Goal: Communication & Community: Participate in discussion

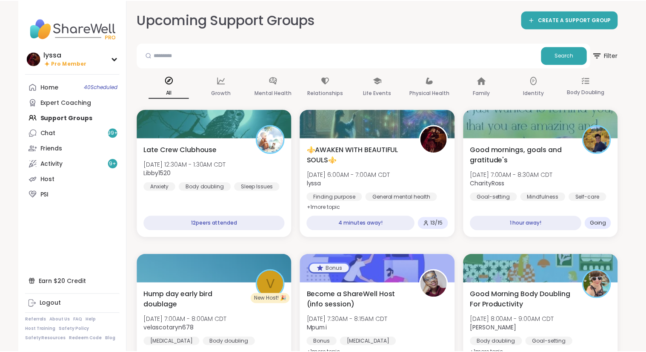
scroll to position [357, 0]
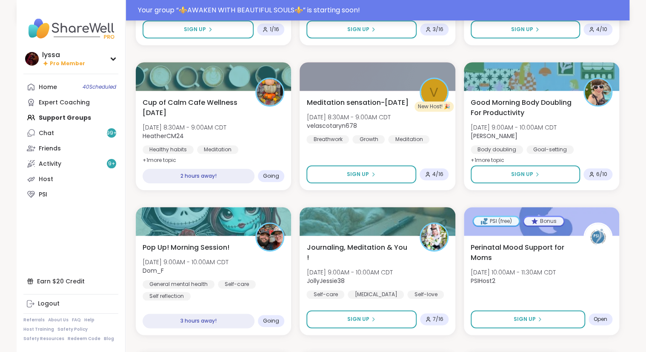
click at [167, 7] on div "Your group “ ⚜️AWAKEN WITH BEAUTIFUL SOULS⚜️ ” is starting soon!" at bounding box center [381, 10] width 487 height 10
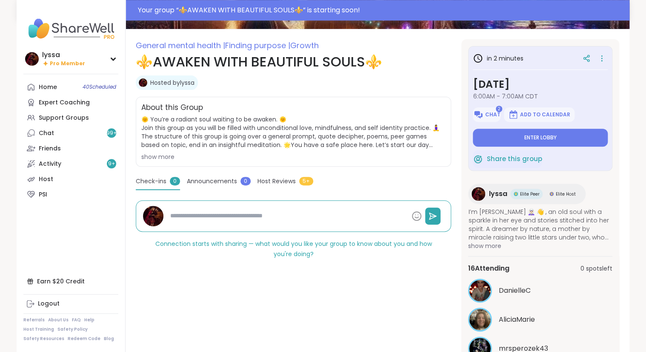
scroll to position [116, 0]
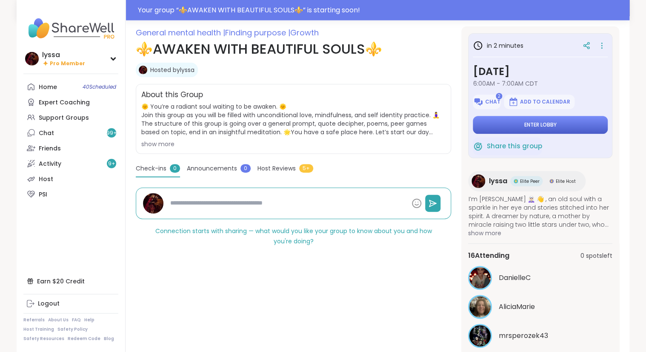
click at [545, 125] on span "Enter lobby" at bounding box center [540, 124] width 32 height 7
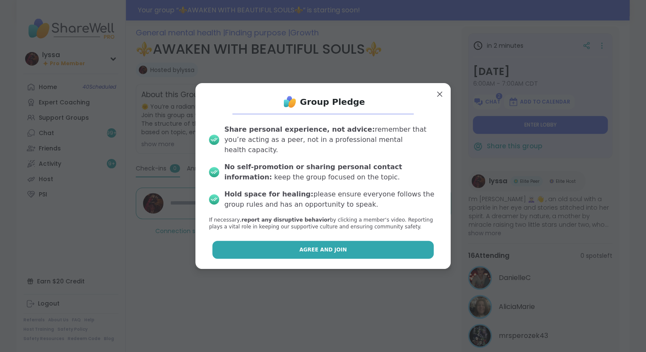
click at [354, 244] on button "Agree and Join" at bounding box center [323, 249] width 222 height 18
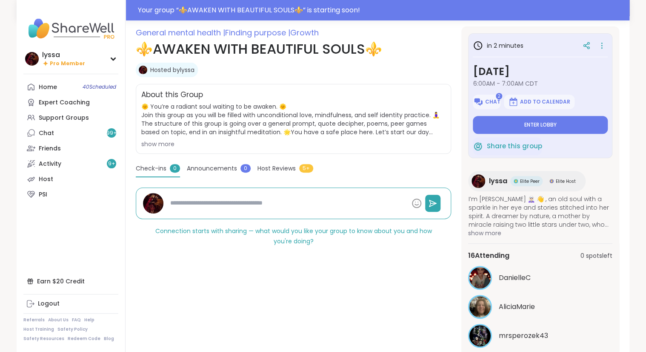
type textarea "*"
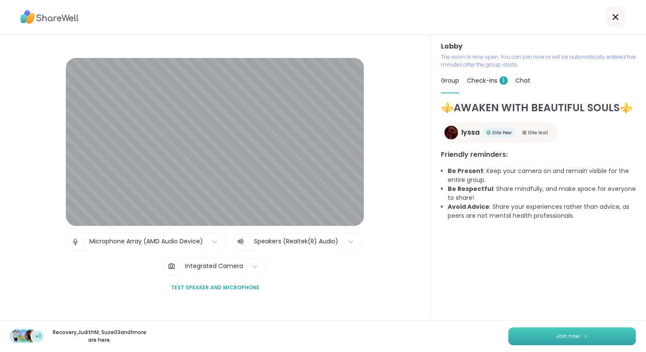
click at [531, 330] on button "Join now" at bounding box center [572, 336] width 128 height 18
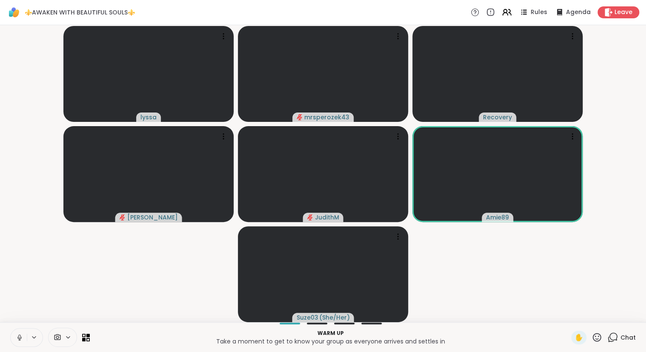
click at [595, 336] on icon at bounding box center [597, 337] width 11 height 11
click at [571, 316] on span "❤️" at bounding box center [572, 314] width 9 height 10
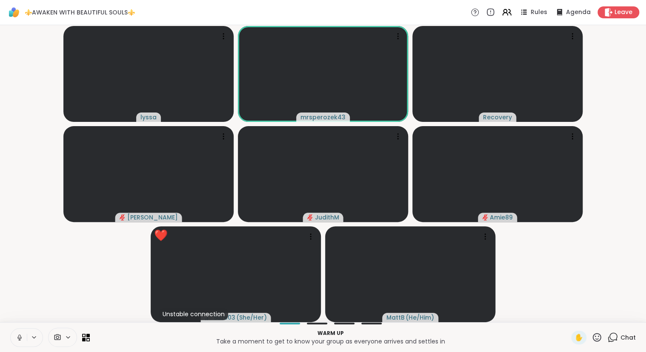
click at [625, 338] on span "Chat" at bounding box center [628, 337] width 15 height 9
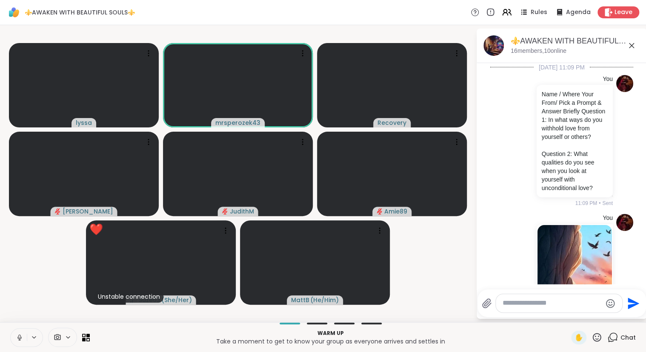
scroll to position [643, 0]
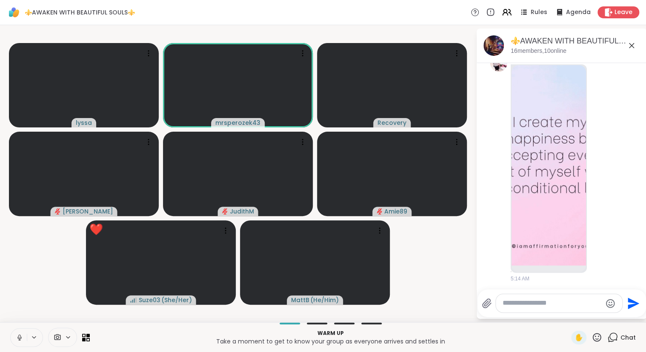
click at [633, 40] on icon at bounding box center [632, 45] width 10 height 10
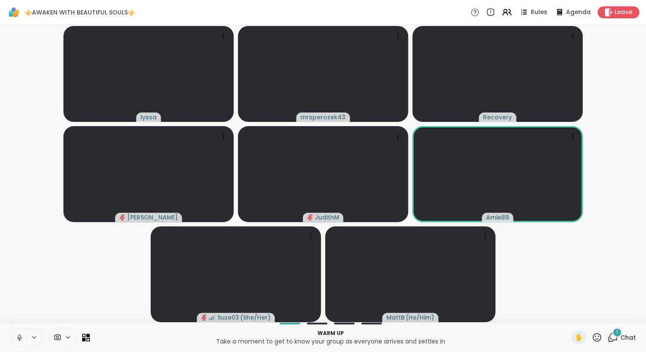
click at [614, 336] on icon at bounding box center [612, 337] width 11 height 11
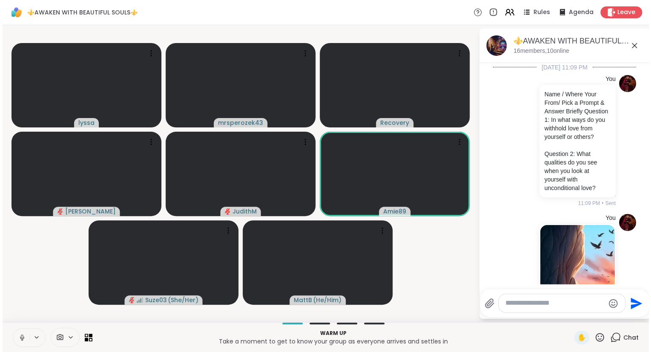
scroll to position [717, 0]
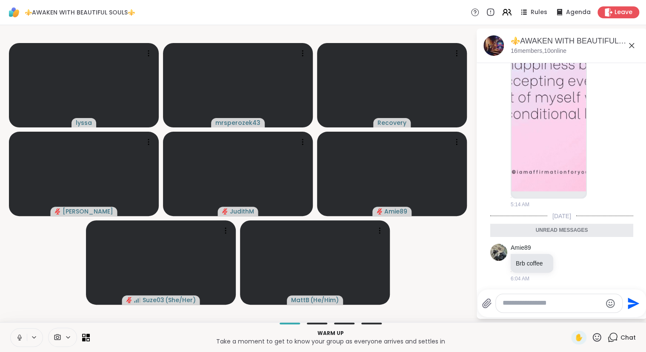
click at [630, 42] on icon at bounding box center [632, 45] width 10 height 10
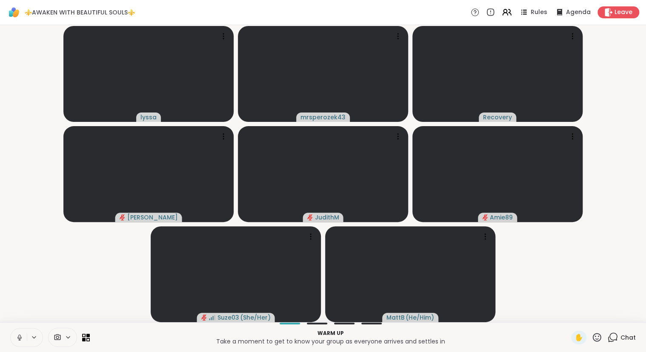
click at [598, 337] on icon at bounding box center [597, 337] width 11 height 11
click at [568, 311] on span "❤️" at bounding box center [572, 314] width 9 height 10
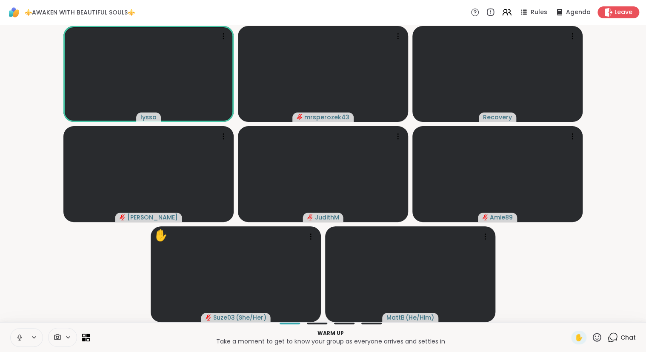
drag, startPoint x: 646, startPoint y: 52, endPoint x: 649, endPoint y: 55, distance: 4.5
click at [646, 55] on div "lyssa mrsperozek43 Recovery Donald JudithM Amie89 ✋ Suze03 ( She/Her ) MattB ( …" at bounding box center [323, 173] width 646 height 297
click at [538, 15] on span "Rules" at bounding box center [539, 12] width 17 height 9
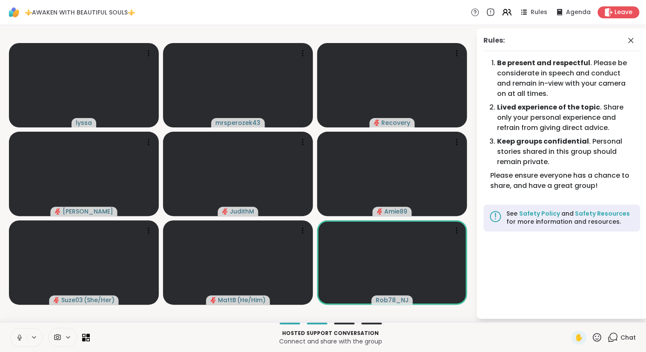
click at [598, 342] on icon at bounding box center [597, 337] width 11 height 11
click at [572, 316] on span "❤️" at bounding box center [572, 314] width 9 height 10
click at [602, 337] on icon at bounding box center [597, 337] width 11 height 11
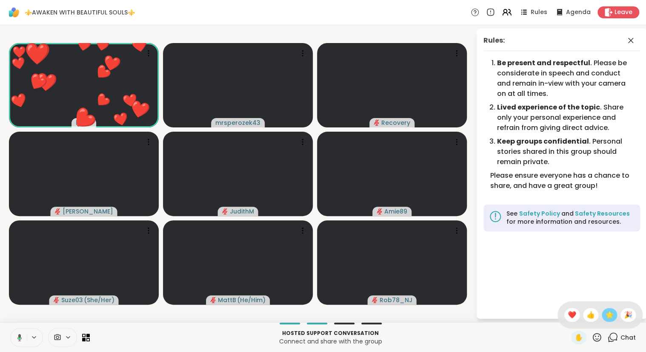
click at [602, 318] on div "🌟" at bounding box center [609, 315] width 15 height 14
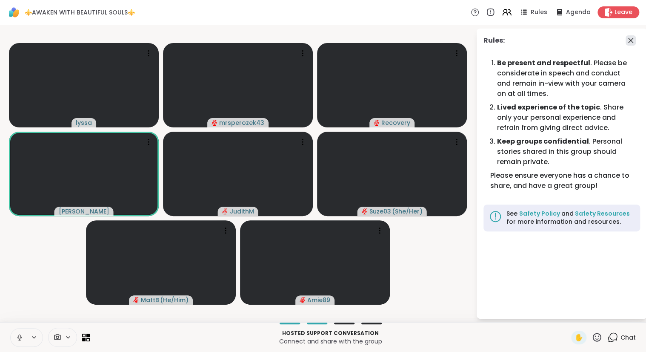
click at [631, 38] on icon at bounding box center [631, 40] width 10 height 10
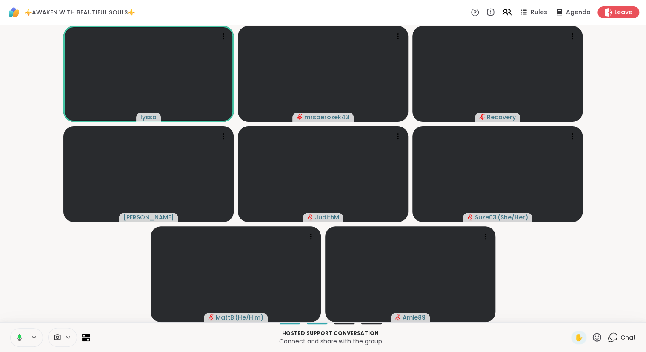
click at [595, 336] on icon at bounding box center [597, 336] width 9 height 9
click at [569, 317] on span "❤️" at bounding box center [572, 314] width 9 height 10
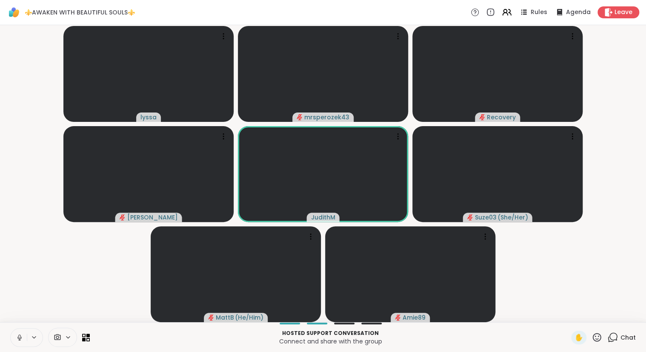
click at [22, 335] on icon at bounding box center [20, 337] width 8 height 8
click at [596, 333] on icon at bounding box center [597, 337] width 11 height 11
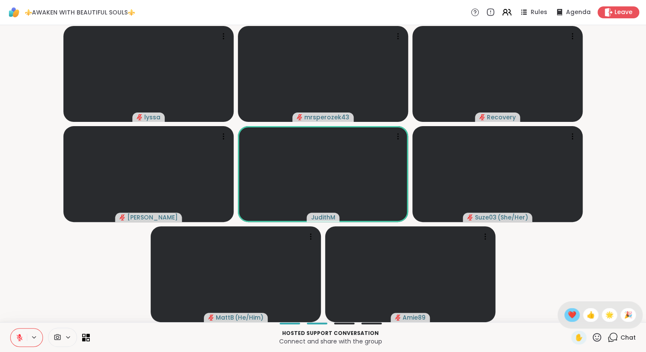
click at [571, 312] on span "❤️" at bounding box center [572, 314] width 9 height 10
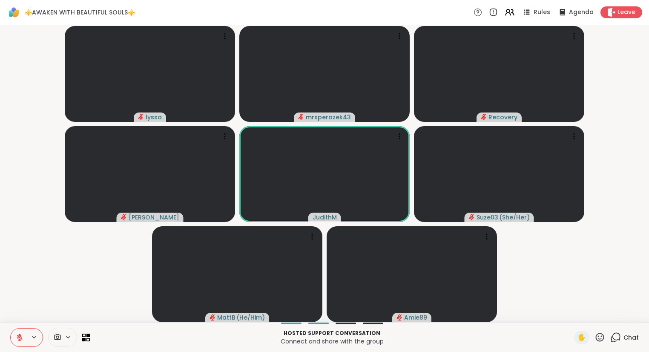
click at [600, 333] on icon at bounding box center [599, 337] width 11 height 11
click at [591, 316] on span "👍" at bounding box center [593, 314] width 9 height 10
click at [601, 334] on icon at bounding box center [599, 337] width 11 height 11
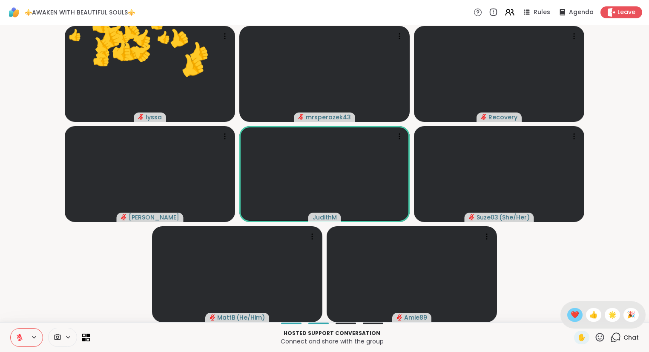
click at [567, 311] on div "❤️" at bounding box center [574, 315] width 15 height 14
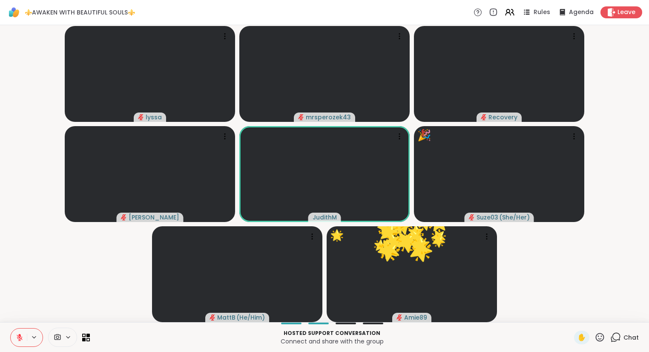
click at [599, 338] on icon at bounding box center [599, 337] width 11 height 11
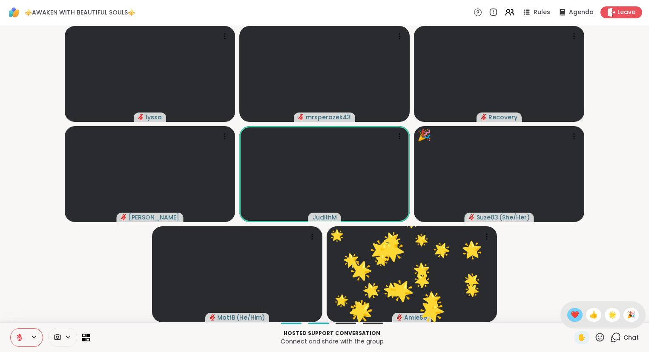
click at [570, 311] on span "❤️" at bounding box center [574, 314] width 9 height 10
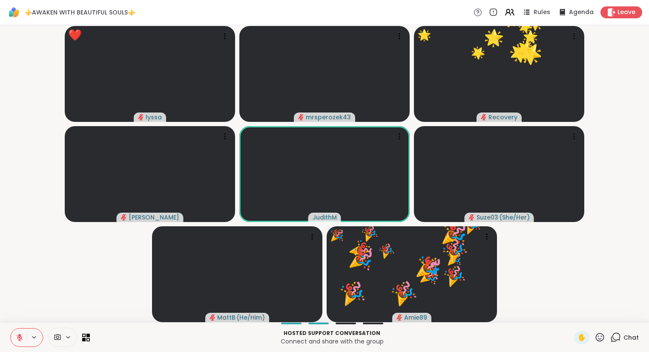
click at [19, 336] on icon at bounding box center [20, 337] width 8 height 8
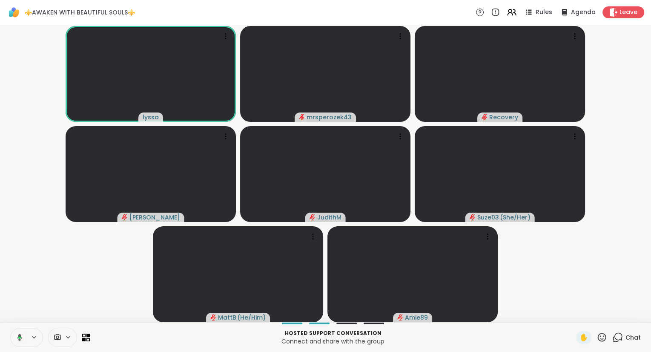
click at [604, 338] on icon at bounding box center [601, 337] width 11 height 11
click at [578, 317] on span "❤️" at bounding box center [577, 314] width 9 height 10
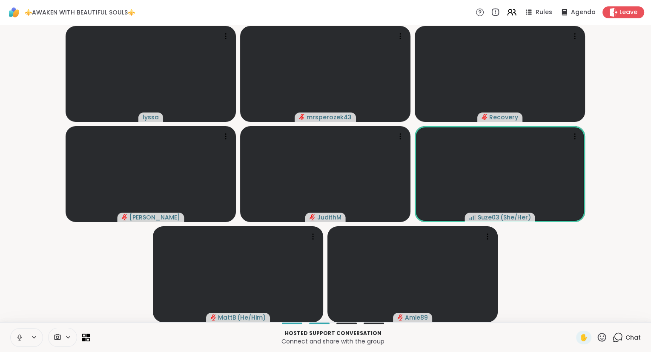
click at [601, 334] on icon at bounding box center [602, 336] width 9 height 9
click at [575, 317] on span "❤️" at bounding box center [577, 314] width 9 height 10
click at [597, 336] on icon at bounding box center [601, 337] width 11 height 11
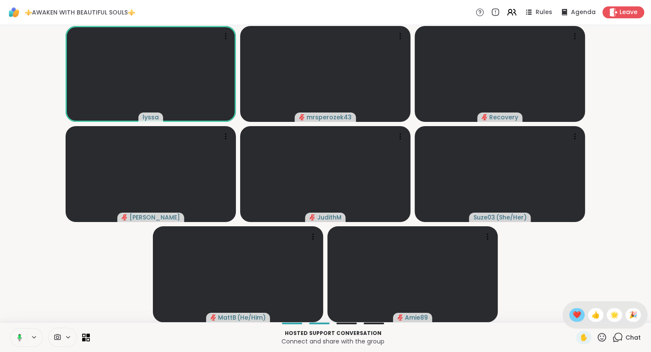
click at [575, 318] on span "❤️" at bounding box center [577, 314] width 9 height 10
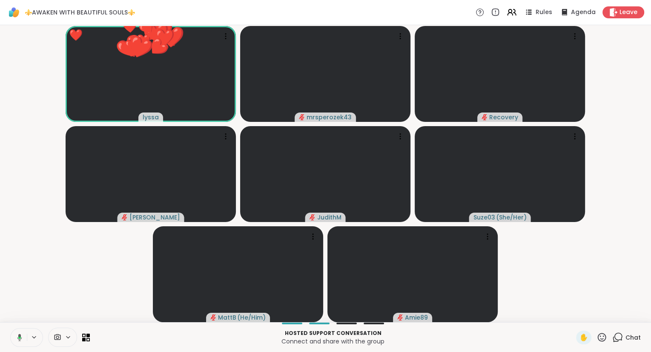
click at [604, 338] on icon at bounding box center [601, 337] width 11 height 11
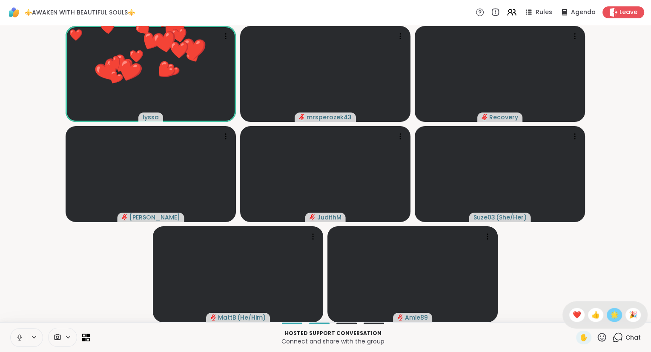
click at [610, 317] on span "🌟" at bounding box center [614, 314] width 9 height 10
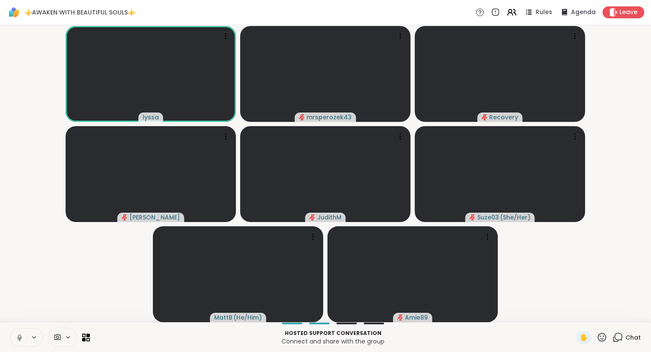
click at [22, 333] on button at bounding box center [19, 337] width 16 height 18
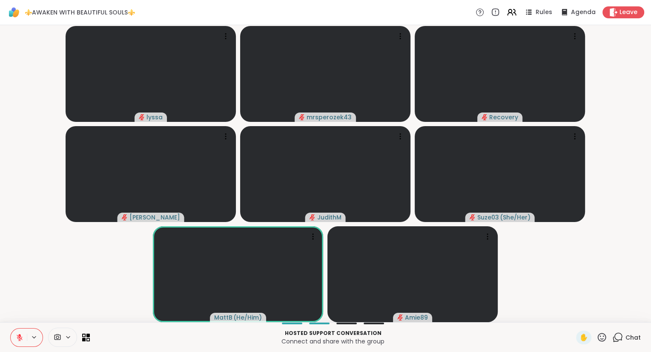
click at [21, 332] on button at bounding box center [19, 337] width 16 height 18
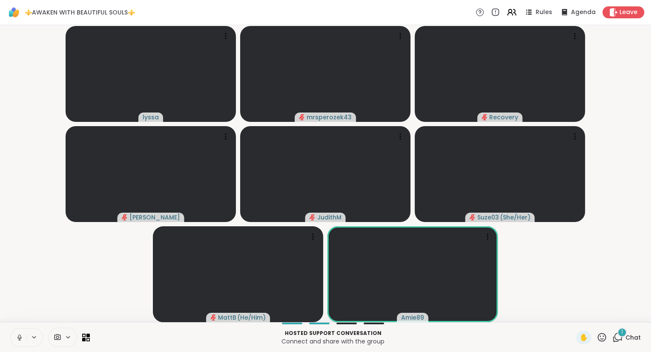
click at [20, 344] on button at bounding box center [19, 337] width 16 height 18
click at [626, 339] on span "Chat" at bounding box center [632, 337] width 15 height 9
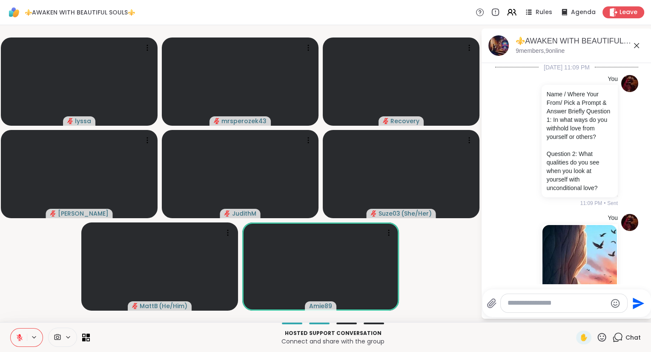
scroll to position [966, 0]
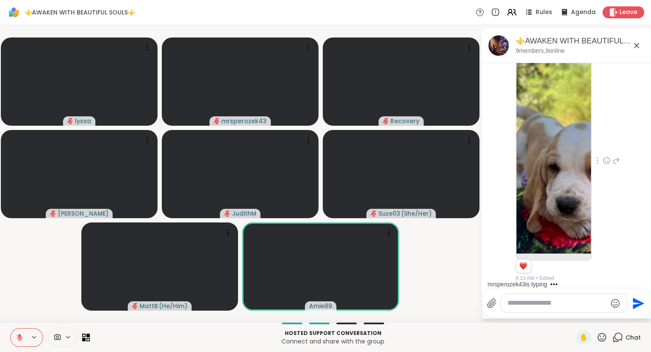
click at [605, 158] on icon at bounding box center [607, 160] width 8 height 9
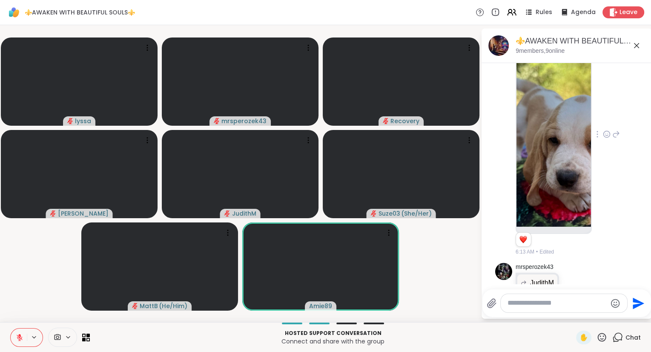
click at [604, 129] on div at bounding box center [607, 134] width 8 height 10
click at [641, 117] on div "Select Reaction: Astonished" at bounding box center [644, 121] width 8 height 8
click at [615, 132] on icon at bounding box center [616, 134] width 8 height 10
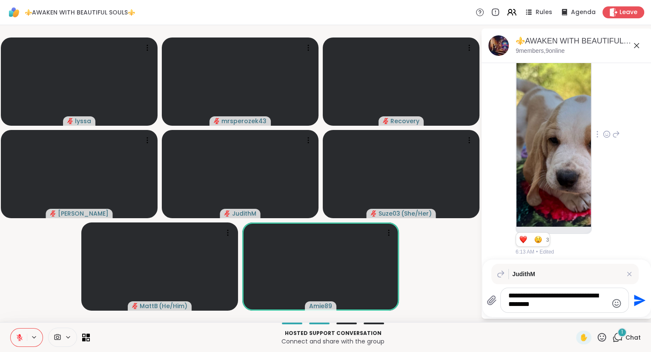
scroll to position [1085, 0]
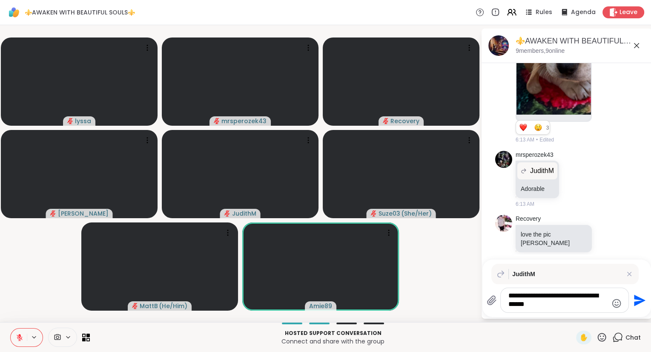
type textarea "**********"
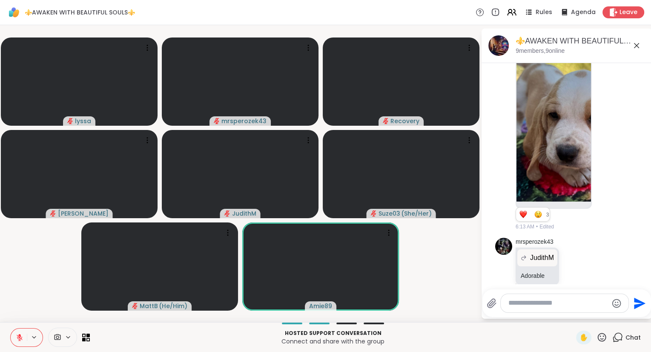
scroll to position [985, 0]
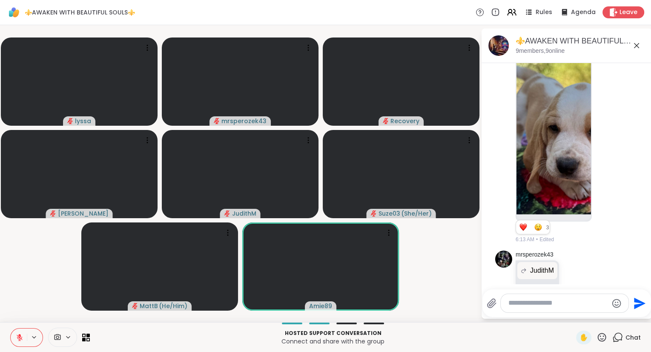
click at [607, 120] on icon at bounding box center [607, 121] width 8 height 9
click at [623, 67] on div "JudithM 2 1 3 3 6:13 AM • Edited" at bounding box center [566, 121] width 143 height 249
click at [566, 103] on img at bounding box center [553, 112] width 74 height 203
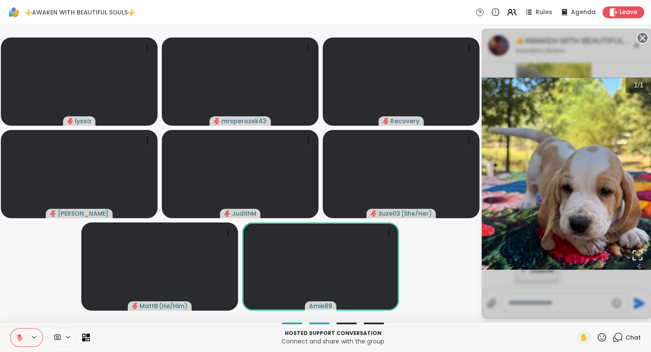
click at [643, 31] on div "1 / 1" at bounding box center [566, 174] width 170 height 290
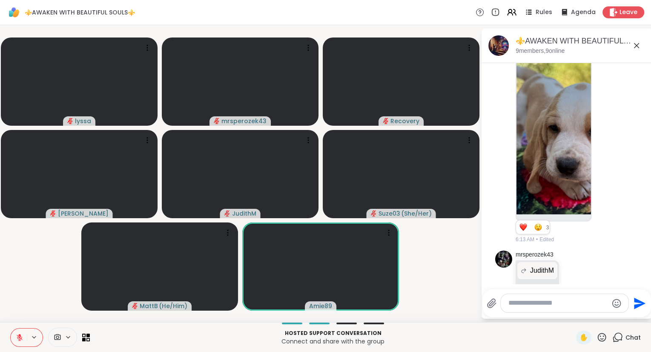
click at [17, 335] on icon at bounding box center [20, 337] width 6 height 6
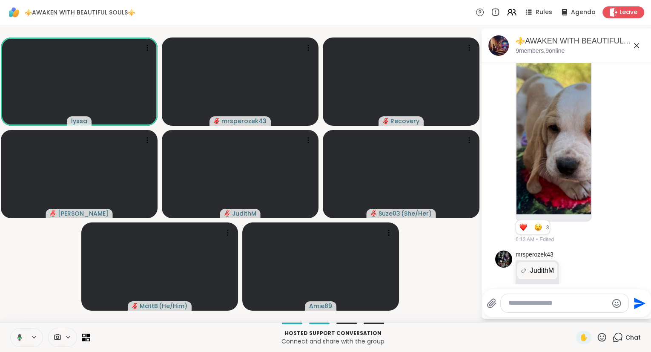
click at [22, 335] on button at bounding box center [17, 337] width 17 height 18
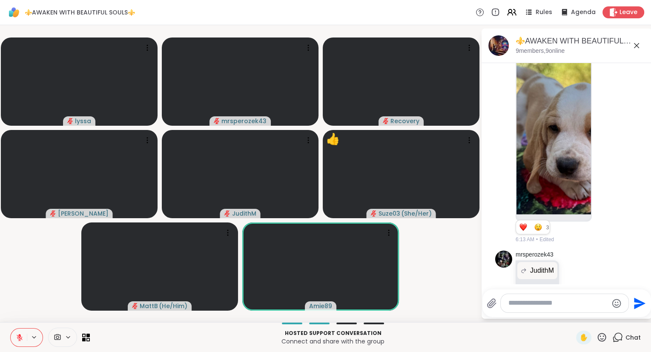
click at [18, 335] on icon at bounding box center [20, 337] width 8 height 8
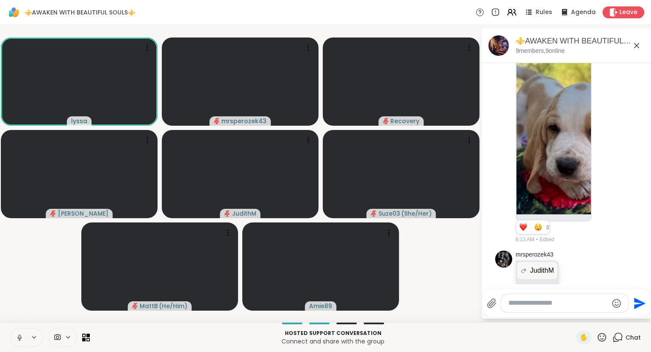
click at [18, 335] on icon at bounding box center [20, 337] width 8 height 8
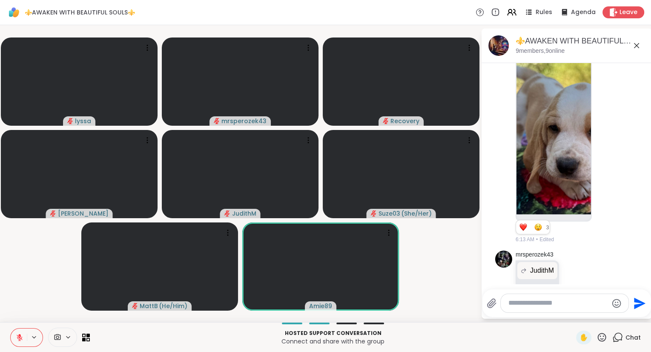
click at [638, 41] on icon at bounding box center [636, 45] width 10 height 10
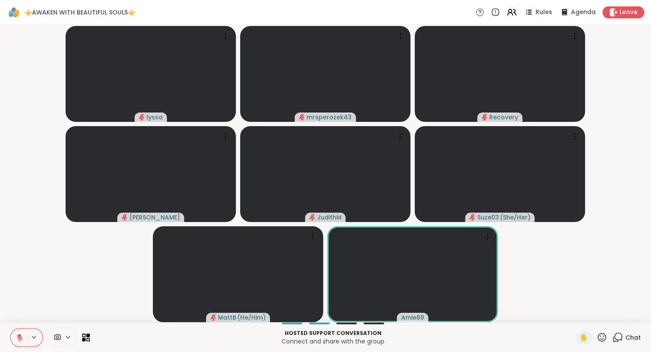
click at [13, 332] on button at bounding box center [19, 337] width 16 height 18
click at [18, 335] on rect at bounding box center [19, 337] width 3 height 4
click at [18, 335] on icon at bounding box center [19, 334] width 3 height 3
click at [20, 335] on icon at bounding box center [19, 336] width 2 height 4
click at [14, 305] on video-player-container "lyssa mrsperozek43 Recovery [PERSON_NAME] ❤️ Suze03 ( She/Her ) ❤️ ❤️ ❤️ ❤️ ❤️ …" at bounding box center [325, 174] width 641 height 290
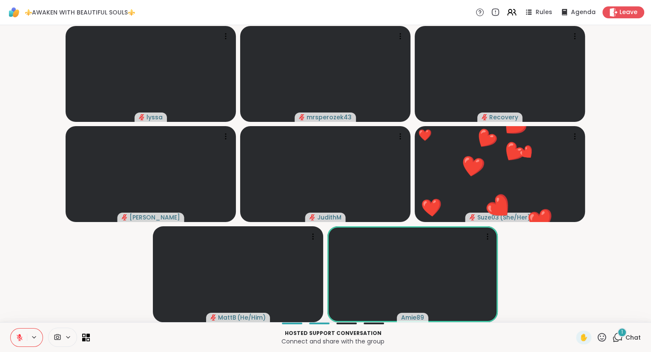
click at [20, 331] on button at bounding box center [19, 337] width 16 height 18
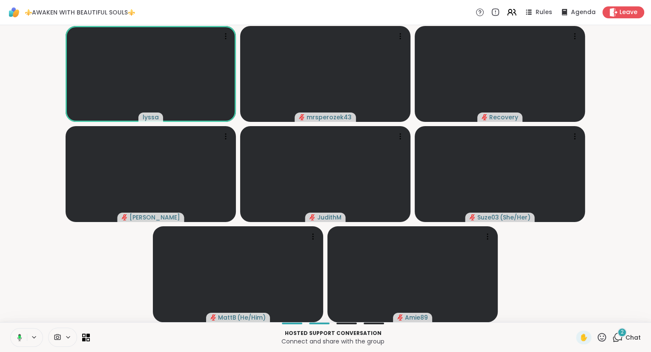
click at [619, 338] on icon at bounding box center [617, 337] width 11 height 11
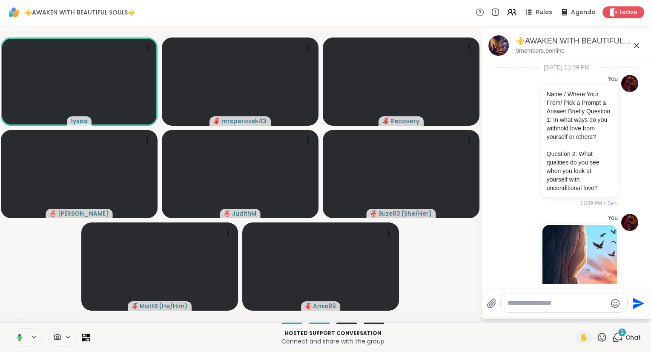
scroll to position [1284, 0]
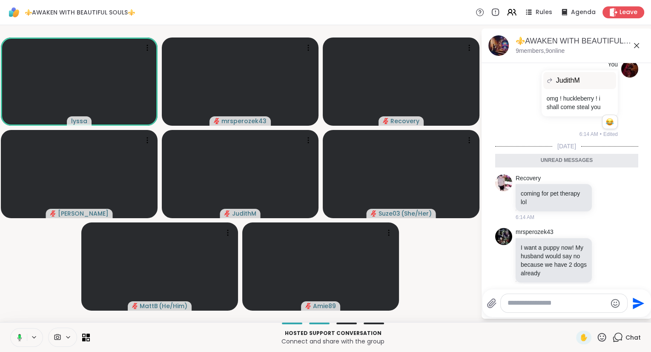
click at [638, 43] on icon at bounding box center [636, 45] width 10 height 10
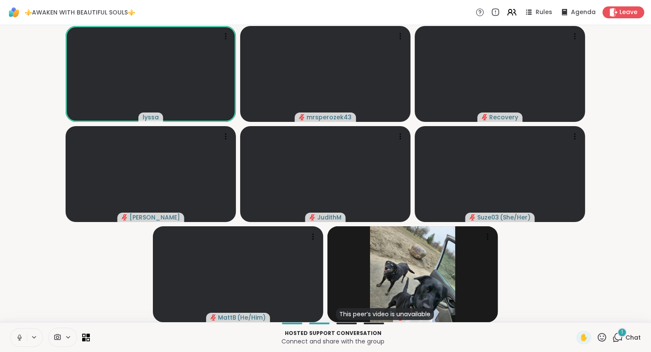
click at [617, 336] on icon at bounding box center [617, 337] width 11 height 11
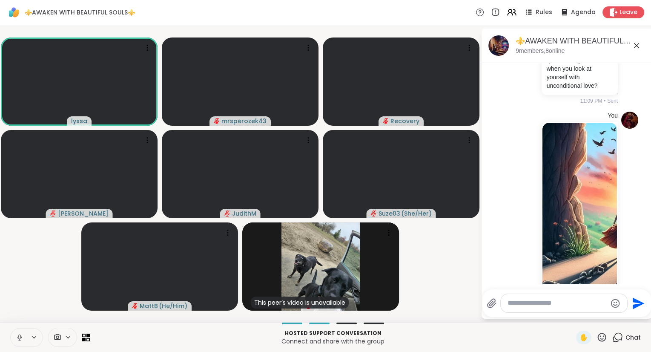
scroll to position [0, 0]
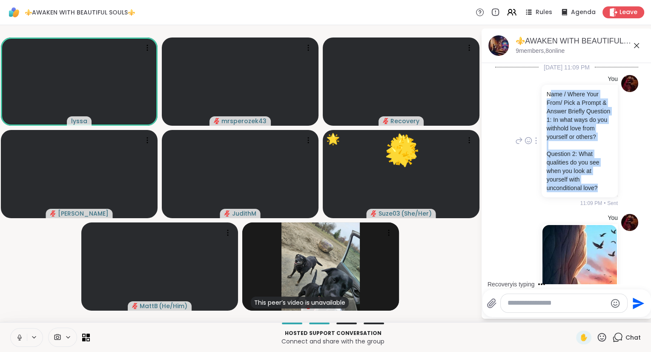
drag, startPoint x: 598, startPoint y: 190, endPoint x: 549, endPoint y: 94, distance: 107.7
click at [549, 94] on div "Name / Where Your From/ Pick a Prompt & Answer Briefly Question 1: In what ways…" at bounding box center [580, 141] width 66 height 102
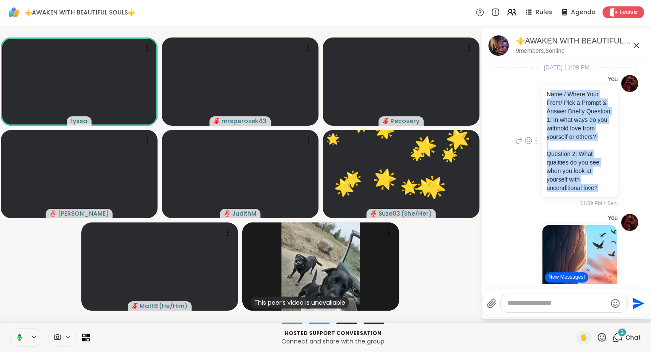
click at [581, 162] on p "Question 2: What qualities do you see when you look at yourself with unconditio…" at bounding box center [580, 170] width 66 height 43
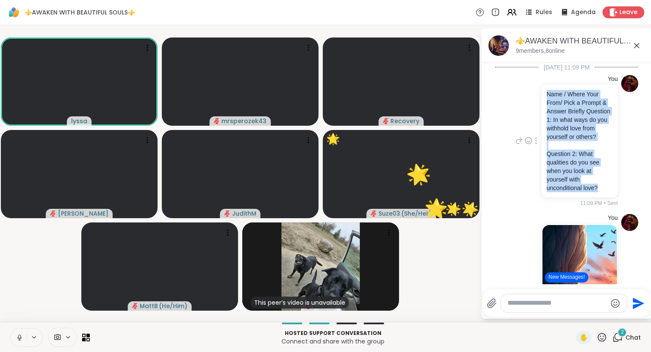
drag, startPoint x: 601, startPoint y: 190, endPoint x: 541, endPoint y: 90, distance: 116.1
click at [541, 90] on div "Name / Where Your From/ Pick a Prompt & Answer Briefly Question 1: In what ways…" at bounding box center [579, 141] width 76 height 112
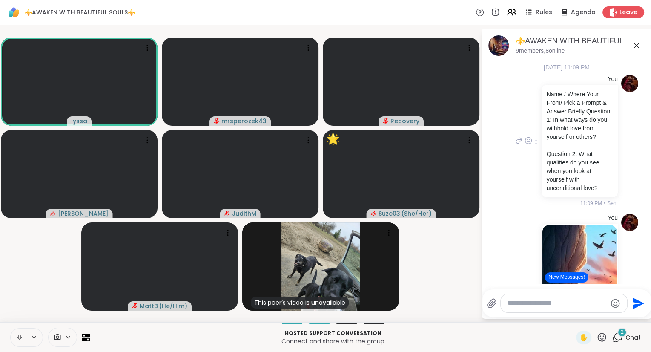
click at [547, 94] on p "Name / Where Your From/ Pick a Prompt & Answer Briefly Question 1: In what ways…" at bounding box center [580, 115] width 66 height 51
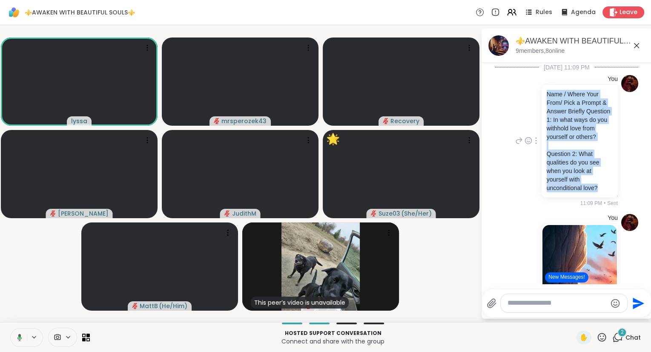
drag, startPoint x: 547, startPoint y: 94, endPoint x: 600, endPoint y: 188, distance: 108.1
click at [600, 188] on div "Name / Where Your From/ Pick a Prompt & Answer Briefly Question 1: In what ways…" at bounding box center [580, 141] width 66 height 102
copy div "Name / Where Your From/ Pick a Prompt & Answer Briefly Question 1: In what ways…"
click at [608, 147] on div "Name / Where Your From/ Pick a Prompt & Answer Briefly Question 1: In what ways…" at bounding box center [580, 141] width 66 height 102
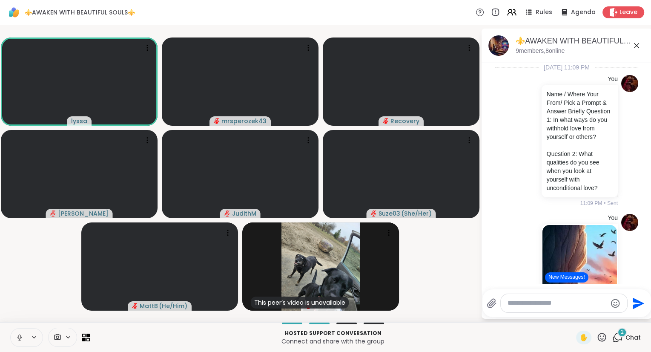
click at [536, 298] on div at bounding box center [564, 303] width 126 height 18
click at [523, 304] on textarea "Type your message" at bounding box center [556, 302] width 99 height 9
paste textarea "**********"
type textarea "**********"
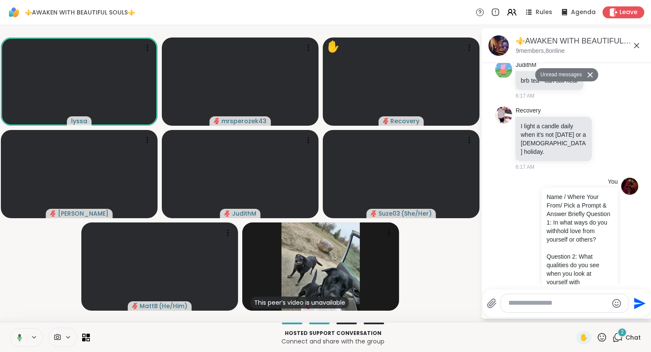
scroll to position [1589, 0]
click at [21, 338] on icon at bounding box center [19, 336] width 5 height 7
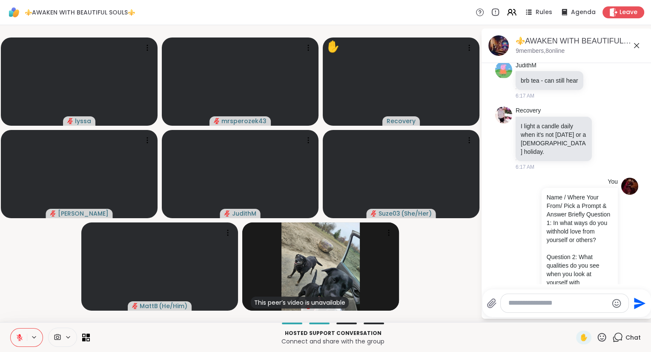
click at [636, 44] on icon at bounding box center [636, 45] width 10 height 10
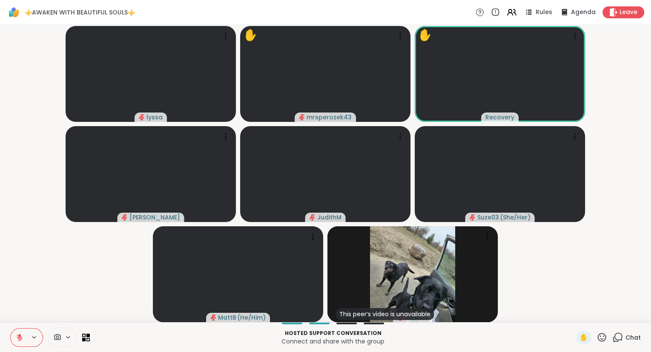
click at [25, 329] on button at bounding box center [19, 337] width 16 height 18
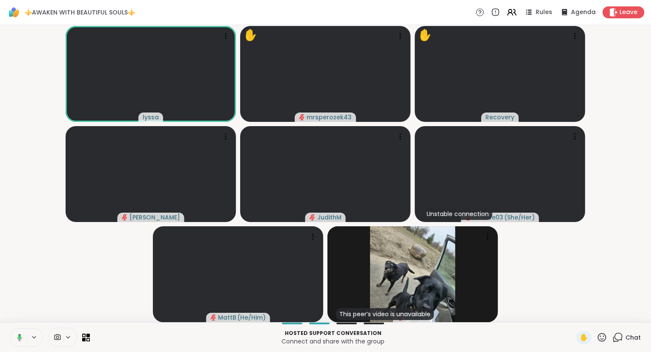
click at [18, 335] on icon at bounding box center [18, 337] width 8 height 8
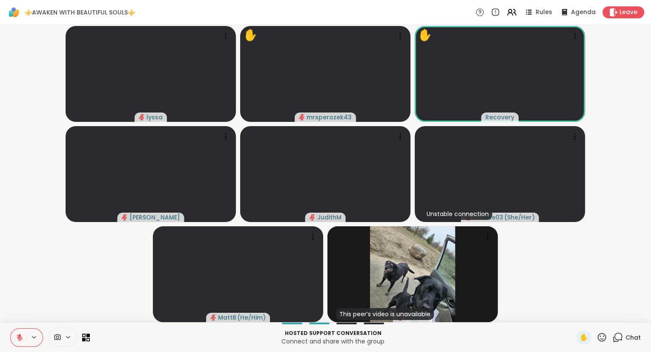
click at [3, 330] on div "Hosted support conversation Connect and share with the group ✋ Chat" at bounding box center [325, 337] width 651 height 30
click at [17, 333] on button at bounding box center [19, 337] width 16 height 18
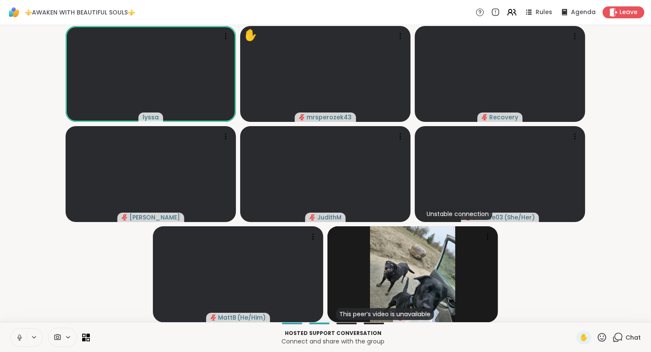
click at [19, 338] on icon at bounding box center [19, 336] width 2 height 4
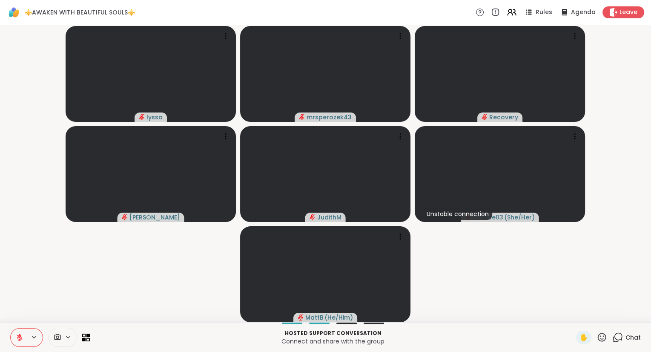
click at [20, 336] on icon at bounding box center [19, 334] width 3 height 3
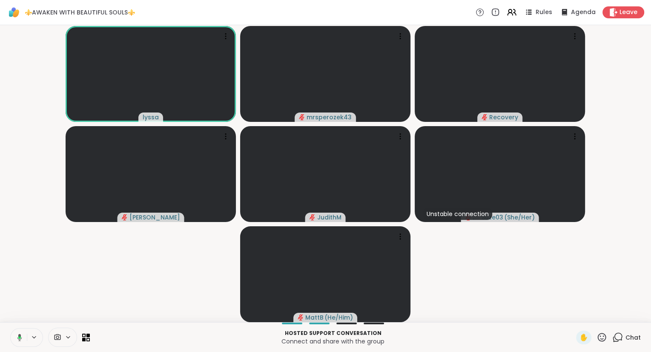
click at [603, 341] on icon at bounding box center [601, 337] width 11 height 11
click at [573, 316] on span "❤️" at bounding box center [577, 314] width 9 height 10
click at [512, 10] on icon at bounding box center [509, 10] width 3 height 3
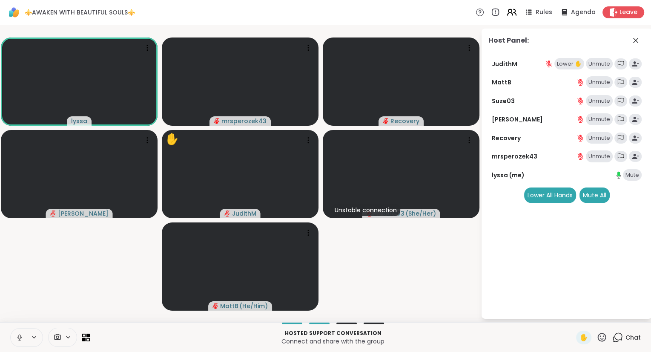
click at [512, 10] on icon at bounding box center [509, 10] width 3 height 3
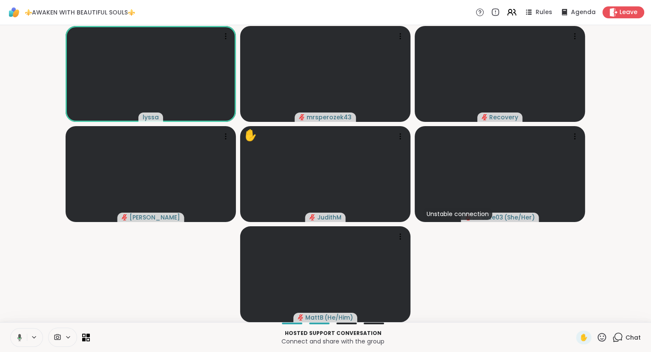
click at [16, 341] on button at bounding box center [17, 337] width 17 height 18
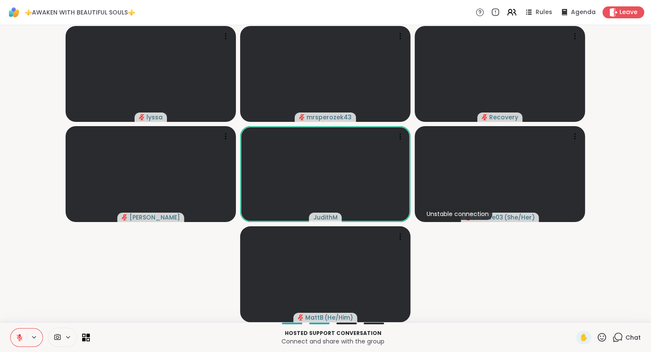
click at [626, 335] on span "Chat" at bounding box center [632, 337] width 15 height 9
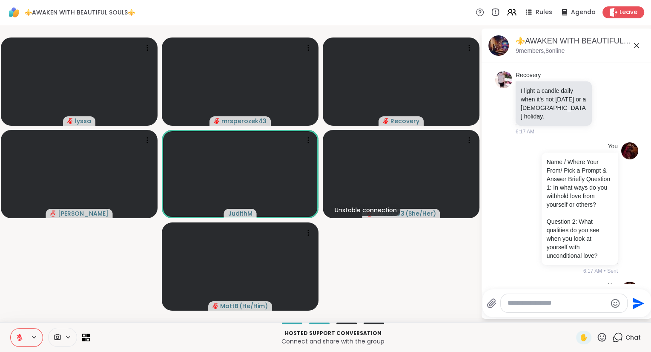
scroll to position [1617, 0]
click at [607, 337] on icon at bounding box center [601, 337] width 11 height 11
click at [576, 312] on span "❤️" at bounding box center [577, 314] width 9 height 10
click at [600, 336] on icon at bounding box center [601, 337] width 11 height 11
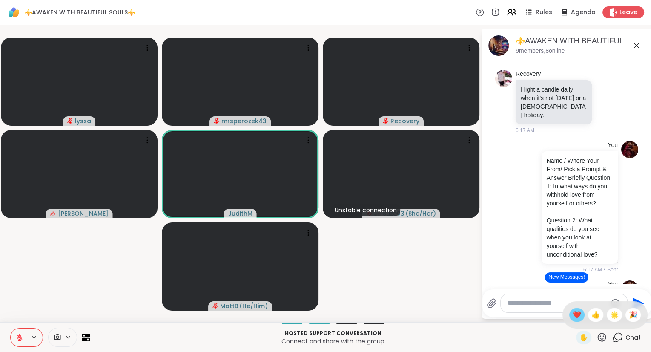
click at [576, 317] on span "❤️" at bounding box center [577, 314] width 9 height 10
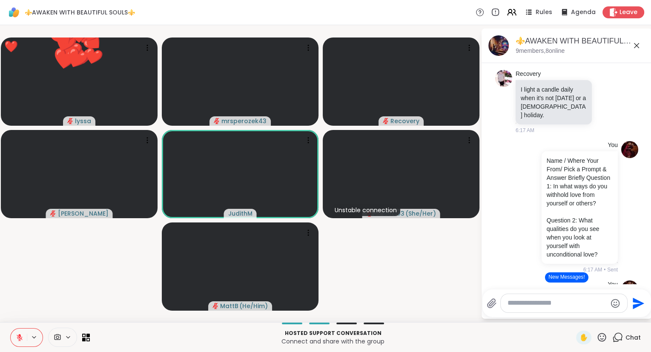
click at [603, 339] on icon at bounding box center [602, 336] width 9 height 9
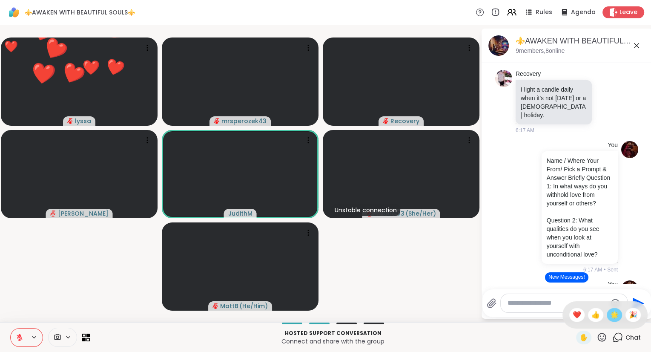
click at [610, 311] on span "🌟" at bounding box center [614, 314] width 9 height 10
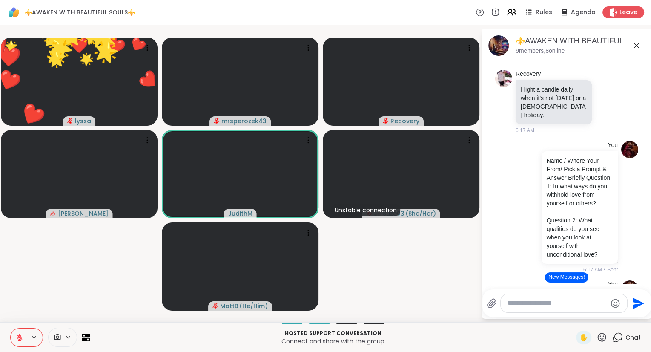
click at [603, 330] on div "Hosted support conversation Connect and share with the group ✋ Chat" at bounding box center [325, 337] width 651 height 30
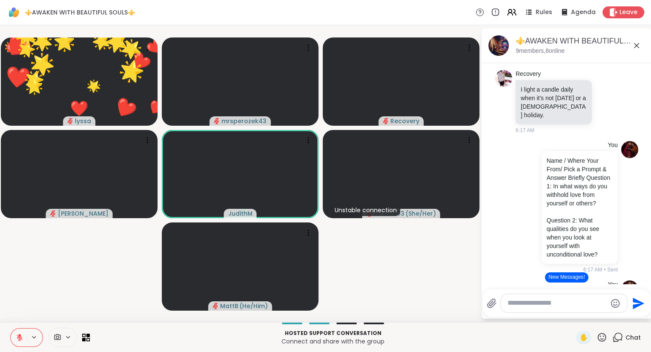
click at [603, 335] on icon at bounding box center [601, 337] width 11 height 11
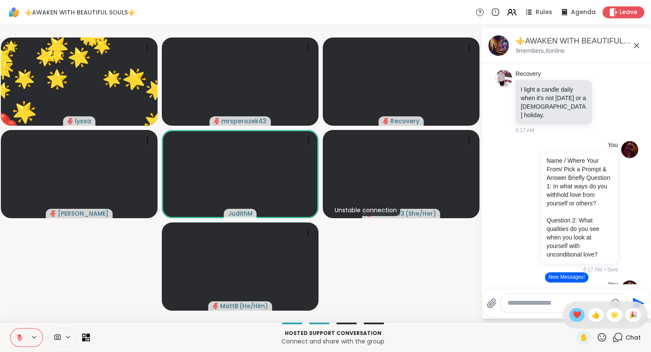
click at [575, 316] on span "❤️" at bounding box center [577, 314] width 9 height 10
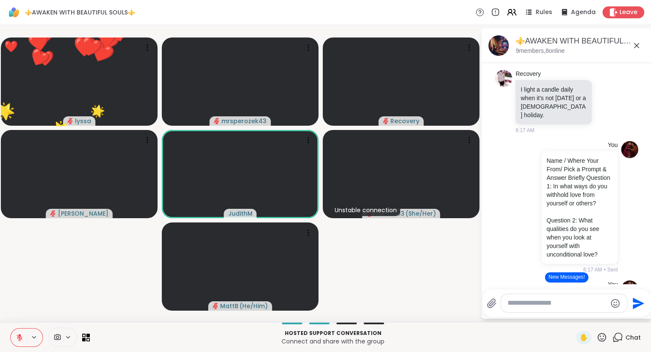
click at [457, 261] on video-player-container "❤️ lyssa ❤️ ❤️ ❤️ ❤️ ❤️ ❤️ ❤️ ❤️ ❤️ ❤️ ❤️ ❤️ ❤️ 🌟 🌟 🌟 🌟 🌟 🌟 🌟 🌟 🌟 🌟 🌟 🌟 🌟 🌟 🌟 🌟…" at bounding box center [240, 174] width 470 height 290
click at [605, 340] on icon at bounding box center [602, 336] width 9 height 9
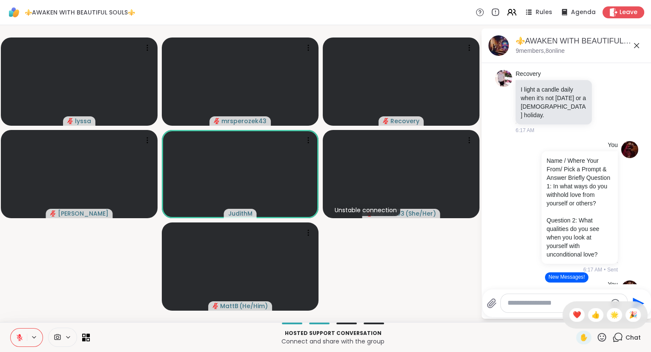
drag, startPoint x: 575, startPoint y: 310, endPoint x: 582, endPoint y: 326, distance: 16.9
click at [582, 326] on div "✋ ❤️ 👍 🌟 🎉" at bounding box center [604, 314] width 85 height 27
click at [598, 338] on icon at bounding box center [602, 336] width 9 height 9
click at [573, 318] on span "❤️" at bounding box center [577, 314] width 9 height 10
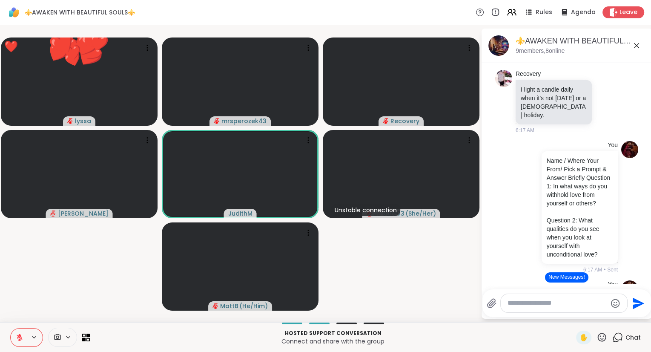
click at [599, 336] on icon at bounding box center [601, 337] width 11 height 11
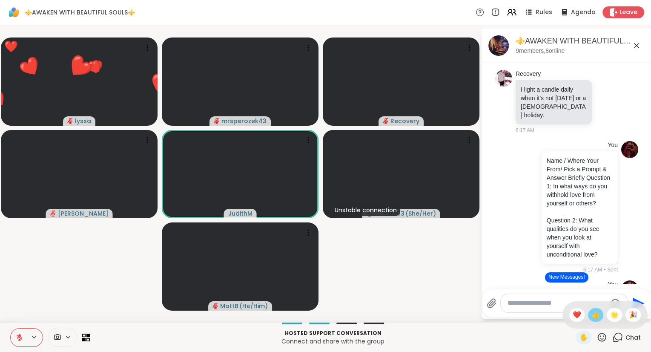
click at [598, 314] on div "👍" at bounding box center [595, 315] width 15 height 14
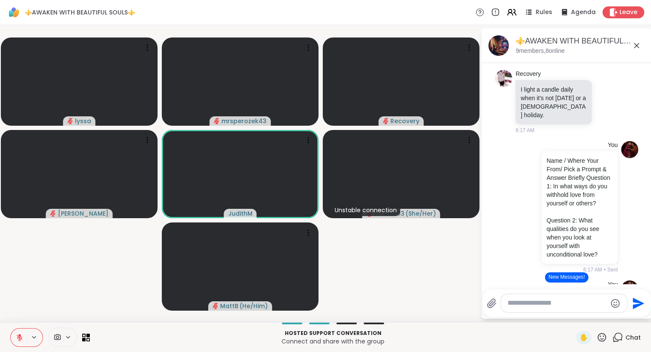
click at [23, 332] on button at bounding box center [19, 337] width 16 height 18
click at [14, 342] on button at bounding box center [19, 337] width 16 height 18
click at [600, 338] on icon at bounding box center [601, 337] width 11 height 11
click at [445, 276] on video-player-container "lyssa mrsperozek43 Recovery [PERSON_NAME] Unstable connection Suze03 ( She/Her …" at bounding box center [240, 174] width 470 height 290
click at [20, 337] on icon at bounding box center [20, 337] width 6 height 6
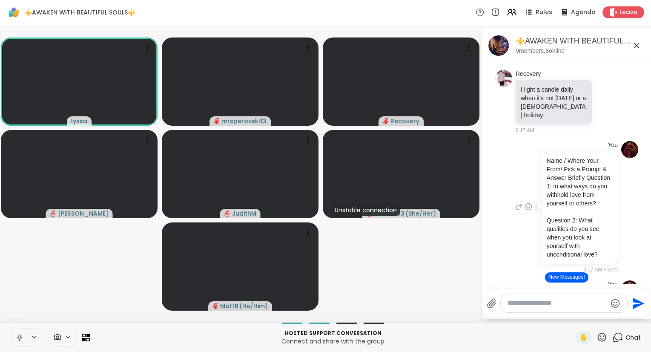
click at [598, 177] on p "Name / Where Your From/ Pick a Prompt & Answer Briefly Question 1: In what ways…" at bounding box center [580, 181] width 66 height 51
click at [604, 340] on icon at bounding box center [602, 336] width 9 height 9
click at [569, 311] on div "❤️" at bounding box center [576, 315] width 15 height 14
click at [16, 336] on icon at bounding box center [20, 337] width 8 height 8
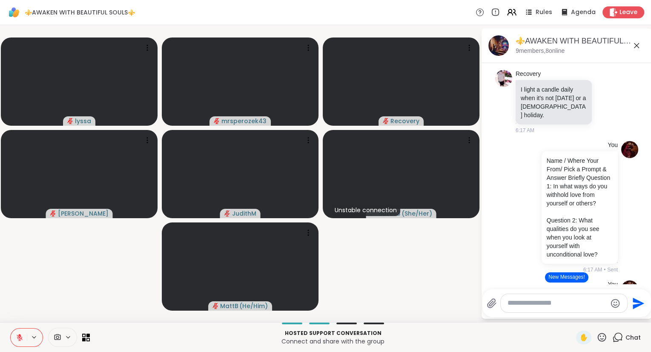
click at [18, 335] on icon at bounding box center [19, 334] width 3 height 3
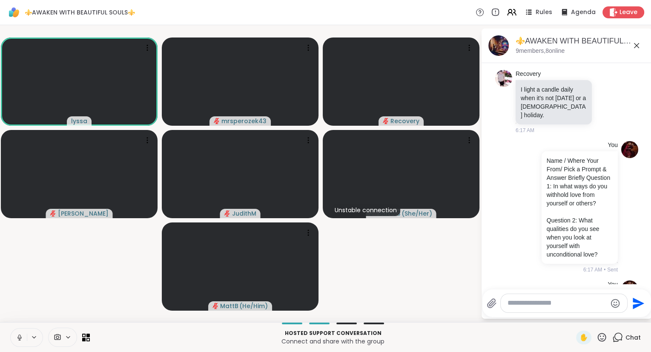
scroll to position [1820, 0]
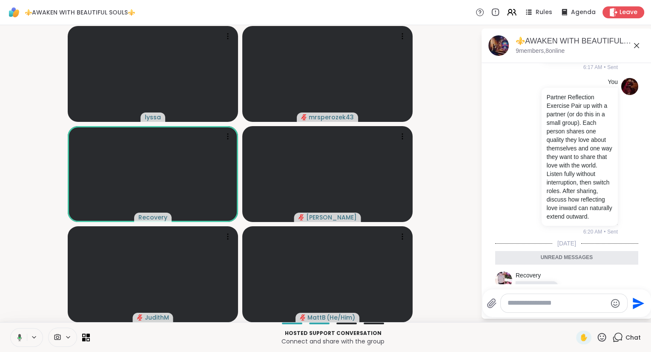
drag, startPoint x: 549, startPoint y: 265, endPoint x: 521, endPoint y: 261, distance: 28.8
click at [521, 286] on p "polyamory" at bounding box center [537, 290] width 32 height 9
click at [518, 281] on div "polyamory" at bounding box center [536, 290] width 43 height 19
drag, startPoint x: 519, startPoint y: 262, endPoint x: 559, endPoint y: 270, distance: 41.2
click at [559, 281] on div "polyamory" at bounding box center [537, 290] width 44 height 19
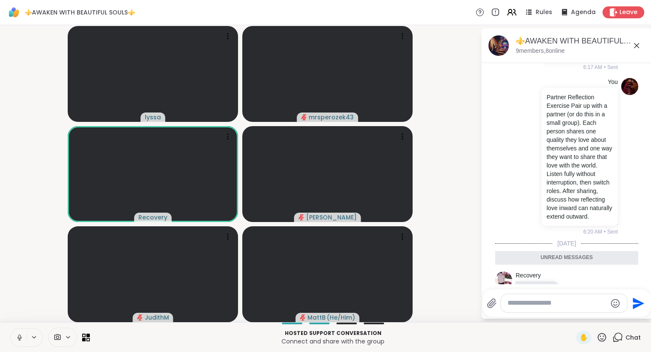
click at [551, 286] on p "polyamory" at bounding box center [537, 290] width 32 height 9
click at [574, 286] on icon at bounding box center [573, 290] width 8 height 9
click at [534, 272] on div "Select Reaction: Joy" at bounding box center [536, 276] width 8 height 8
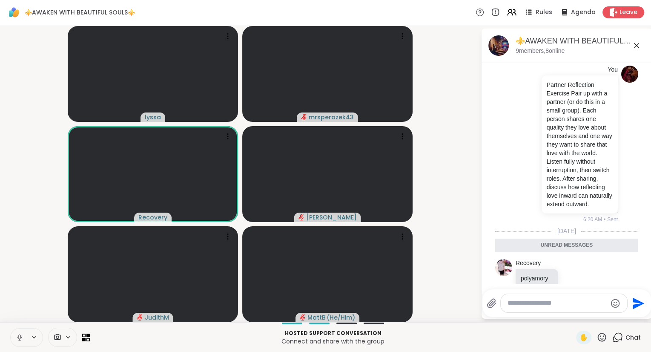
click at [582, 278] on icon at bounding box center [582, 283] width 8 height 10
click at [547, 302] on textarea "Type your message" at bounding box center [556, 302] width 99 height 9
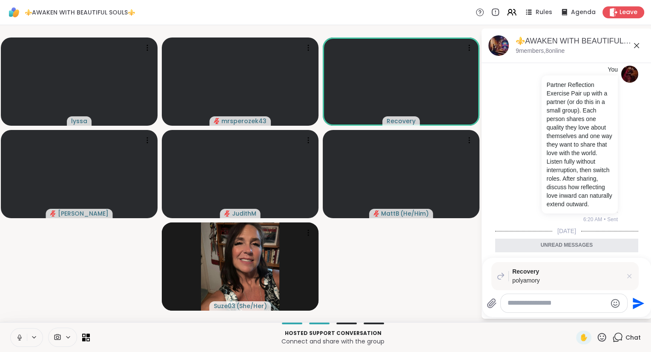
click at [630, 274] on icon at bounding box center [629, 276] width 9 height 9
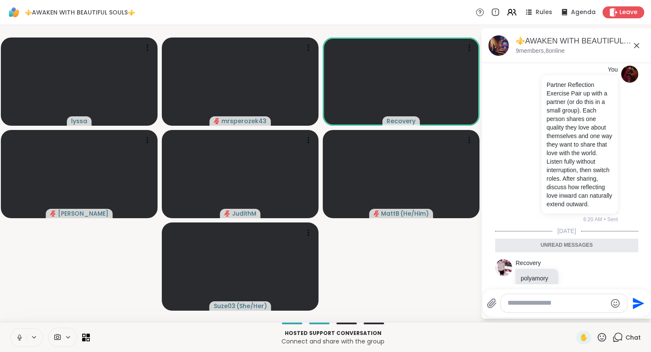
click at [636, 46] on icon at bounding box center [636, 45] width 5 height 5
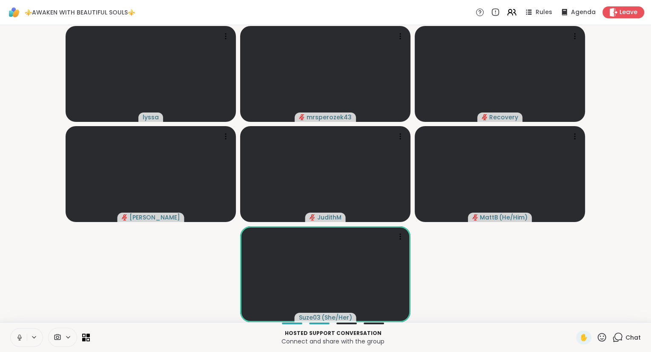
click at [620, 339] on icon at bounding box center [617, 337] width 11 height 11
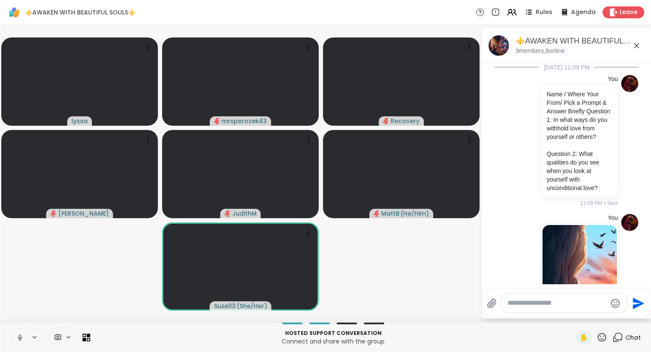
scroll to position [1803, 0]
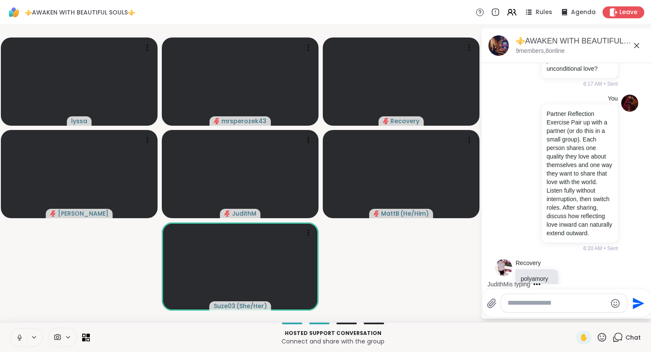
click at [637, 42] on icon at bounding box center [636, 45] width 10 height 10
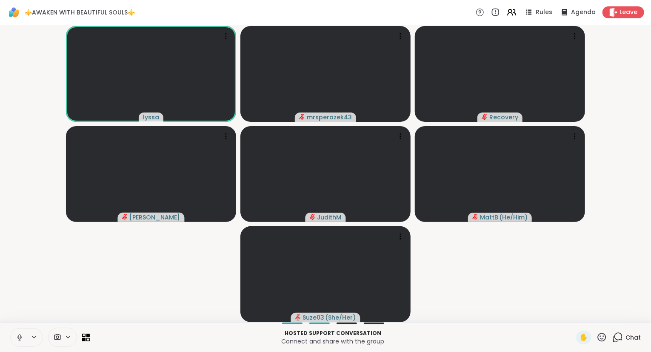
click at [632, 338] on span "Chat" at bounding box center [633, 337] width 15 height 9
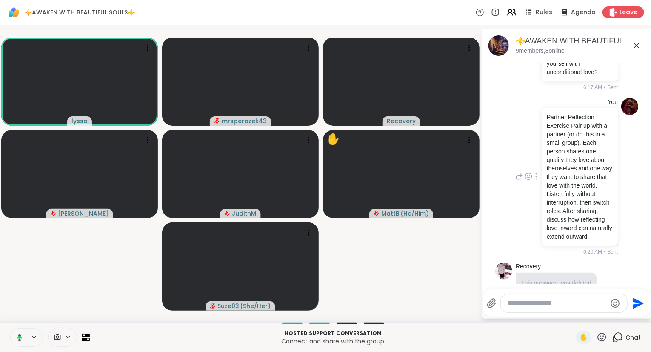
scroll to position [1895, 0]
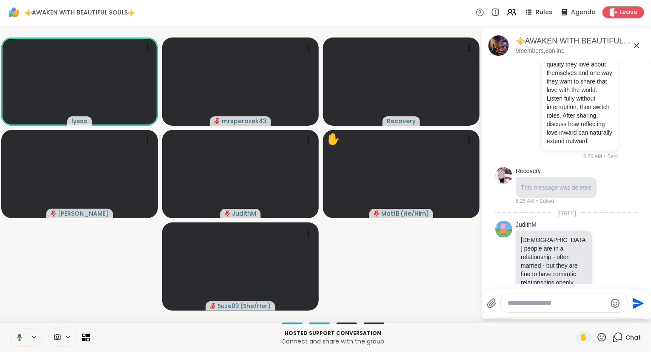
click at [14, 335] on button at bounding box center [17, 337] width 17 height 18
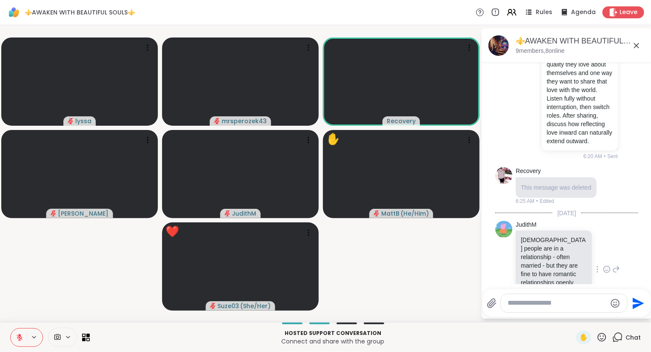
click at [608, 270] on icon at bounding box center [607, 270] width 3 height 1
click at [505, 252] on div "Select Reaction: Joy" at bounding box center [502, 256] width 8 height 8
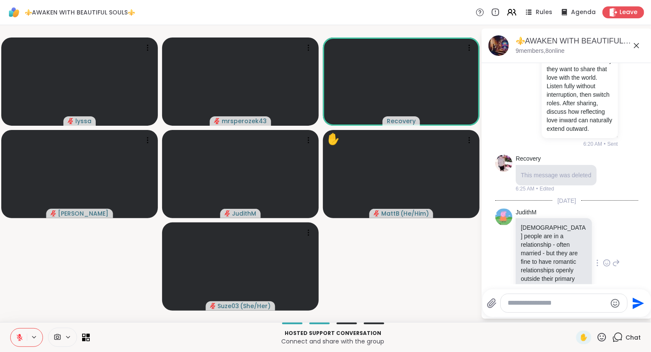
click at [13, 344] on button at bounding box center [19, 337] width 16 height 18
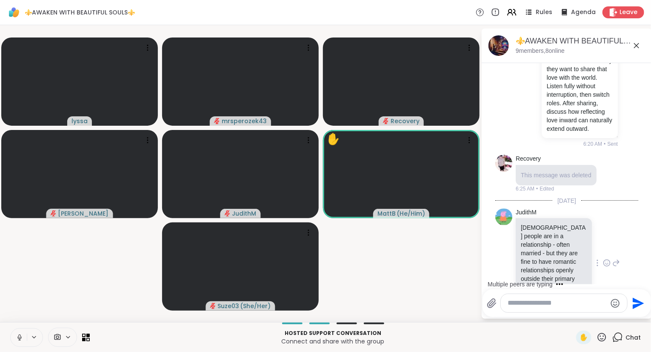
click at [521, 301] on textarea "Type your message" at bounding box center [557, 302] width 99 height 9
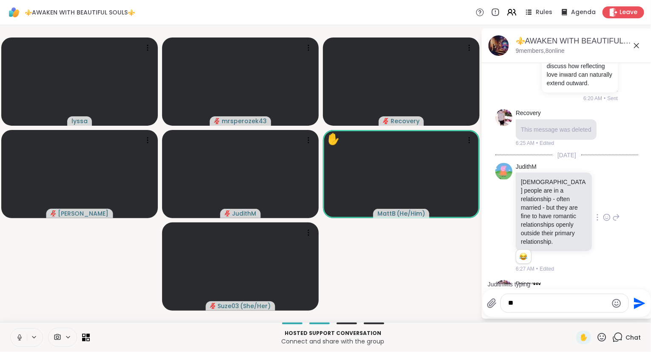
type textarea "*"
click at [551, 303] on textarea "**********" at bounding box center [558, 302] width 99 height 9
type textarea "**********"
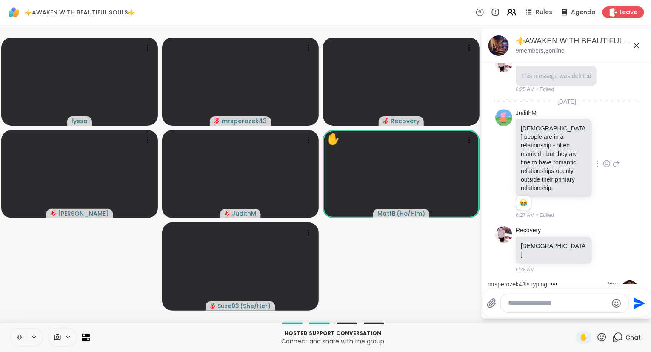
click at [637, 45] on icon at bounding box center [637, 45] width 10 height 10
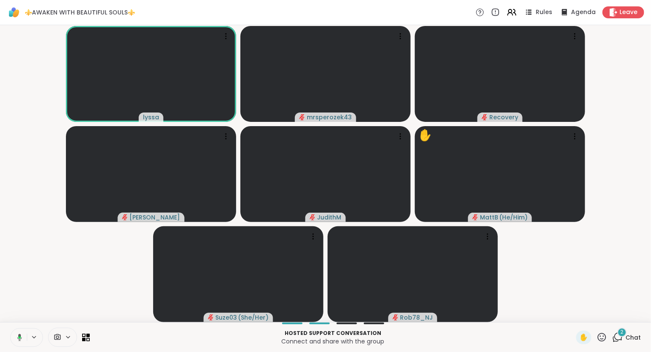
click at [620, 336] on icon at bounding box center [618, 337] width 11 height 11
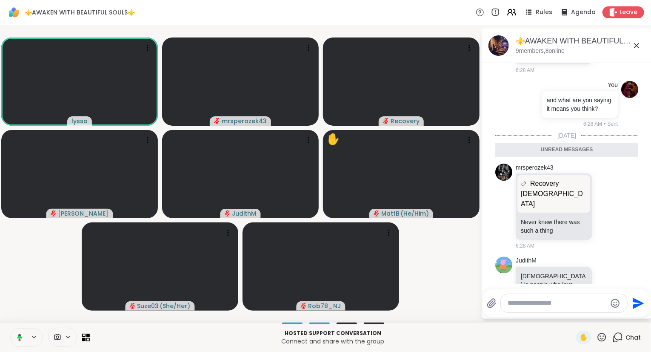
scroll to position [2230, 0]
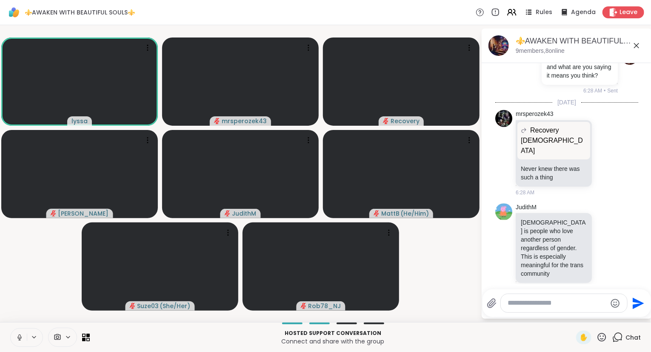
click at [636, 44] on icon at bounding box center [636, 45] width 5 height 5
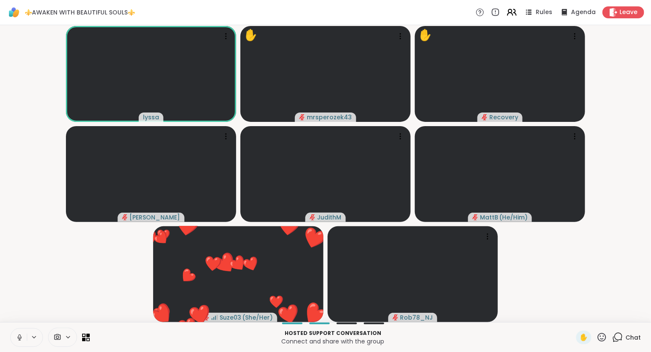
click at [516, 9] on icon at bounding box center [515, 12] width 3 height 6
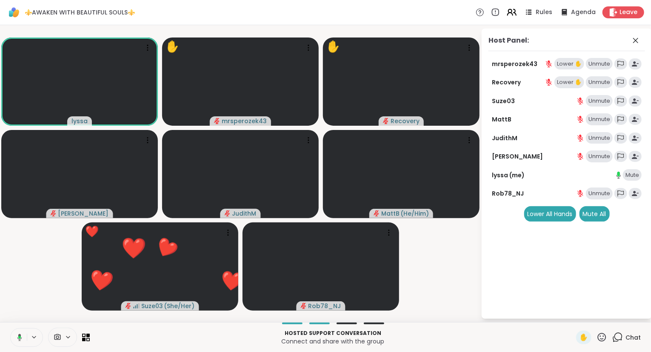
click at [515, 11] on icon at bounding box center [512, 12] width 11 height 11
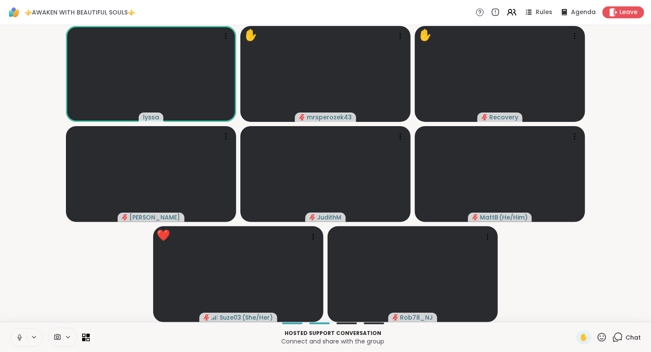
click at [18, 334] on icon at bounding box center [20, 337] width 8 height 8
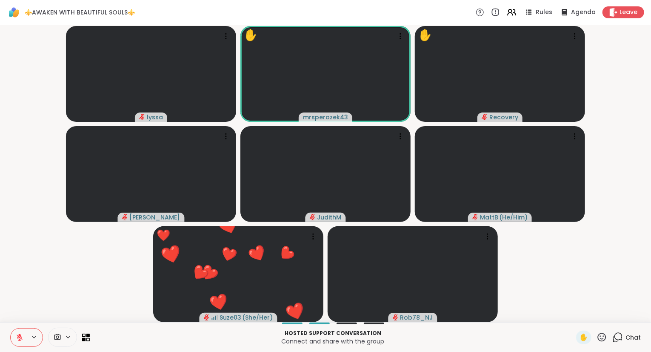
click at [19, 335] on icon at bounding box center [19, 334] width 3 height 3
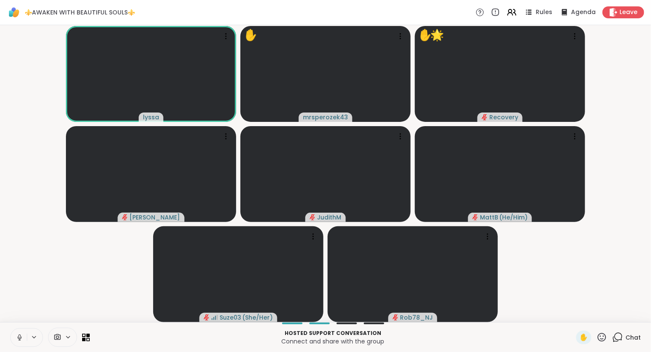
click at [19, 337] on icon at bounding box center [19, 336] width 2 height 4
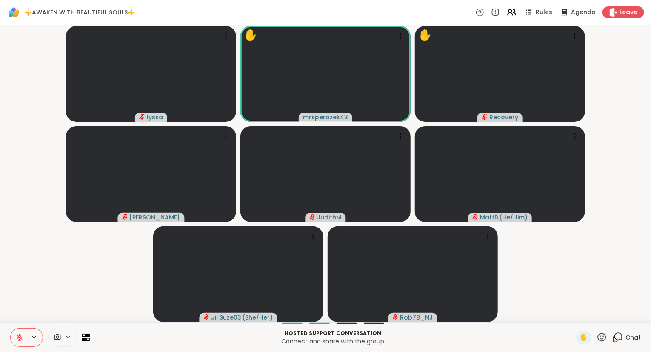
click at [19, 337] on icon at bounding box center [20, 337] width 6 height 6
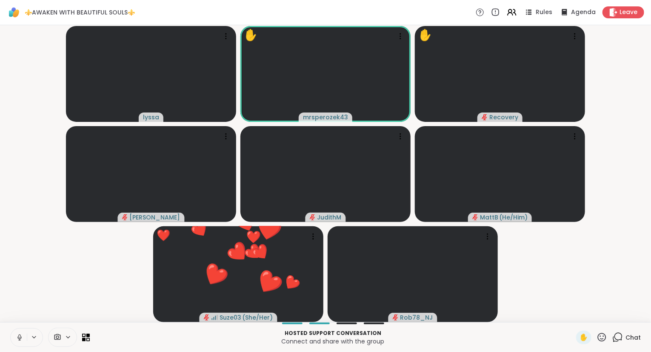
click at [600, 335] on icon at bounding box center [602, 336] width 9 height 9
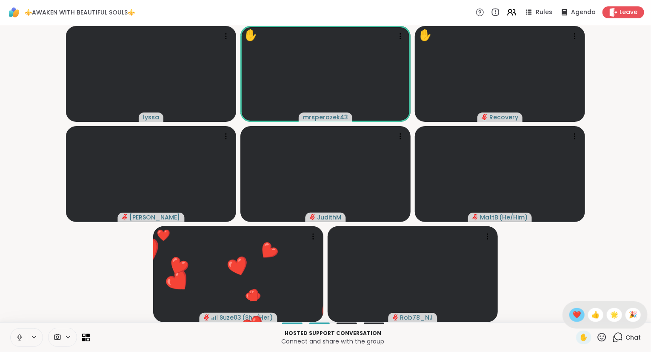
click at [573, 313] on span "❤️" at bounding box center [577, 314] width 9 height 10
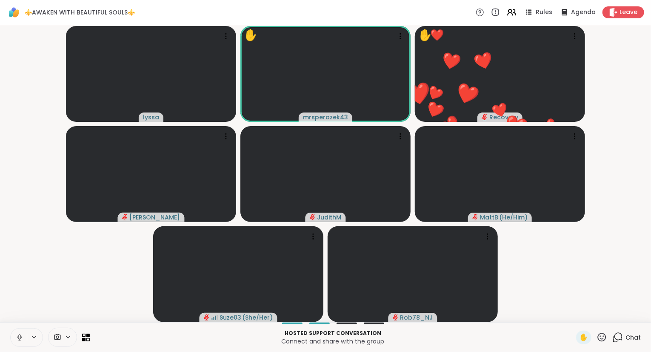
click at [605, 340] on icon at bounding box center [602, 337] width 11 height 11
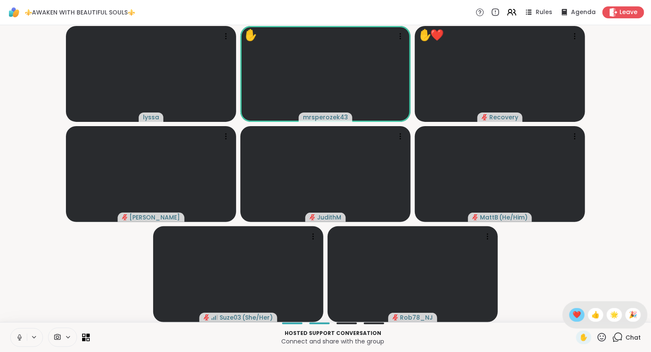
click at [580, 313] on div "❤️" at bounding box center [577, 315] width 15 height 14
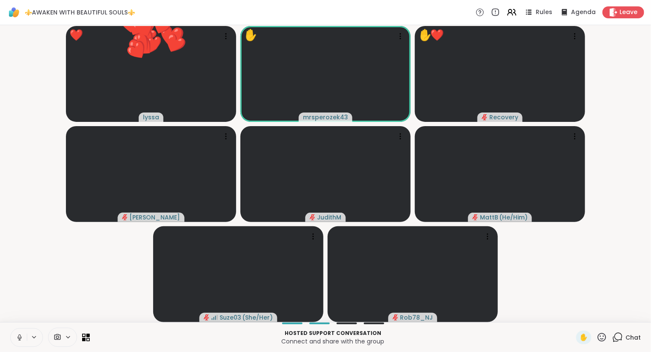
click at [616, 332] on icon at bounding box center [618, 337] width 11 height 11
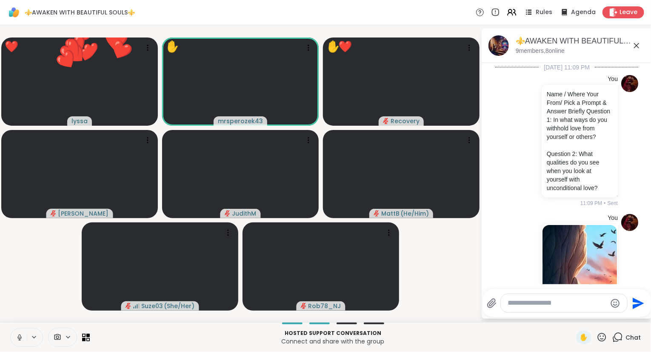
scroll to position [2234, 0]
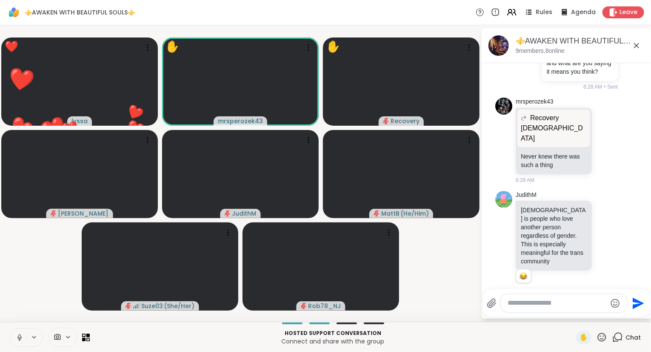
click at [607, 318] on icon at bounding box center [607, 322] width 8 height 9
click at [539, 305] on div "Select Reaction: Heart" at bounding box center [539, 309] width 8 height 8
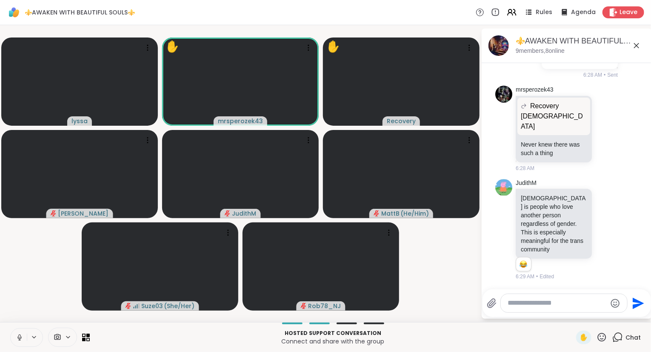
click at [636, 43] on icon at bounding box center [637, 45] width 10 height 10
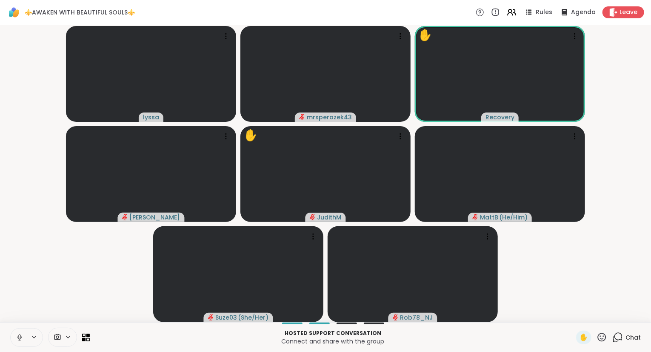
click at [602, 337] on icon at bounding box center [602, 337] width 11 height 11
click at [575, 311] on span "❤️" at bounding box center [577, 314] width 9 height 10
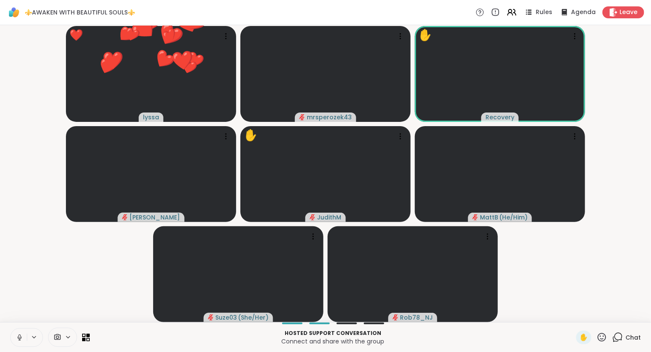
click at [606, 335] on icon at bounding box center [602, 336] width 9 height 9
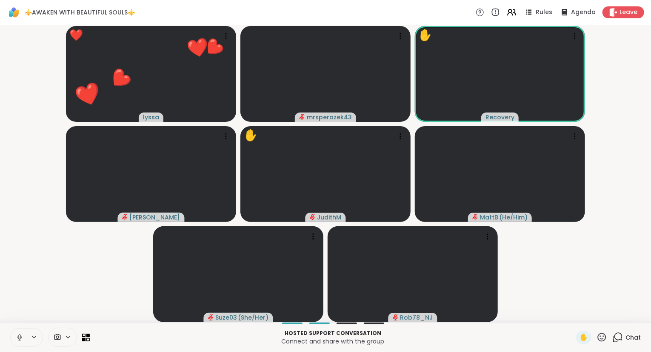
click at [580, 280] on video-player-container "❤️ lyssa ❤️ ❤️ ❤️ ❤️ ❤️ ❤️ ❤️ ❤️ ❤️ ❤️ ❤️ ❤️ ❤️ ❤️ ❤️ ❤️ ❤️ ❤️ ❤️ ❤️ ❤️ ❤️ ❤️ m…" at bounding box center [325, 174] width 641 height 290
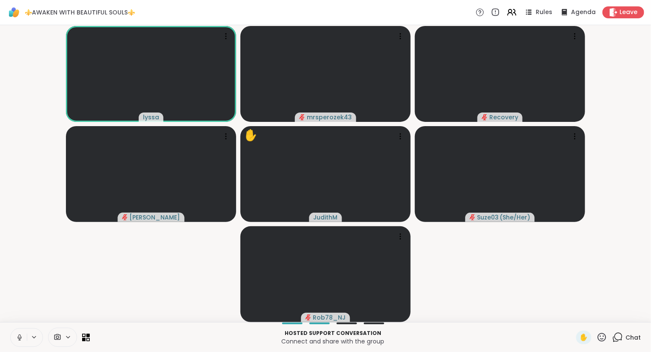
click at [14, 335] on button at bounding box center [19, 337] width 16 height 18
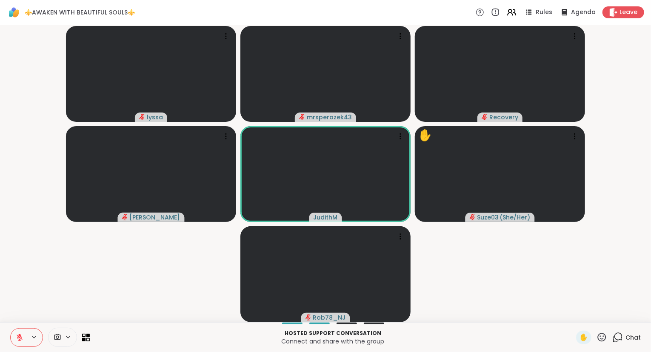
click at [13, 336] on button at bounding box center [19, 337] width 16 height 18
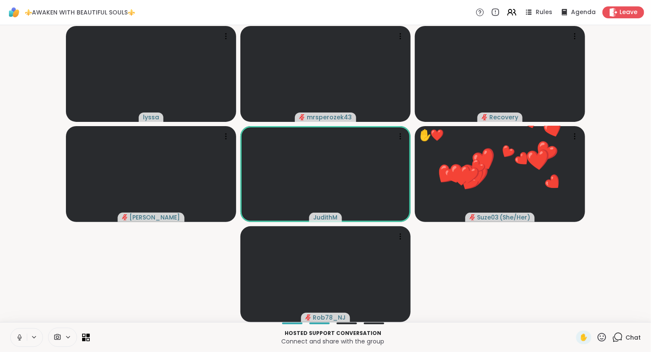
click at [602, 334] on icon at bounding box center [602, 336] width 9 height 9
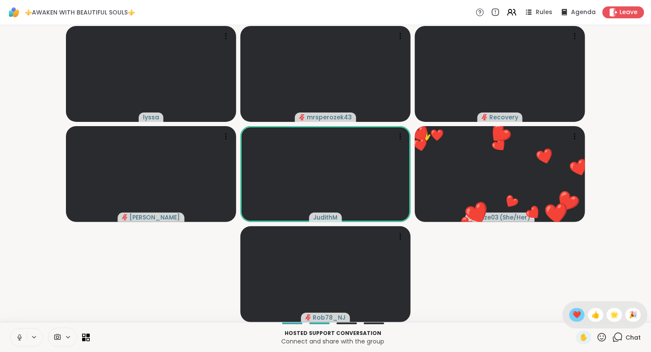
click at [573, 313] on span "❤️" at bounding box center [577, 314] width 9 height 10
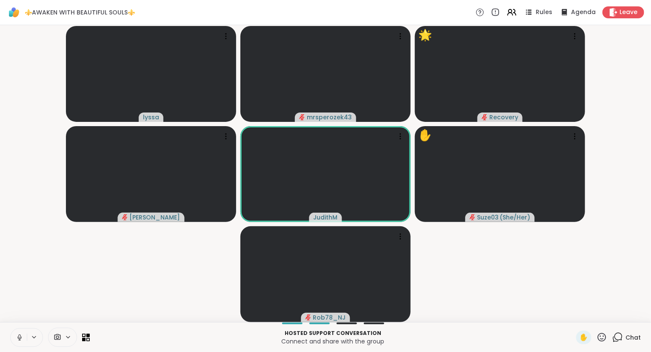
click at [601, 338] on icon at bounding box center [602, 337] width 11 height 11
click at [574, 312] on span "❤️" at bounding box center [577, 314] width 9 height 10
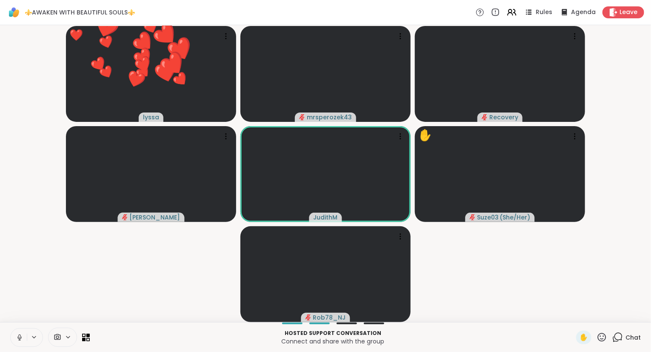
click at [604, 334] on icon at bounding box center [602, 337] width 11 height 11
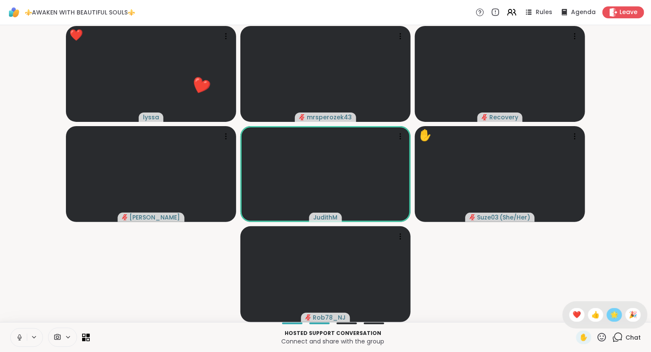
click at [614, 312] on span "🌟" at bounding box center [614, 314] width 9 height 10
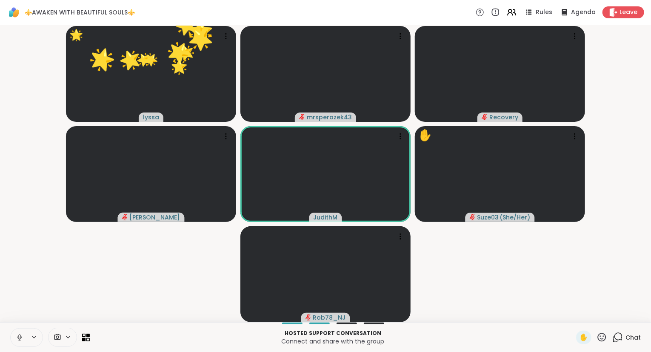
click at [603, 338] on icon at bounding box center [602, 337] width 11 height 11
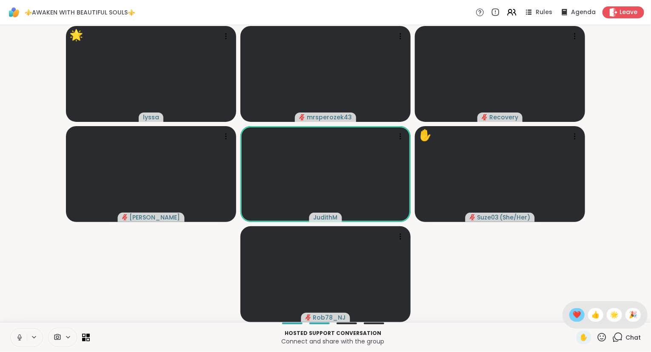
click at [574, 312] on span "❤️" at bounding box center [577, 314] width 9 height 10
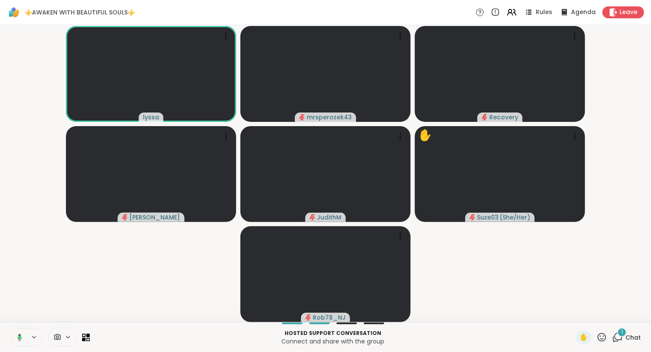
click at [20, 338] on icon at bounding box center [18, 337] width 8 height 8
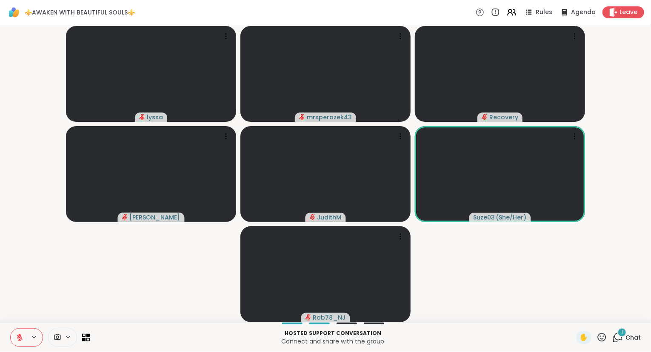
click at [624, 335] on div "1" at bounding box center [622, 331] width 9 height 9
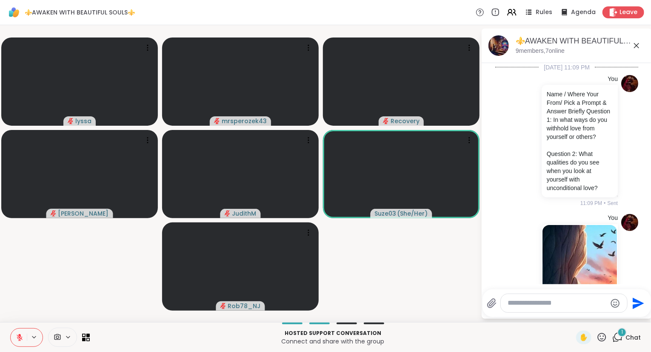
scroll to position [2355, 0]
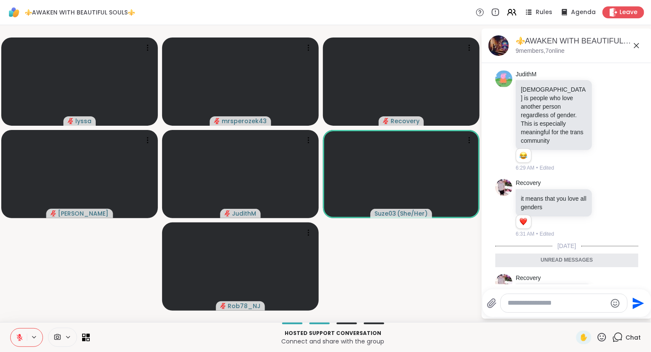
click at [605, 305] on icon at bounding box center [607, 309] width 8 height 9
click at [543, 292] on div "Select Reaction: Heart" at bounding box center [539, 296] width 8 height 8
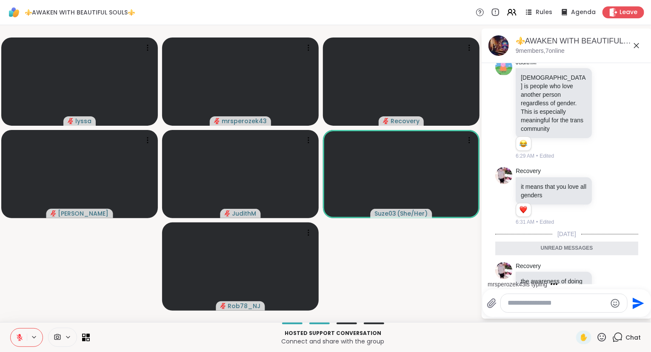
click at [636, 43] on icon at bounding box center [637, 45] width 10 height 10
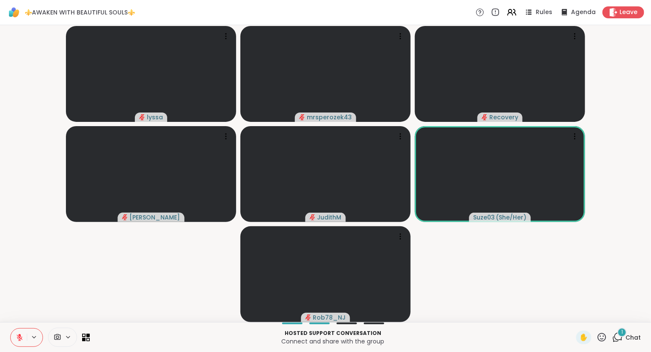
click at [634, 342] on div "1 Chat" at bounding box center [627, 337] width 29 height 14
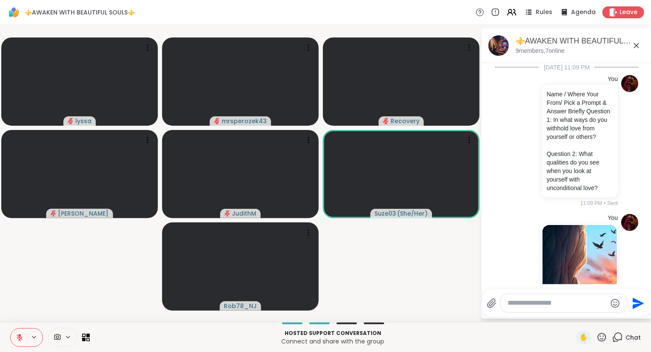
scroll to position [2412, 0]
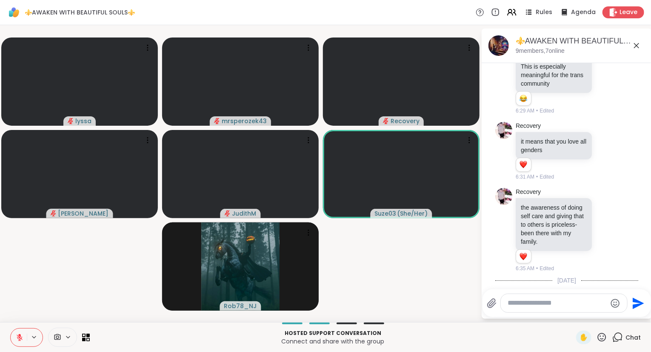
click at [634, 43] on icon at bounding box center [637, 45] width 10 height 10
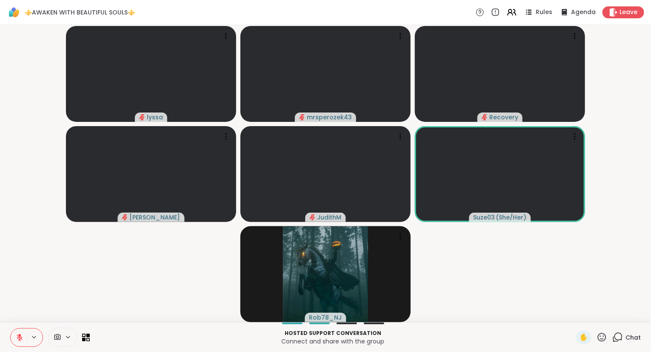
click at [603, 334] on icon at bounding box center [602, 337] width 11 height 11
click at [575, 314] on span "❤️" at bounding box center [577, 314] width 9 height 10
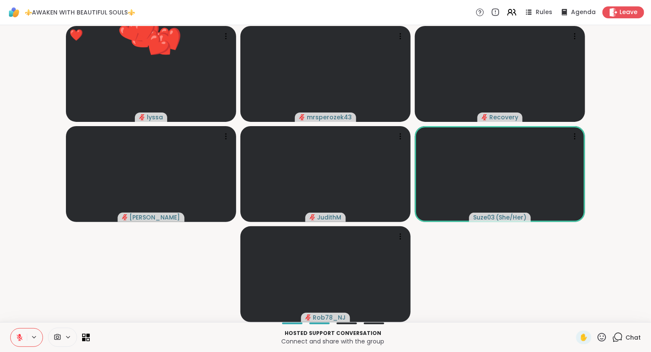
click at [601, 338] on icon at bounding box center [602, 337] width 11 height 11
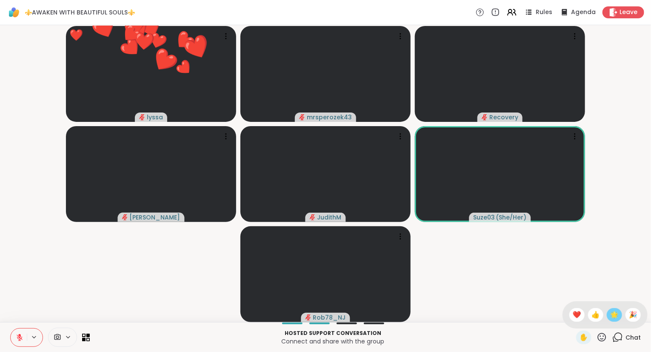
click at [612, 311] on span "🌟" at bounding box center [614, 314] width 9 height 10
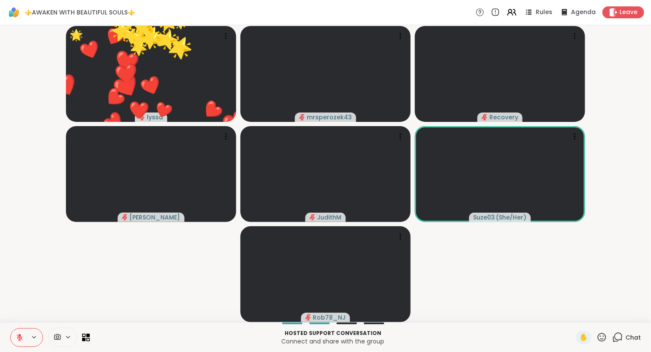
click at [603, 335] on icon at bounding box center [602, 337] width 11 height 11
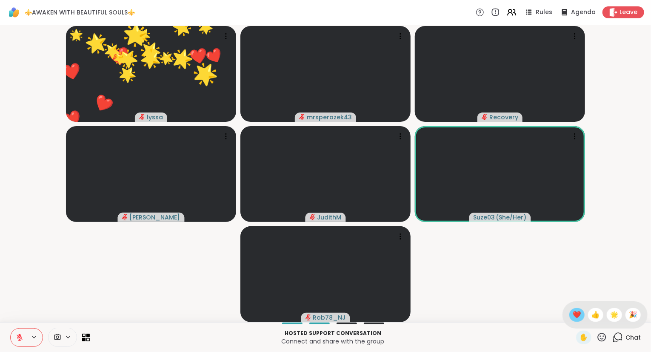
click at [578, 317] on span "❤️" at bounding box center [577, 314] width 9 height 10
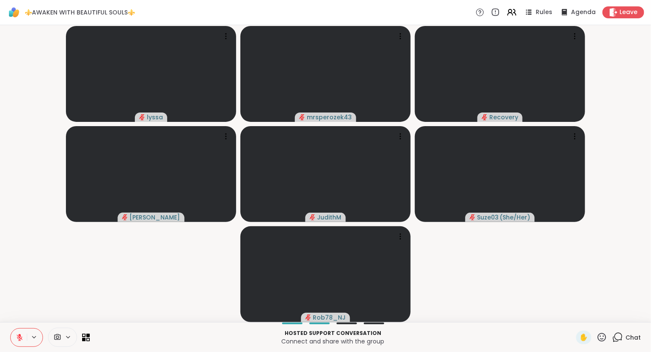
click at [22, 338] on icon at bounding box center [20, 337] width 8 height 8
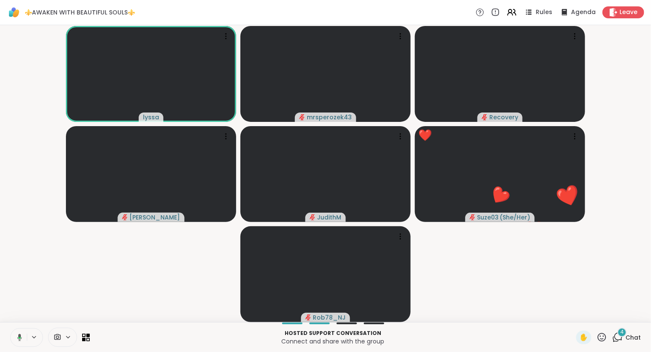
click at [626, 334] on div "4" at bounding box center [622, 331] width 9 height 9
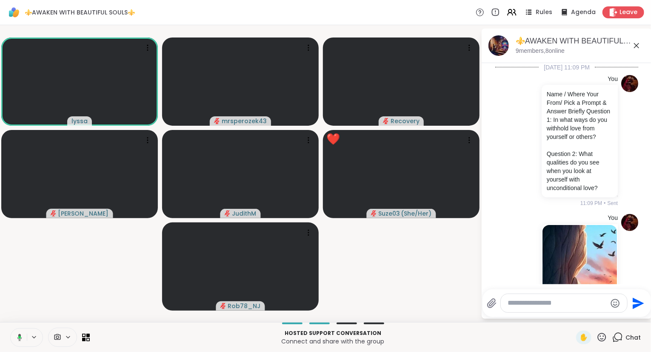
scroll to position [2682, 0]
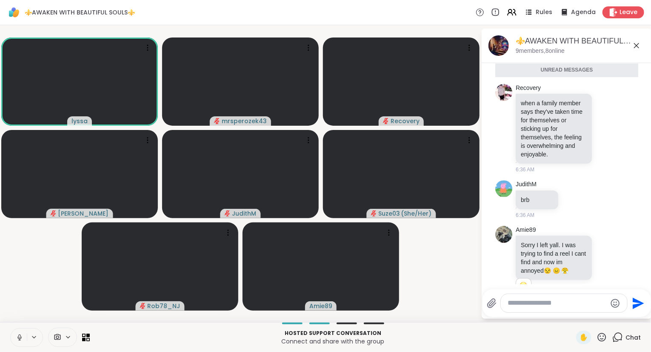
click at [638, 42] on icon at bounding box center [637, 45] width 10 height 10
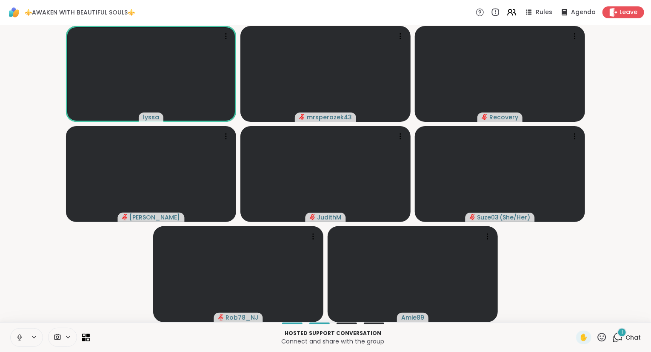
click at [19, 336] on icon at bounding box center [19, 336] width 2 height 4
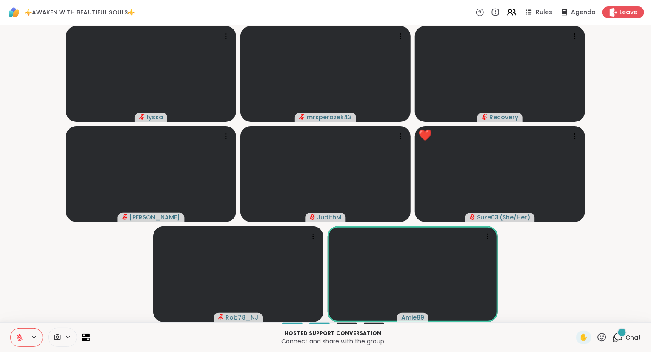
click at [604, 338] on icon at bounding box center [602, 337] width 11 height 11
click at [573, 312] on span "❤️" at bounding box center [577, 314] width 9 height 10
click at [619, 298] on video-player-container "lyssa mrsperozek43 Recovery [PERSON_NAME] ❤️ Suze03 ( She/Her ) ❤️ ❤️ ❤️ ❤️ ❤️ …" at bounding box center [325, 174] width 641 height 290
click at [604, 342] on icon at bounding box center [602, 337] width 11 height 11
click at [575, 314] on span "❤️" at bounding box center [577, 314] width 9 height 10
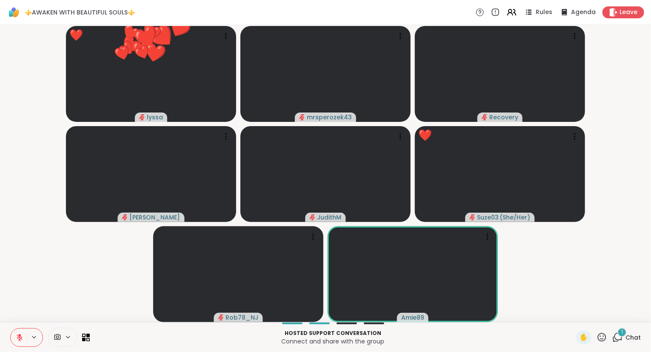
click at [603, 336] on icon at bounding box center [602, 337] width 11 height 11
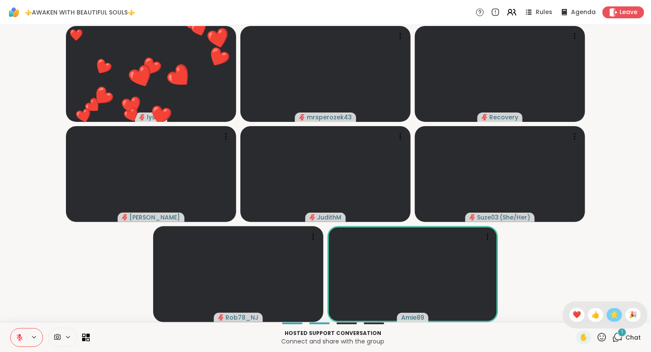
click at [612, 310] on span "🌟" at bounding box center [614, 314] width 9 height 10
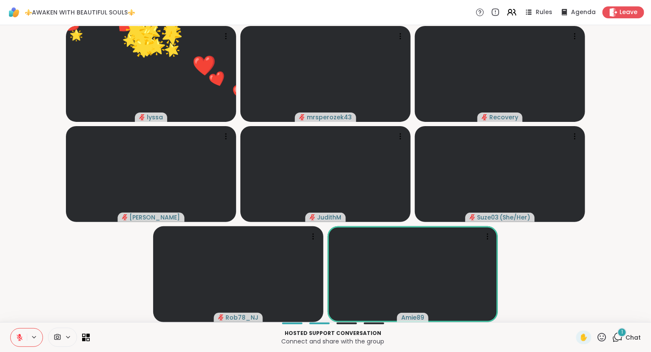
click at [604, 335] on icon at bounding box center [602, 337] width 11 height 11
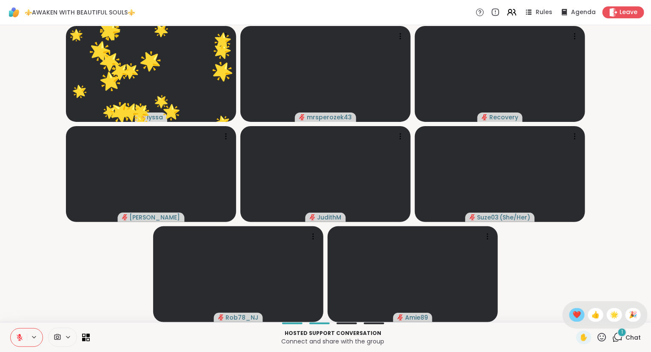
click at [572, 308] on div "❤️" at bounding box center [577, 315] width 15 height 14
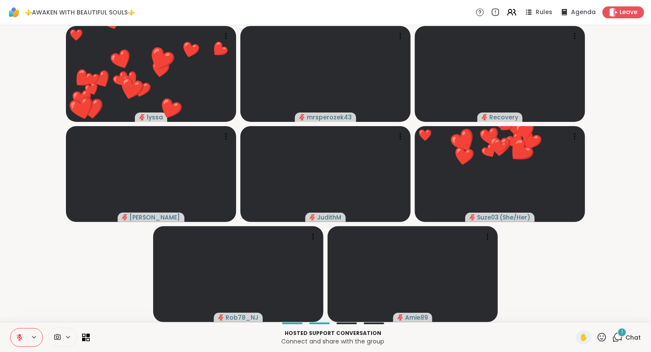
click at [16, 334] on icon at bounding box center [20, 337] width 8 height 8
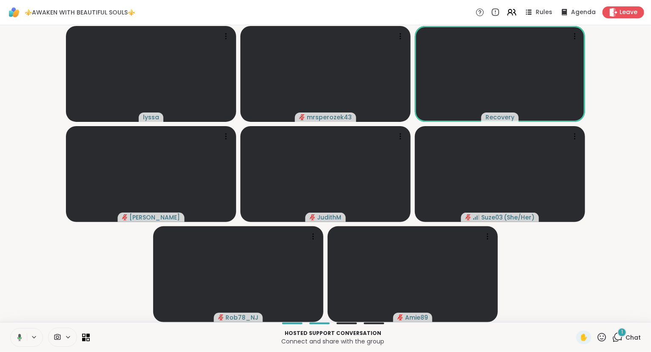
click at [600, 338] on icon at bounding box center [602, 337] width 11 height 11
click at [575, 316] on span "❤️" at bounding box center [577, 314] width 9 height 10
click at [20, 339] on icon at bounding box center [20, 337] width 8 height 8
click at [20, 336] on icon at bounding box center [19, 334] width 3 height 3
click at [14, 336] on button at bounding box center [19, 337] width 16 height 18
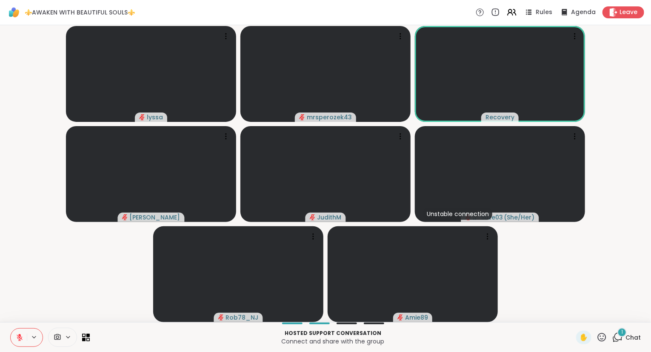
click at [3, 329] on div "Hosted support conversation Connect and share with the group ✋ 1 Chat" at bounding box center [325, 337] width 651 height 30
click at [21, 340] on icon at bounding box center [20, 337] width 8 height 8
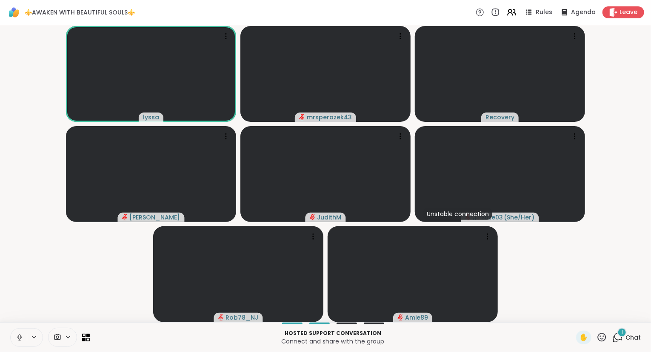
click at [23, 334] on icon at bounding box center [20, 337] width 8 height 8
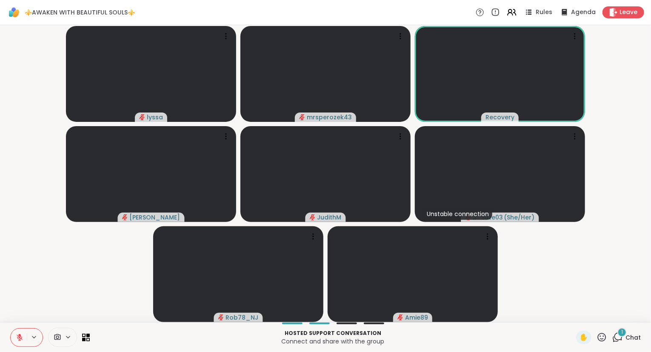
click at [622, 336] on div "1" at bounding box center [622, 331] width 9 height 9
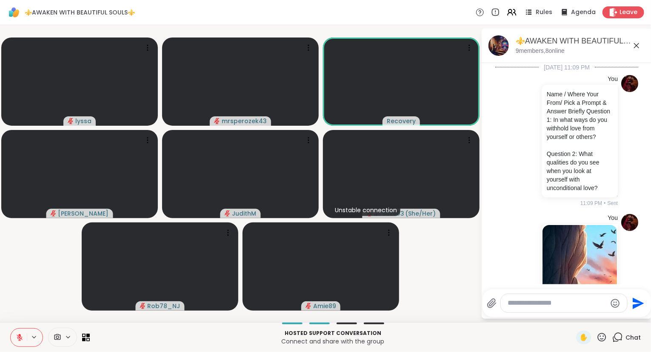
scroll to position [2727, 0]
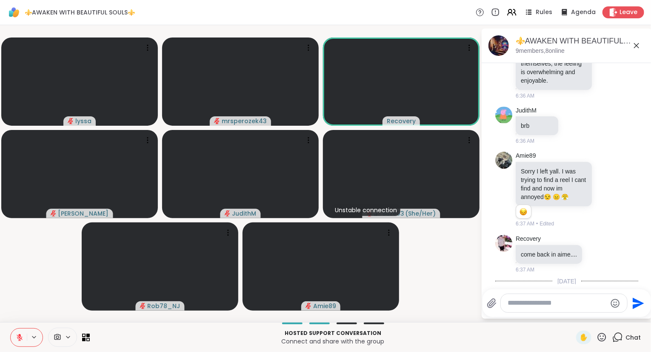
click at [634, 42] on icon at bounding box center [637, 45] width 10 height 10
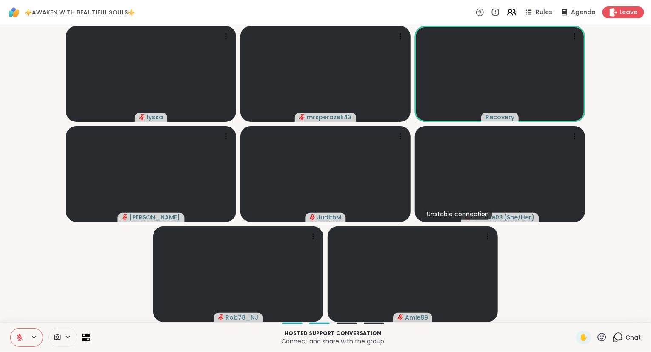
click at [18, 333] on button at bounding box center [19, 337] width 16 height 18
click at [15, 336] on button at bounding box center [19, 337] width 16 height 18
click at [601, 333] on icon at bounding box center [602, 337] width 11 height 11
click at [575, 315] on span "❤️" at bounding box center [577, 314] width 9 height 10
click at [606, 338] on icon at bounding box center [602, 337] width 11 height 11
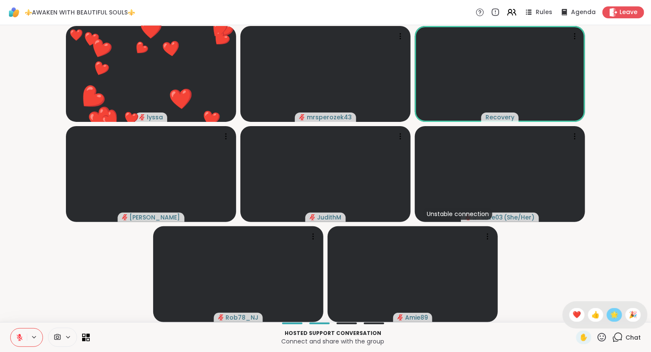
click at [608, 318] on div "🌟" at bounding box center [614, 315] width 15 height 14
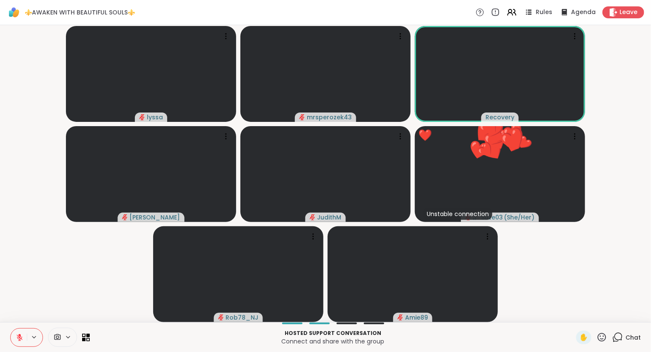
click at [601, 335] on icon at bounding box center [602, 336] width 9 height 9
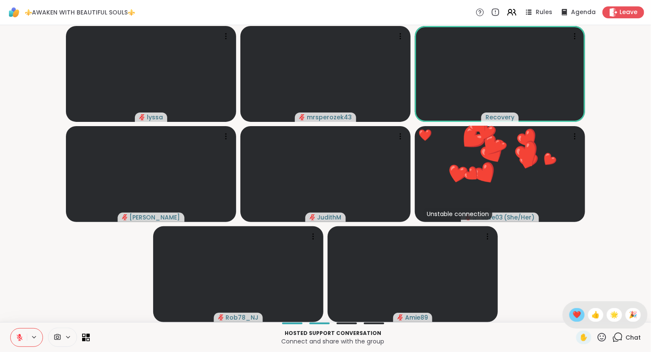
click at [575, 312] on span "❤️" at bounding box center [577, 314] width 9 height 10
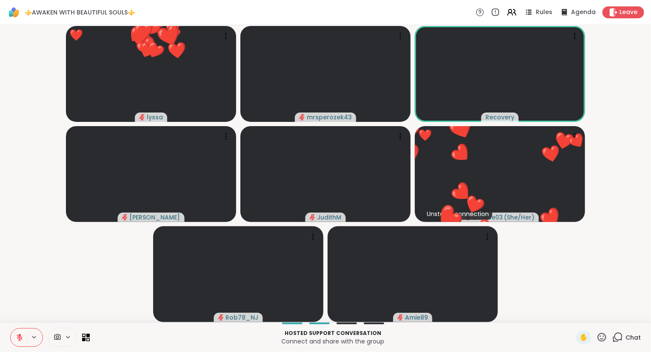
click at [603, 336] on icon at bounding box center [602, 337] width 11 height 11
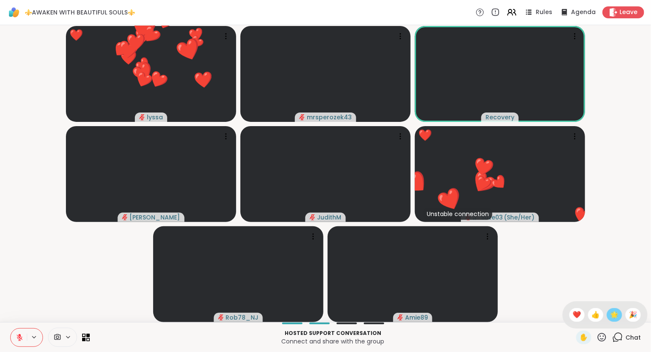
click at [611, 319] on span "🌟" at bounding box center [614, 314] width 9 height 10
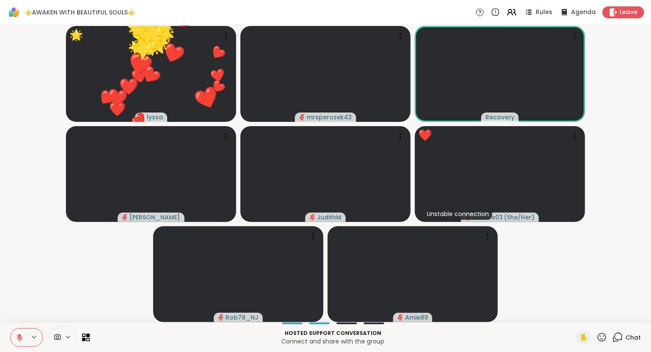
click at [604, 333] on icon at bounding box center [602, 337] width 11 height 11
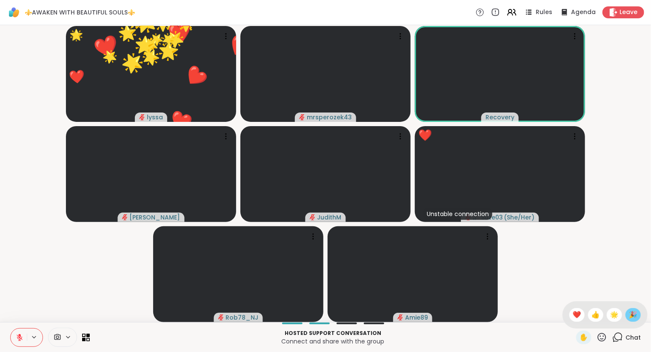
click at [634, 315] on span "🎉" at bounding box center [633, 314] width 9 height 10
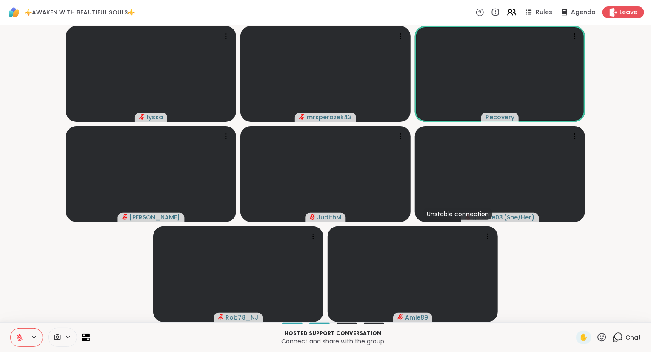
click at [24, 337] on button at bounding box center [19, 337] width 16 height 18
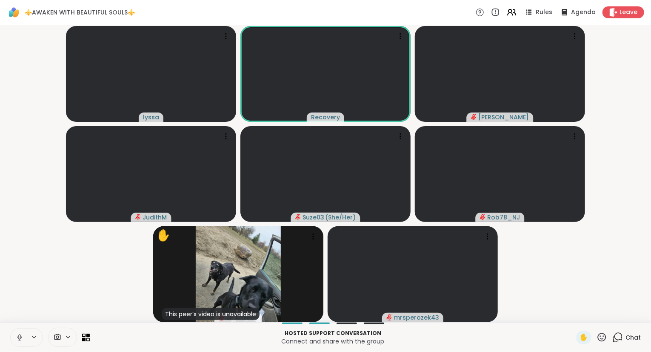
click at [602, 336] on icon at bounding box center [602, 337] width 11 height 11
click at [570, 313] on div "❤️" at bounding box center [577, 315] width 15 height 14
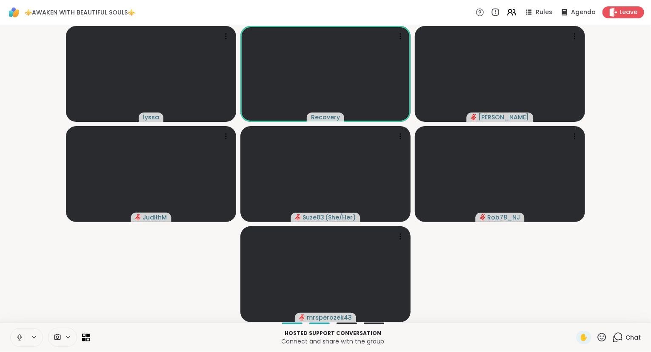
click at [606, 339] on icon at bounding box center [602, 336] width 9 height 9
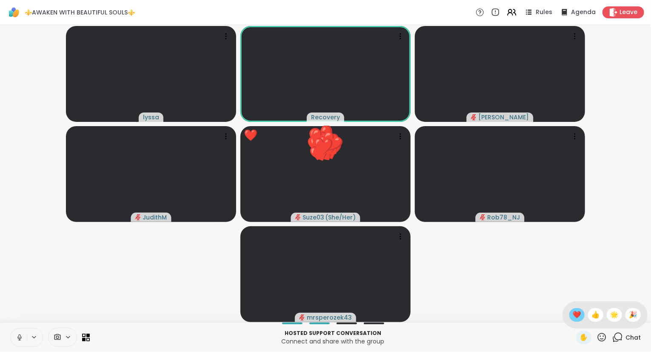
click at [573, 313] on span "❤️" at bounding box center [577, 314] width 9 height 10
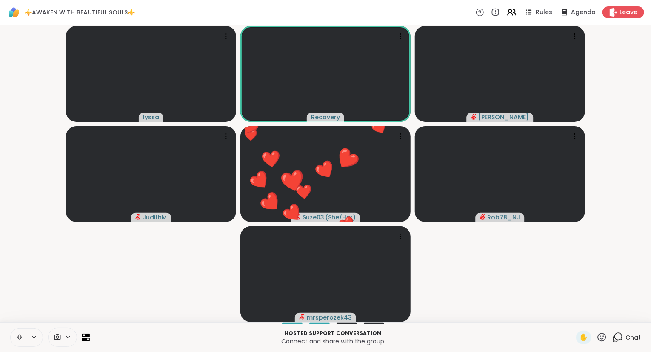
click at [564, 335] on p "Hosted support conversation" at bounding box center [333, 333] width 476 height 8
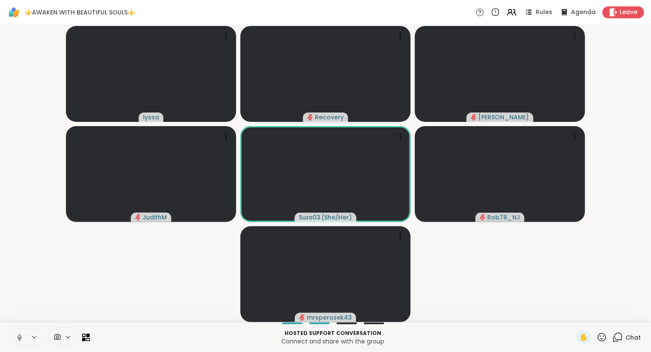
click at [604, 340] on icon at bounding box center [602, 337] width 11 height 11
click at [573, 317] on span "❤️" at bounding box center [577, 314] width 9 height 10
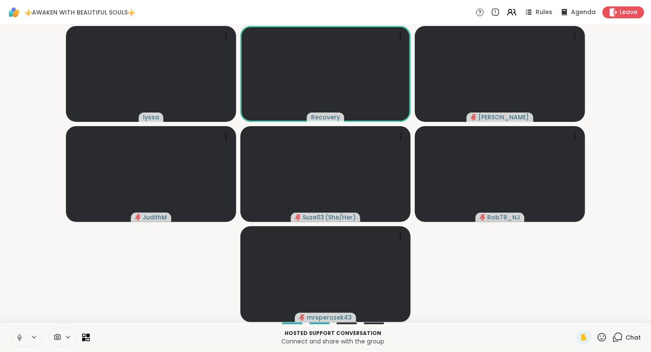
click at [600, 337] on icon at bounding box center [602, 337] width 11 height 11
click at [570, 312] on div "❤️" at bounding box center [577, 315] width 15 height 14
click at [602, 337] on icon at bounding box center [602, 337] width 11 height 11
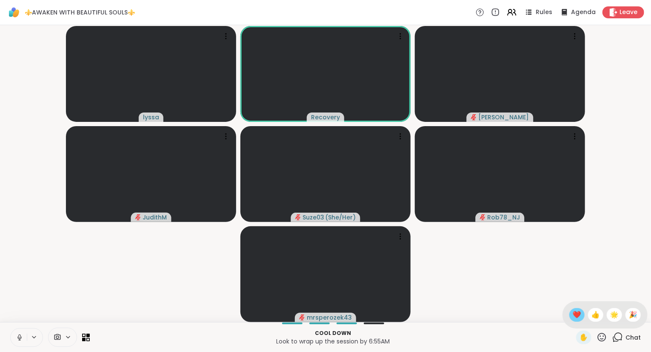
click at [573, 311] on span "❤️" at bounding box center [577, 314] width 9 height 10
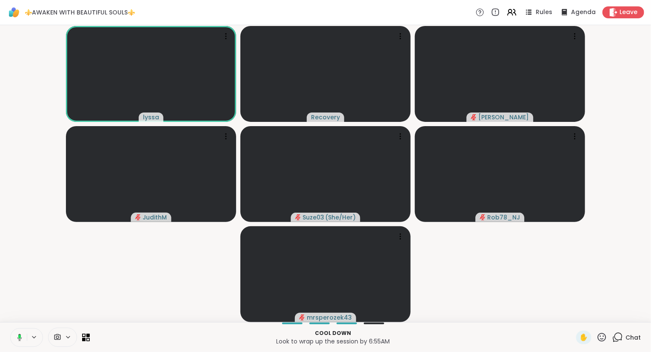
click at [605, 333] on icon at bounding box center [602, 337] width 11 height 11
click at [581, 316] on div "❤️" at bounding box center [577, 315] width 15 height 14
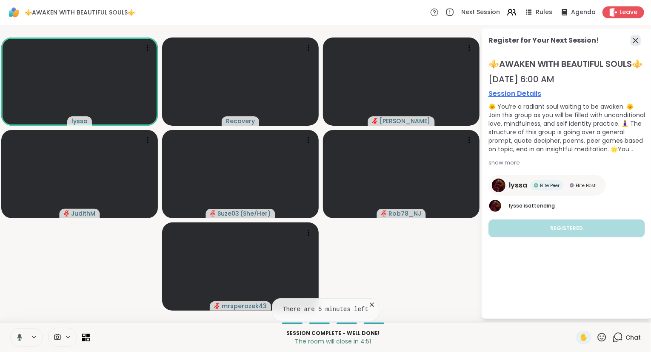
click at [638, 43] on icon at bounding box center [636, 40] width 10 height 10
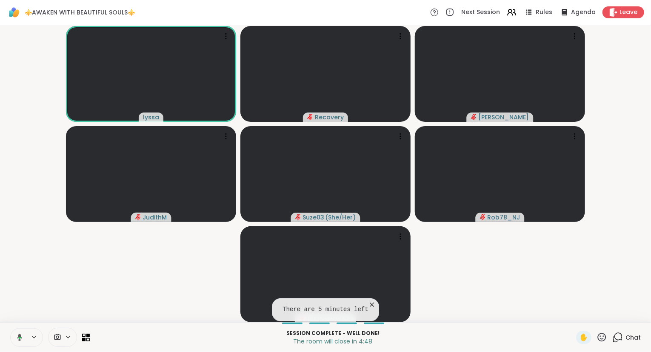
click at [368, 303] on icon at bounding box center [372, 304] width 9 height 9
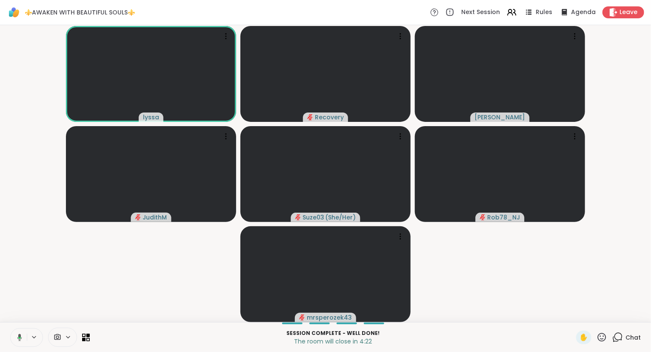
click at [18, 334] on icon at bounding box center [18, 337] width 8 height 8
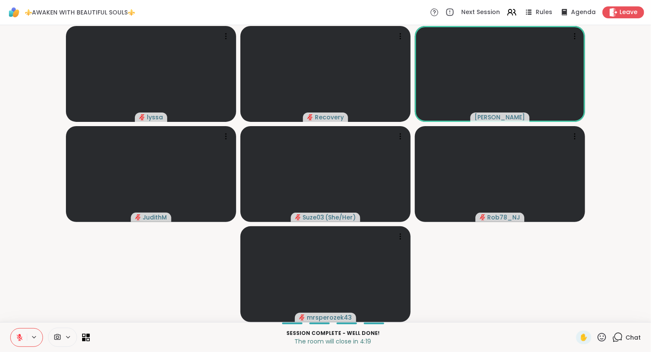
click at [21, 338] on icon at bounding box center [20, 337] width 6 height 6
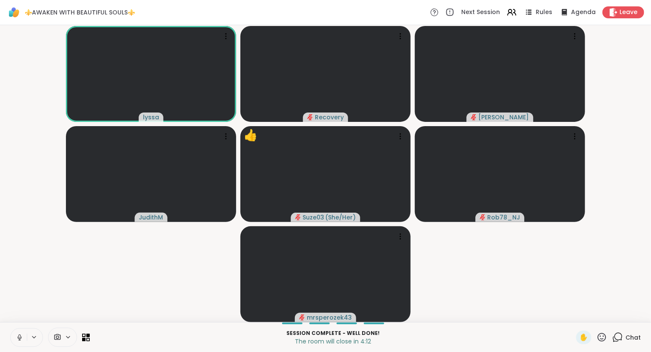
click at [16, 336] on icon at bounding box center [20, 337] width 8 height 8
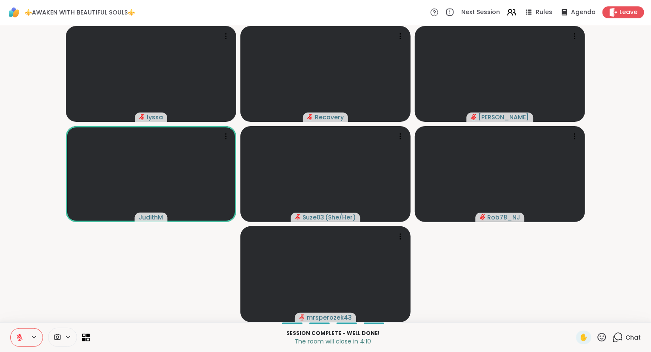
click at [20, 336] on icon at bounding box center [19, 334] width 3 height 3
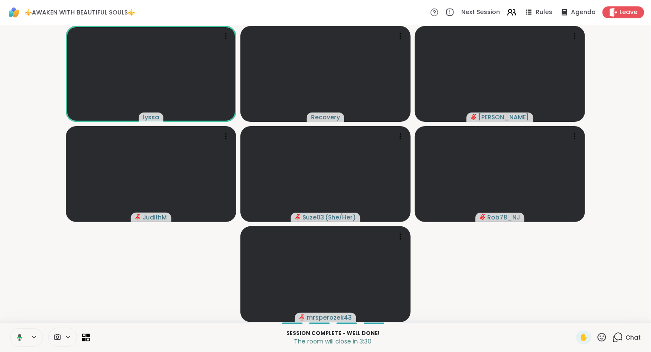
click at [596, 331] on div "✋" at bounding box center [591, 337] width 31 height 14
click at [600, 336] on icon at bounding box center [602, 337] width 11 height 11
click at [580, 316] on div "❤️" at bounding box center [577, 315] width 15 height 14
click at [18, 330] on button at bounding box center [17, 337] width 17 height 18
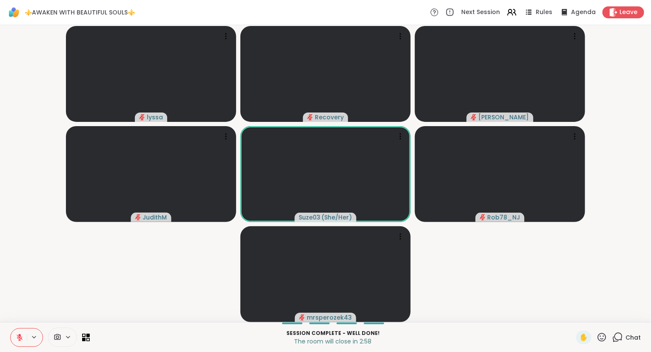
click at [600, 338] on icon at bounding box center [602, 337] width 11 height 11
click at [577, 320] on div "❤️" at bounding box center [577, 315] width 15 height 14
click at [20, 335] on icon at bounding box center [19, 334] width 3 height 3
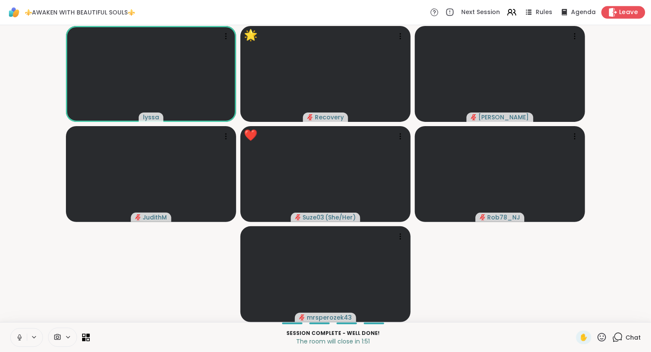
click at [616, 16] on icon at bounding box center [613, 12] width 9 height 9
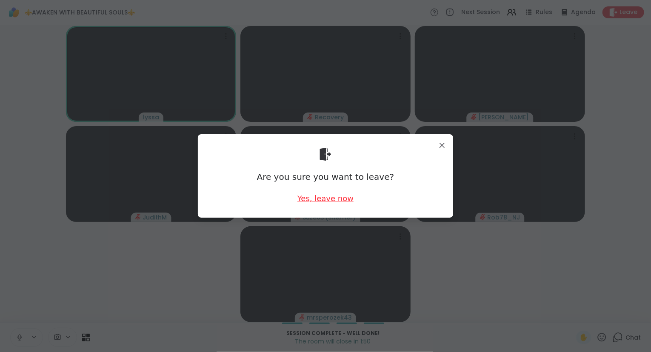
click at [328, 195] on div "Yes, leave now" at bounding box center [326, 198] width 56 height 11
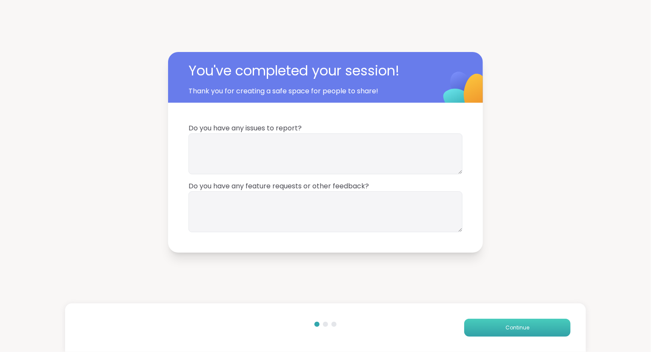
click at [490, 336] on button "Continue" at bounding box center [517, 327] width 106 height 18
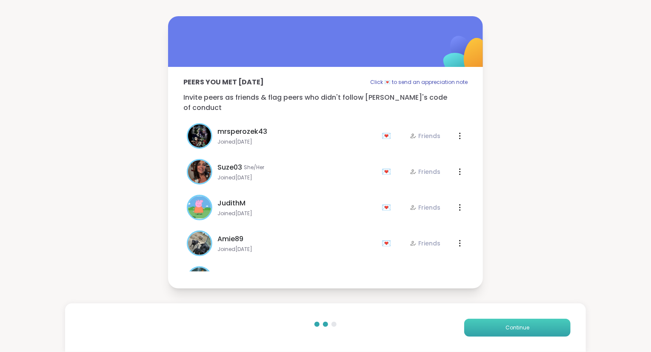
click at [481, 326] on button "Continue" at bounding box center [517, 327] width 106 height 18
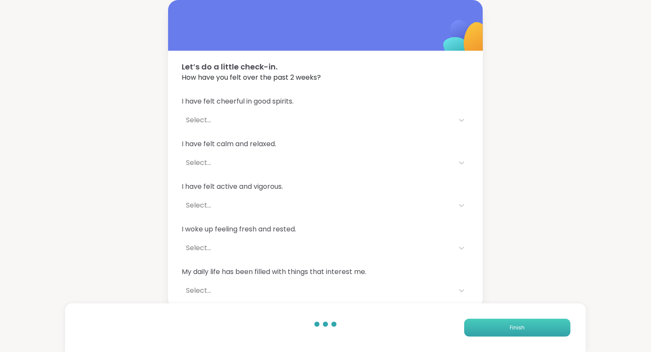
click at [481, 326] on button "Finish" at bounding box center [517, 327] width 106 height 18
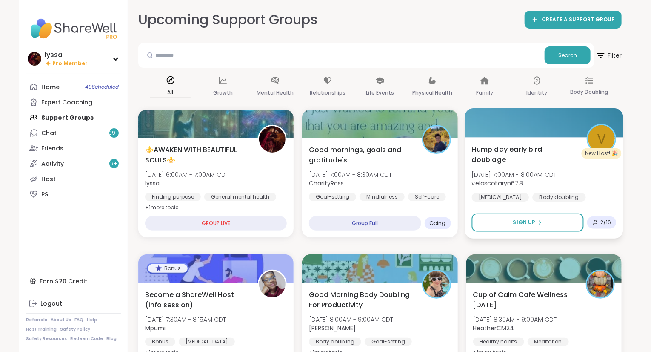
click at [554, 190] on div "Hump day early bird doublage [DATE] 7:00AM - 8:00AM CDT velascotaryn678 [MEDICA…" at bounding box center [544, 172] width 145 height 57
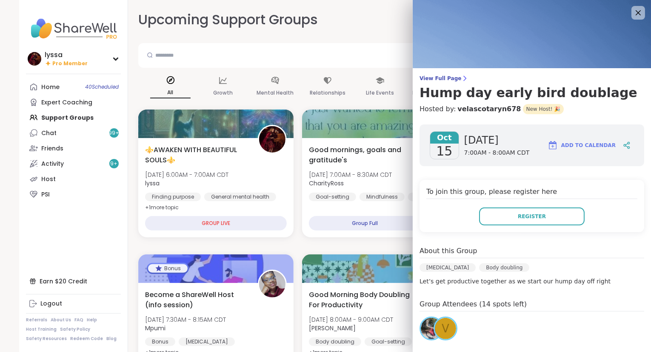
click at [444, 337] on div "v" at bounding box center [445, 328] width 21 height 21
click at [635, 14] on icon at bounding box center [638, 12] width 11 height 11
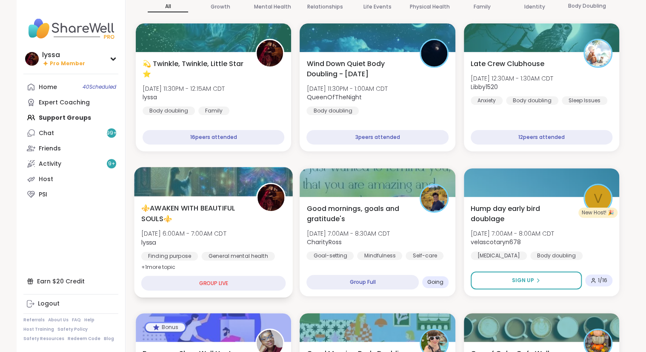
scroll to position [86, 0]
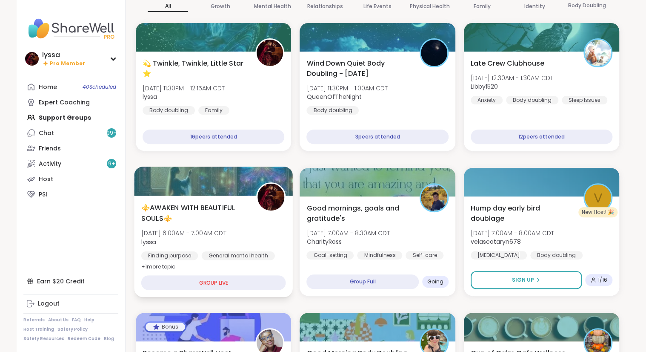
click at [224, 268] on div "⚜️AWAKEN WITH BEAUTIFUL SOULS⚜️ Wed, Oct 15 | 6:00AM - 7:00AM CDT lyssa Finding…" at bounding box center [213, 245] width 159 height 101
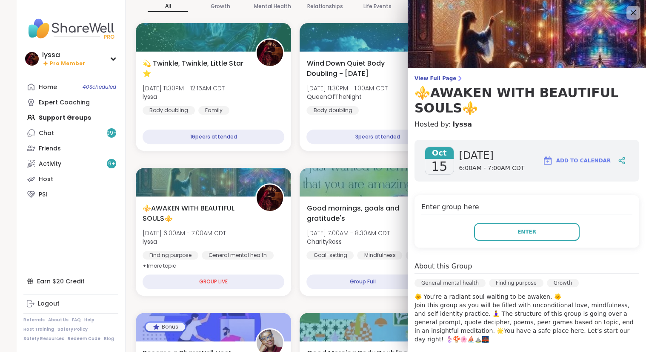
scroll to position [158, 0]
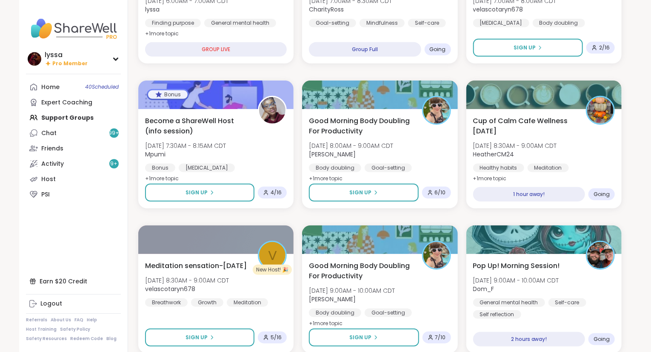
scroll to position [220, 0]
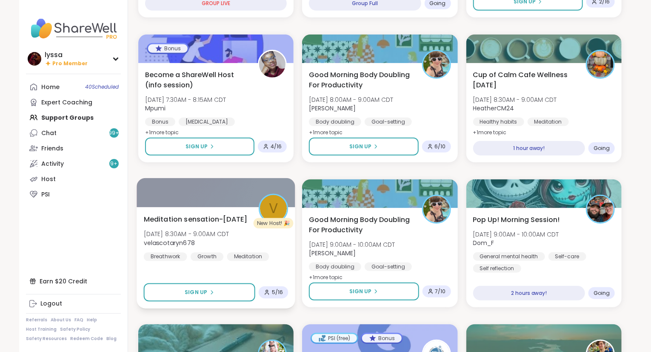
click at [273, 252] on div "Meditation sensation-Wednesday Wed, Oct 15 | 8:30AM - 9:00AM CDT velascotaryn67…" at bounding box center [216, 237] width 145 height 47
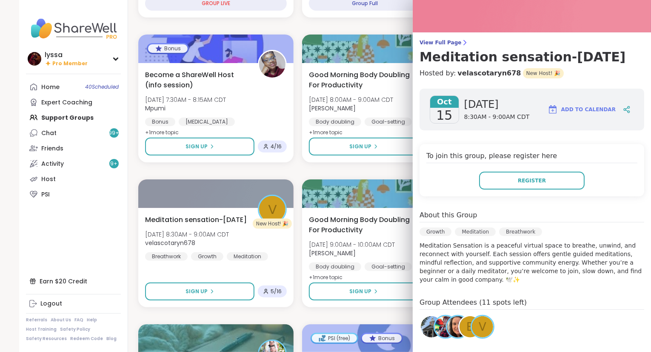
scroll to position [0, 0]
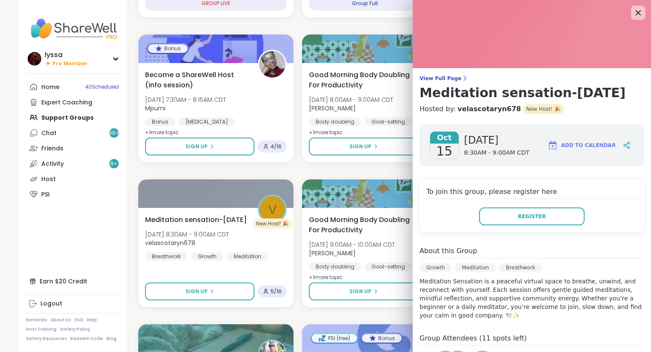
click at [637, 15] on icon at bounding box center [638, 12] width 11 height 11
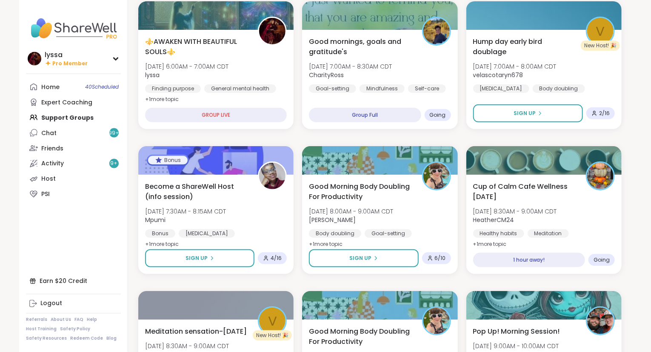
scroll to position [108, 0]
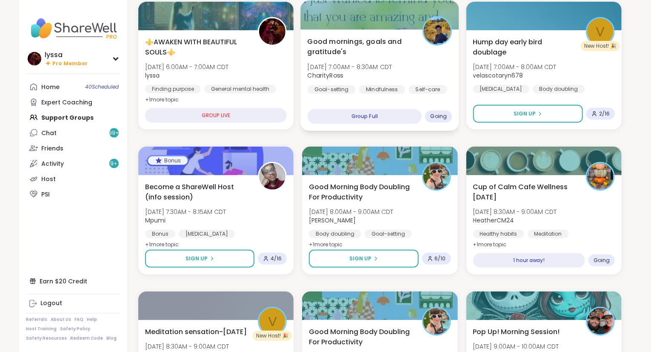
click at [429, 87] on div "Self-care" at bounding box center [428, 89] width 39 height 9
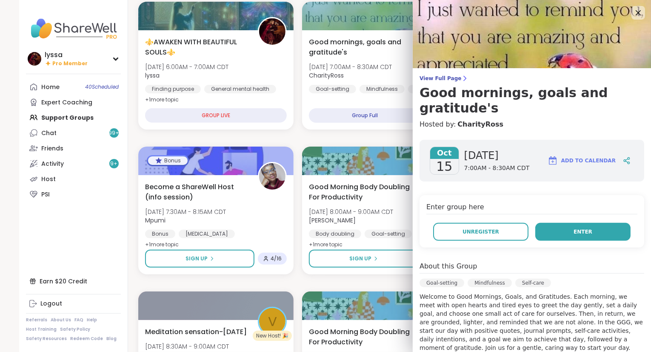
click at [561, 223] on button "Enter" at bounding box center [582, 232] width 95 height 18
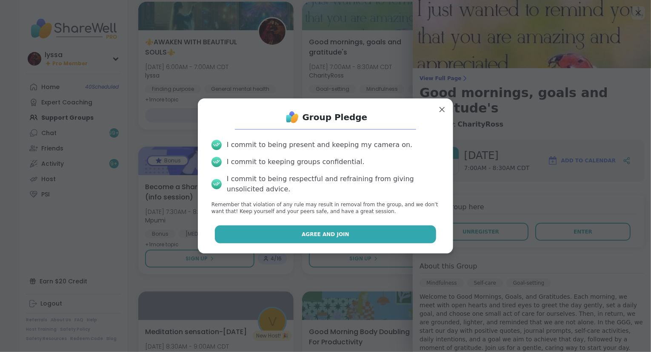
click at [422, 232] on button "Agree and Join" at bounding box center [326, 234] width 222 height 18
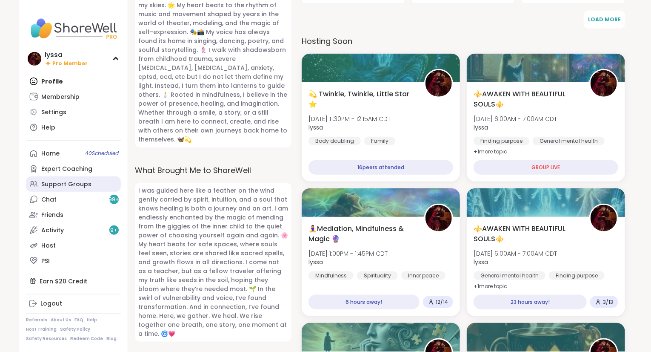
click at [69, 184] on div "Support Groups" at bounding box center [66, 184] width 50 height 9
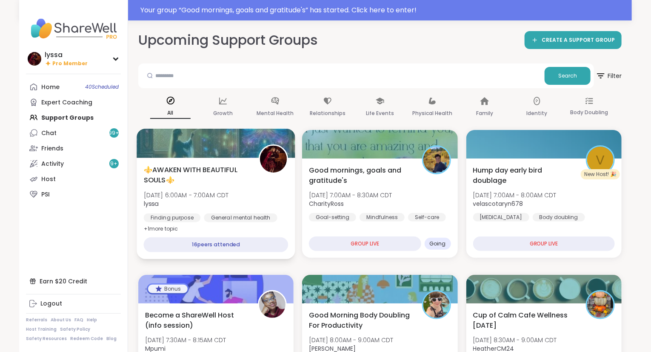
click at [251, 181] on div "⚜️AWAKEN WITH BEAUTIFUL SOULS⚜️ Wed, Oct 15 | 6:00AM - 7:00AM CDT lyssa Finding…" at bounding box center [216, 198] width 145 height 69
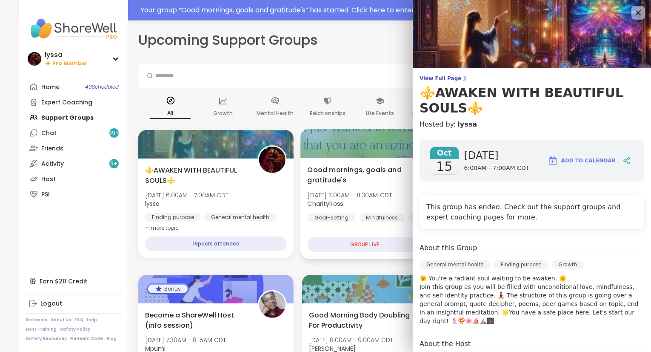
click at [384, 194] on span "[DATE] 7:00AM - 8:30AM CDT" at bounding box center [350, 195] width 85 height 9
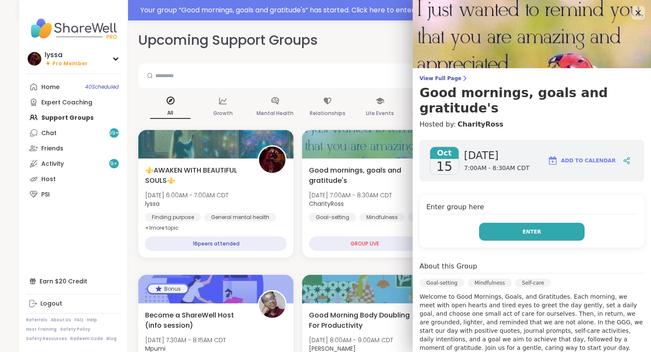
click at [484, 223] on button "Enter" at bounding box center [532, 232] width 106 height 18
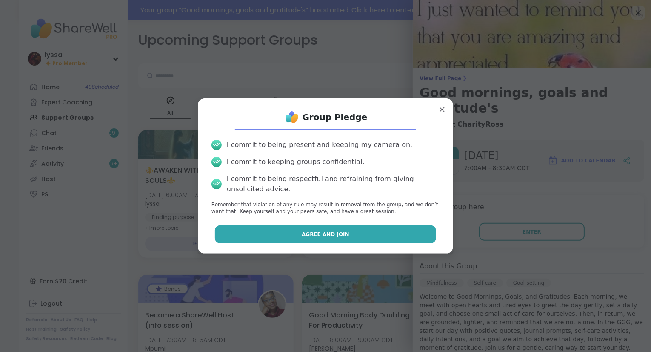
click at [413, 234] on button "Agree and Join" at bounding box center [326, 234] width 222 height 18
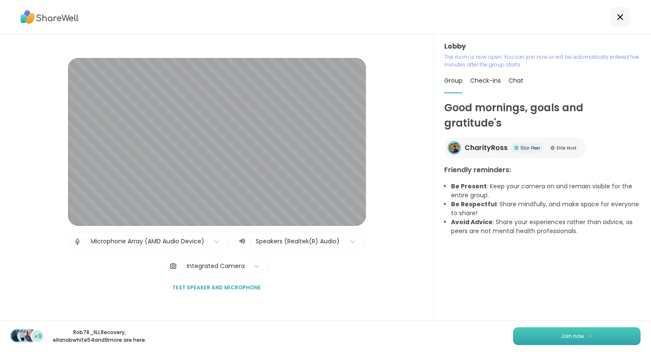
click at [535, 339] on button "Join now" at bounding box center [577, 336] width 128 height 18
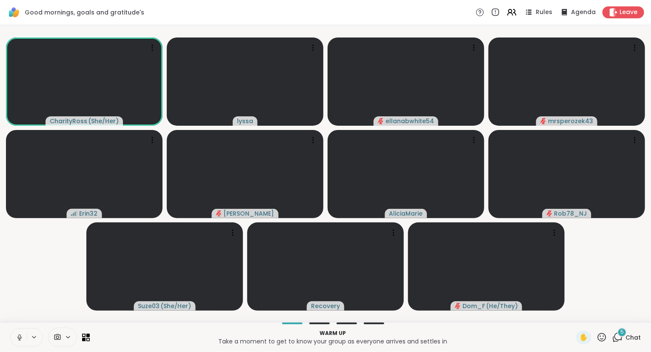
click at [26, 331] on button at bounding box center [19, 337] width 16 height 18
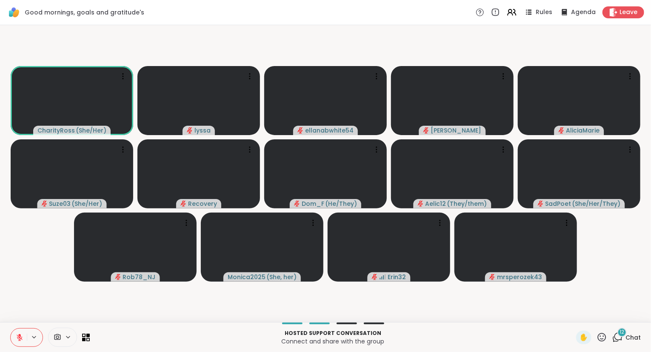
click at [597, 338] on div "✋" at bounding box center [591, 337] width 31 height 14
click at [600, 340] on icon at bounding box center [602, 336] width 9 height 9
click at [627, 342] on div "12 Chat" at bounding box center [627, 337] width 29 height 14
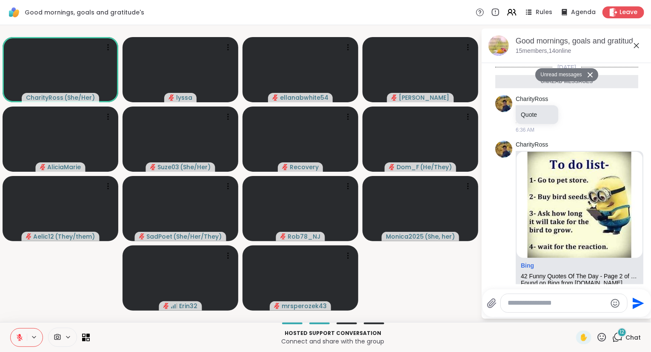
scroll to position [703, 0]
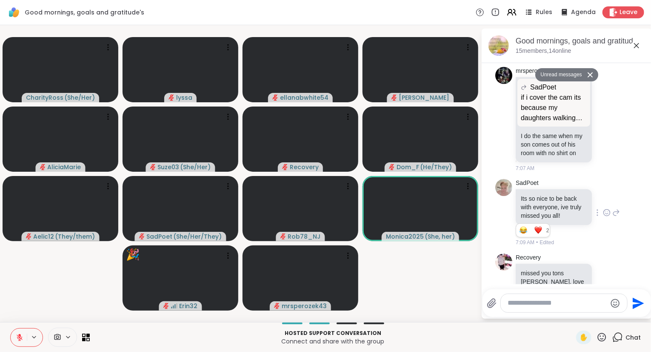
click at [607, 209] on icon at bounding box center [607, 212] width 6 height 6
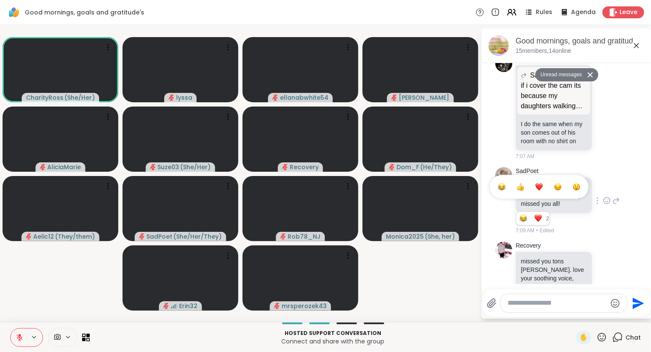
click at [541, 183] on div "Select Reaction: Heart" at bounding box center [539, 187] width 8 height 8
click at [616, 195] on icon at bounding box center [617, 200] width 8 height 10
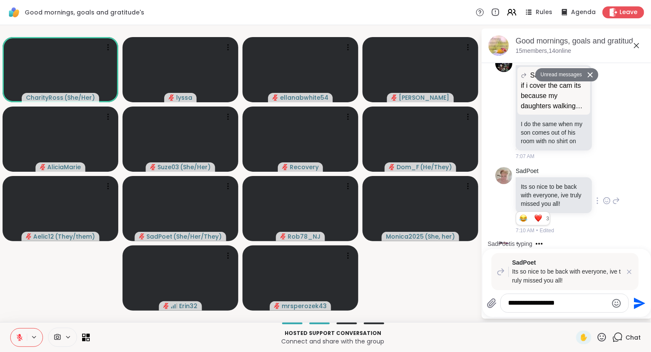
type textarea "**********"
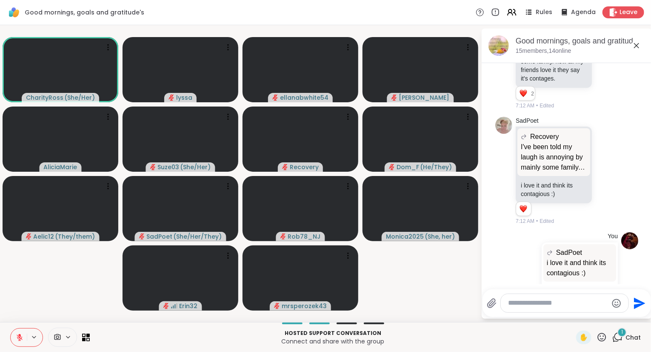
scroll to position [1284, 0]
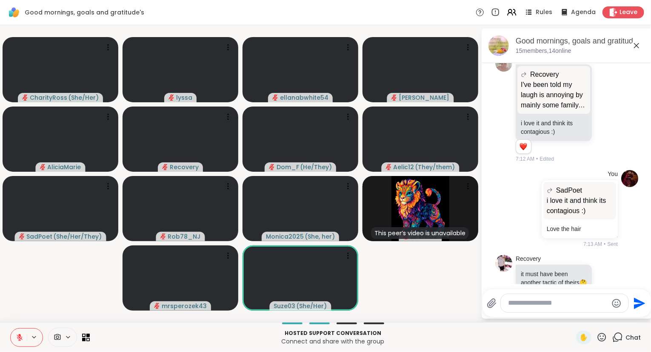
click at [13, 329] on button at bounding box center [19, 337] width 16 height 18
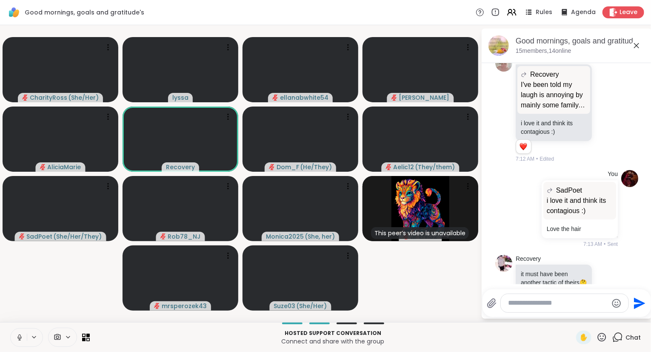
click at [17, 335] on icon at bounding box center [20, 337] width 8 height 8
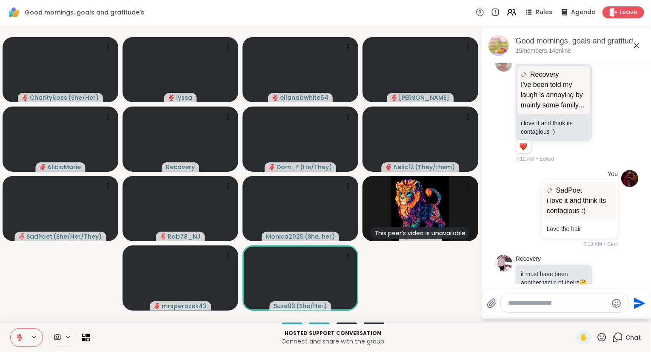
click at [18, 335] on icon at bounding box center [19, 334] width 3 height 3
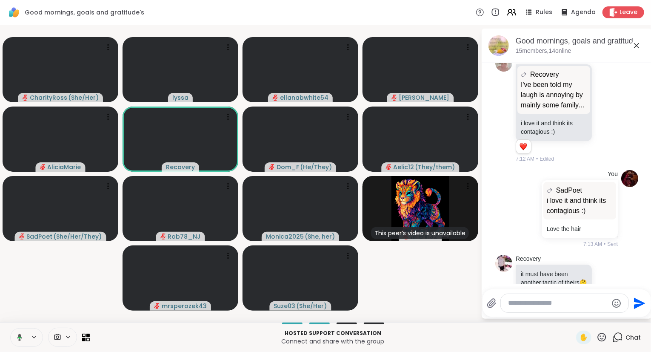
click at [17, 332] on button at bounding box center [17, 337] width 17 height 18
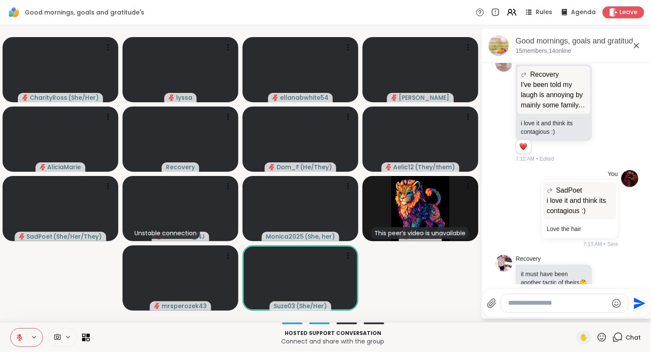
click at [23, 335] on icon at bounding box center [20, 337] width 8 height 8
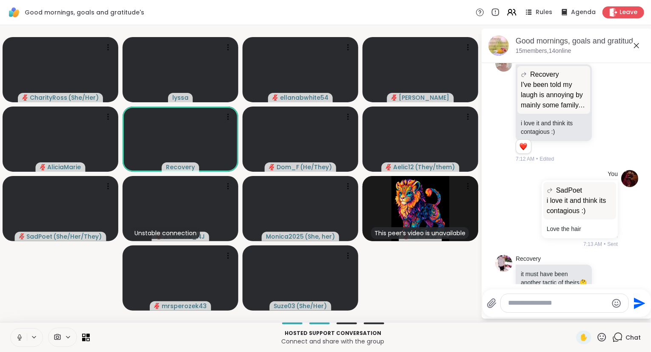
click at [29, 345] on div at bounding box center [26, 337] width 33 height 19
click at [22, 340] on icon at bounding box center [20, 337] width 8 height 8
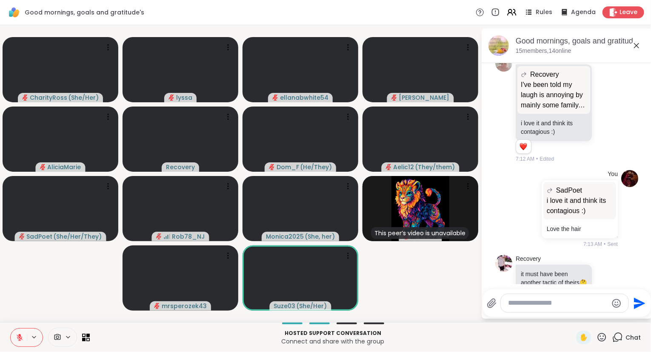
drag, startPoint x: 22, startPoint y: 340, endPoint x: 39, endPoint y: 304, distance: 39.4
click at [39, 304] on div "Good mornings, goals and gratitude's Rules Agenda Leave CharityRoss ( She/Her )…" at bounding box center [325, 176] width 651 height 352
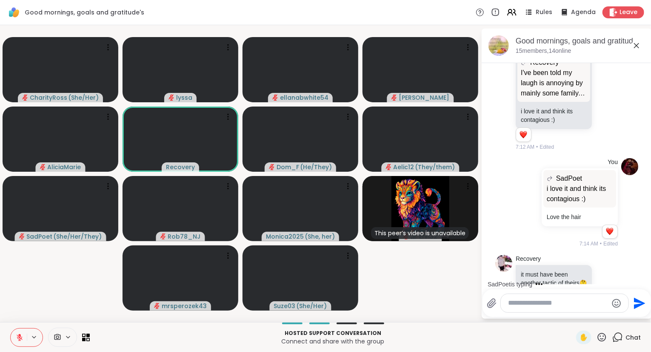
click at [22, 334] on icon at bounding box center [20, 337] width 8 height 8
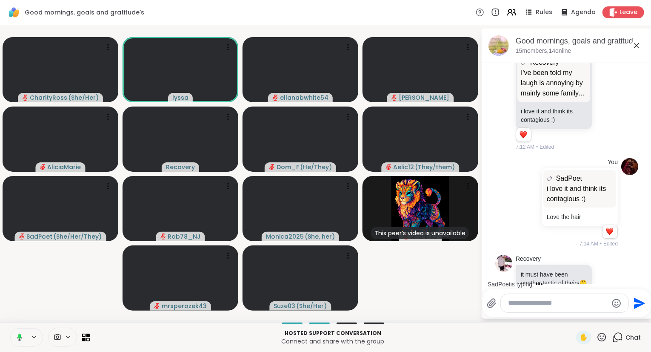
click at [20, 334] on icon at bounding box center [19, 335] width 3 height 5
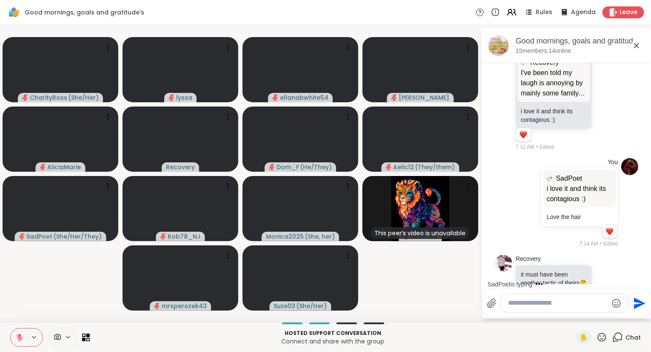
click at [614, 3] on div "Good mornings, goals and gratitude's Rules Agenda Leave" at bounding box center [325, 12] width 651 height 25
click at [611, 9] on icon at bounding box center [614, 12] width 8 height 9
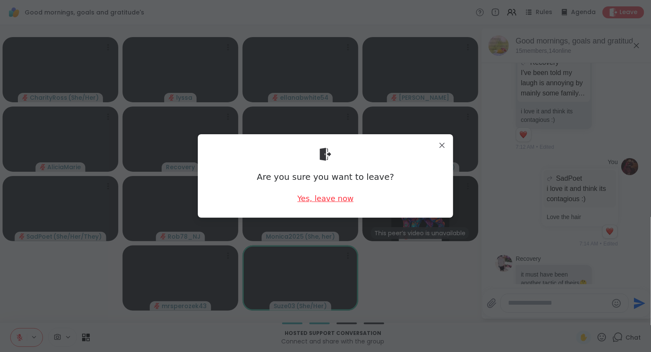
click at [332, 197] on div "Yes, leave now" at bounding box center [326, 198] width 56 height 11
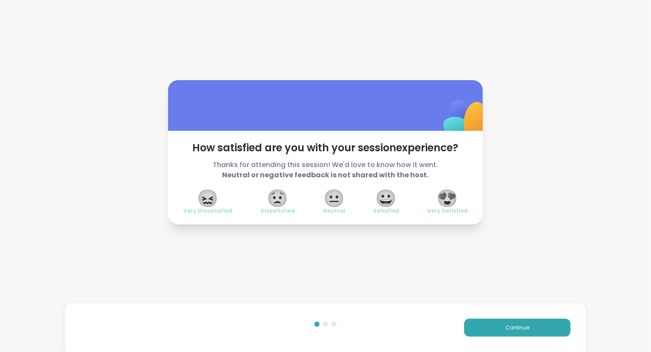
click at [449, 196] on span "😍" at bounding box center [447, 197] width 21 height 15
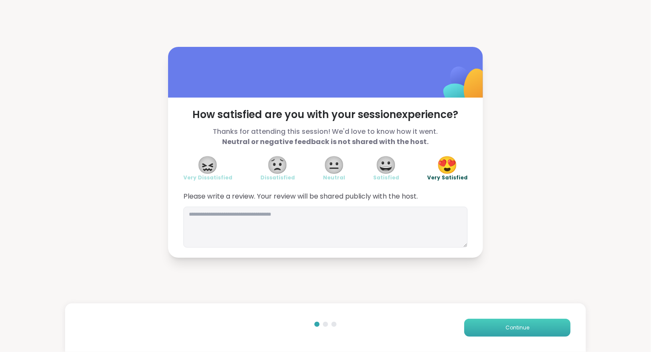
click at [480, 323] on button "Continue" at bounding box center [517, 327] width 106 height 18
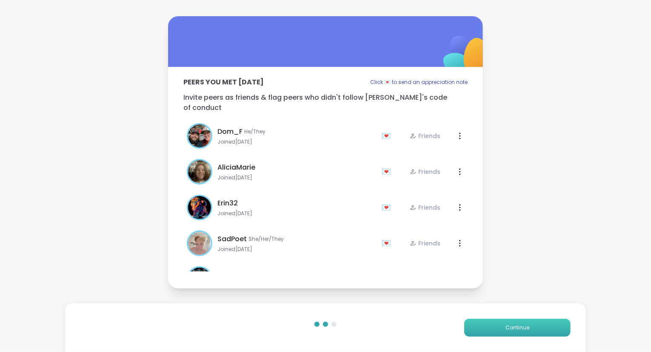
click at [480, 323] on button "Continue" at bounding box center [517, 327] width 106 height 18
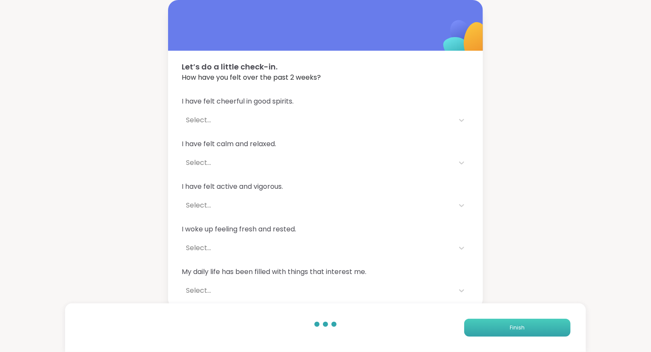
click at [480, 324] on button "Finish" at bounding box center [517, 327] width 106 height 18
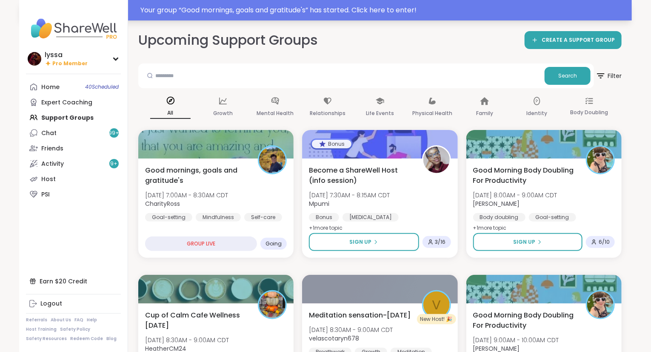
click at [210, 8] on div "Your group “ Good mornings, goals and gratitude's ” has started. Click here to …" at bounding box center [383, 10] width 487 height 10
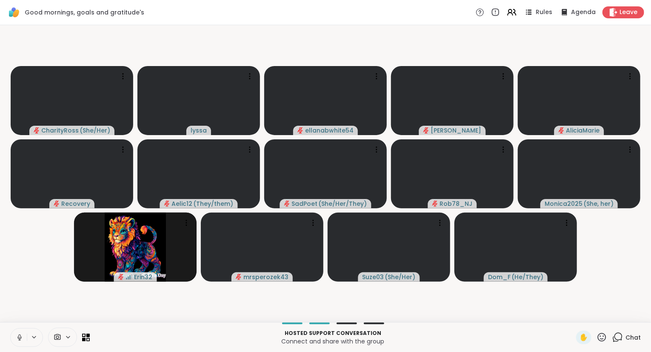
click at [21, 336] on icon at bounding box center [20, 337] width 8 height 8
click at [23, 318] on video-player-container "CharityRoss ( She/Her ) lyssa ellanabwhite54 dodi AliciaMarie Recovery Aelic12 …" at bounding box center [325, 174] width 641 height 290
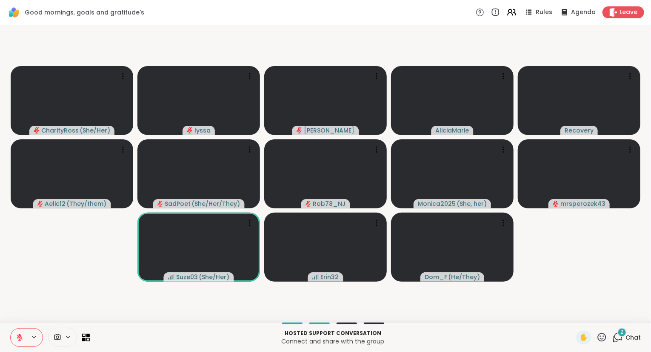
click at [607, 338] on icon at bounding box center [602, 336] width 9 height 9
click at [577, 312] on span "❤️" at bounding box center [577, 314] width 9 height 10
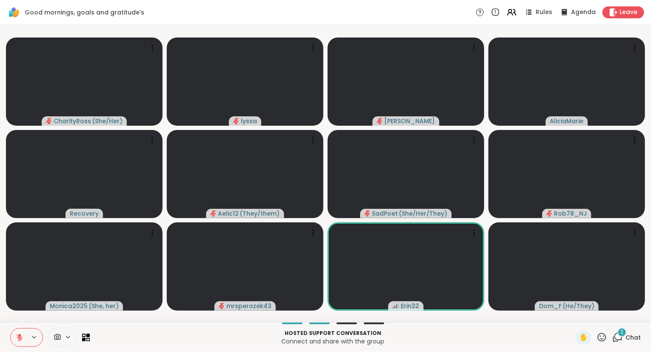
click at [26, 338] on button at bounding box center [19, 337] width 16 height 18
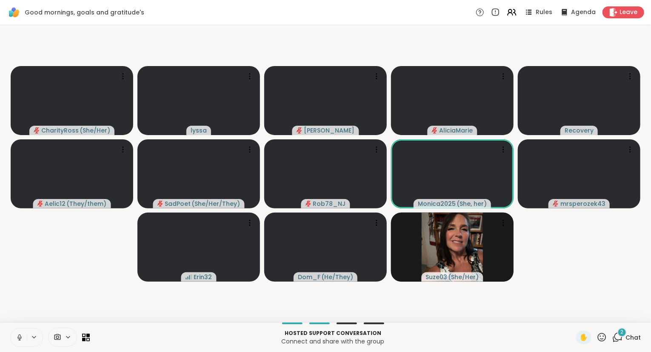
click at [2, 206] on div "CharityRoss ( She/Her ) lyssa dodi AliciaMarie Recovery Aelic12 ( They/them ) S…" at bounding box center [325, 173] width 651 height 297
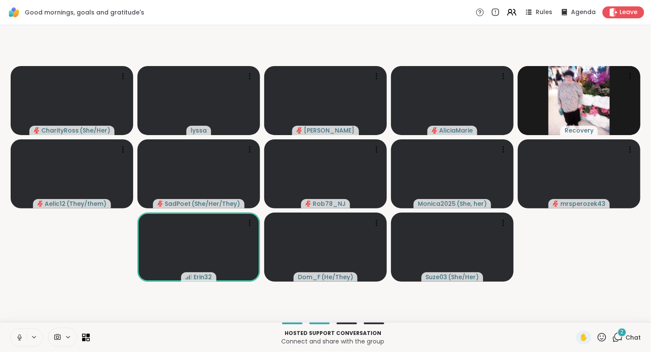
click at [15, 336] on button at bounding box center [19, 337] width 16 height 18
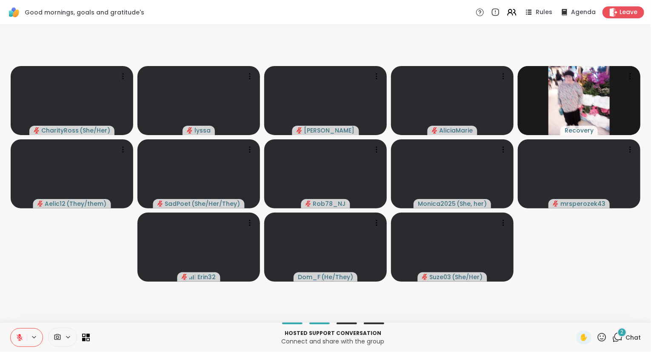
click at [20, 333] on button at bounding box center [19, 337] width 16 height 18
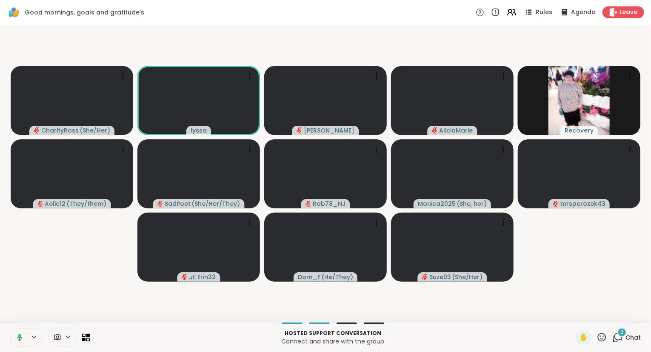
click at [19, 332] on button at bounding box center [17, 337] width 17 height 18
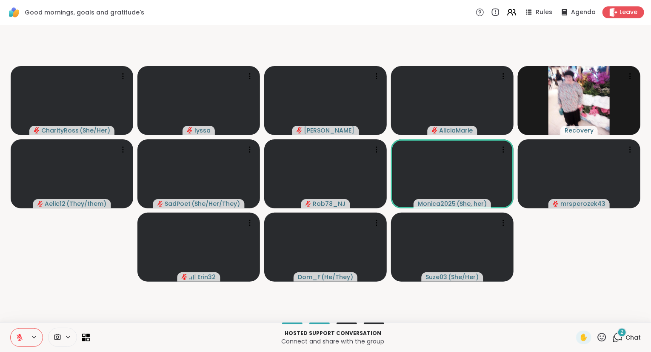
click at [604, 325] on div "Hosted support conversation Connect and share with the group ✋ 2 Chat" at bounding box center [325, 337] width 651 height 30
click at [604, 336] on icon at bounding box center [602, 337] width 11 height 11
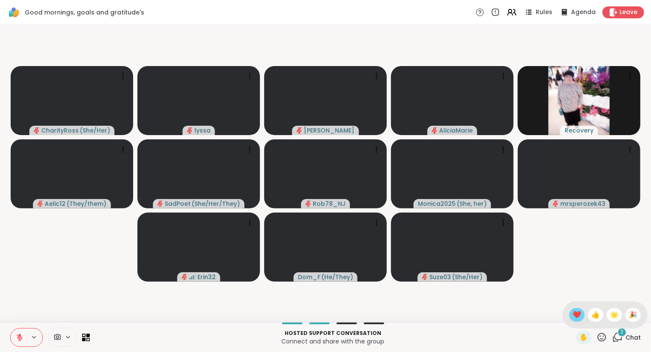
click at [573, 316] on span "❤️" at bounding box center [577, 314] width 9 height 10
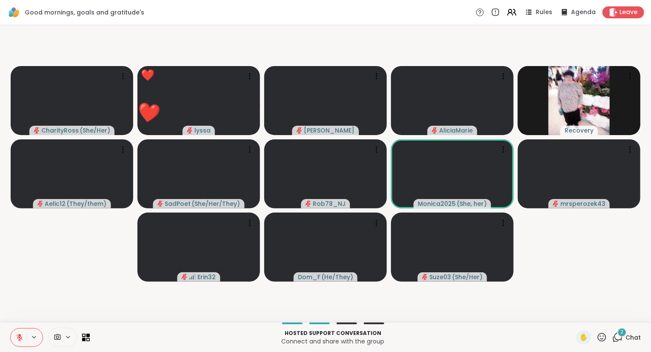
click at [15, 338] on button at bounding box center [19, 337] width 16 height 18
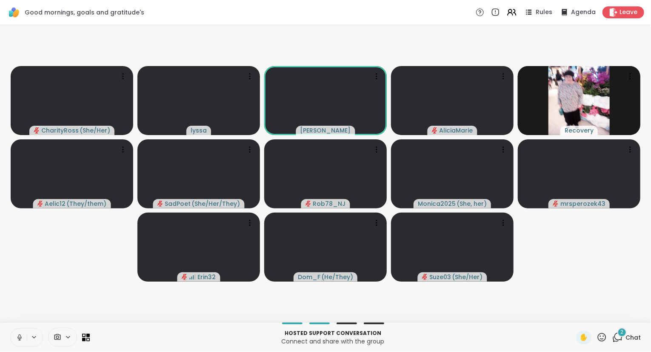
click at [17, 325] on div "Hosted support conversation Connect and share with the group ✋ 2 Chat" at bounding box center [325, 337] width 651 height 30
click at [16, 339] on icon at bounding box center [20, 337] width 8 height 8
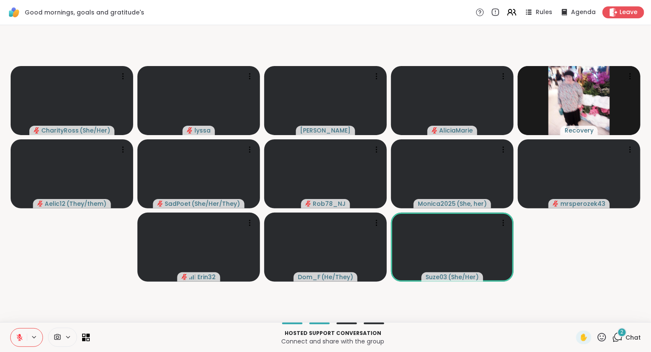
click at [606, 336] on icon at bounding box center [602, 337] width 11 height 11
click at [610, 311] on span "🌟" at bounding box center [614, 314] width 9 height 10
click at [602, 335] on icon at bounding box center [602, 337] width 11 height 11
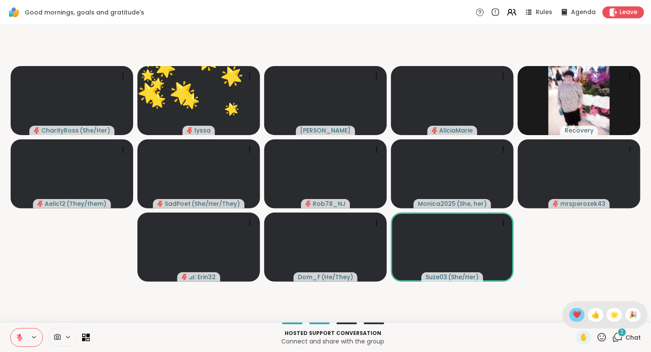
click at [575, 316] on span "❤️" at bounding box center [577, 314] width 9 height 10
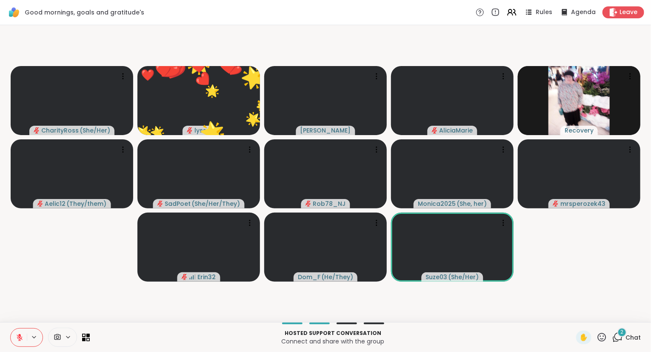
click at [604, 338] on icon at bounding box center [602, 337] width 11 height 11
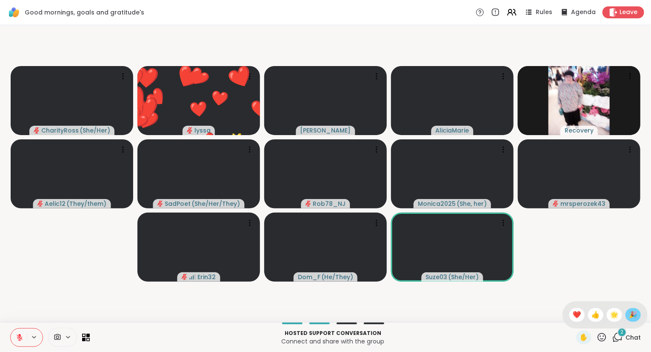
click at [630, 318] on span "🎉" at bounding box center [633, 314] width 9 height 10
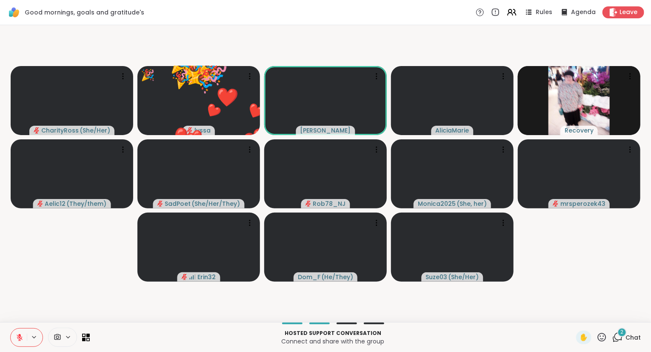
click at [604, 335] on icon at bounding box center [602, 337] width 11 height 11
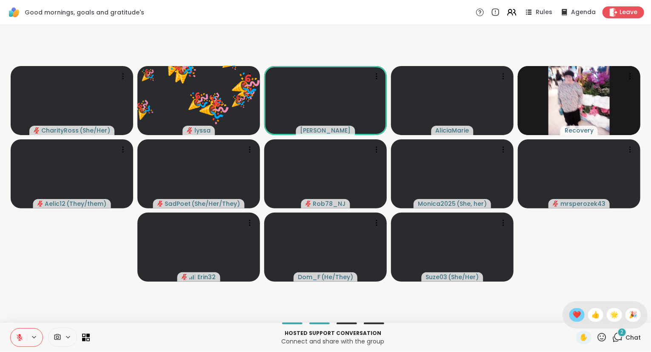
click at [573, 314] on span "❤️" at bounding box center [577, 314] width 9 height 10
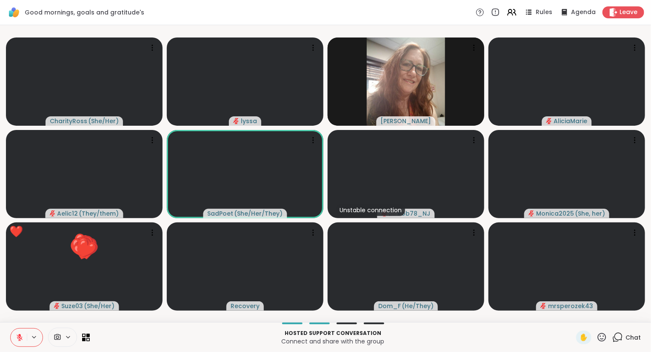
click at [622, 339] on icon at bounding box center [619, 336] width 8 height 8
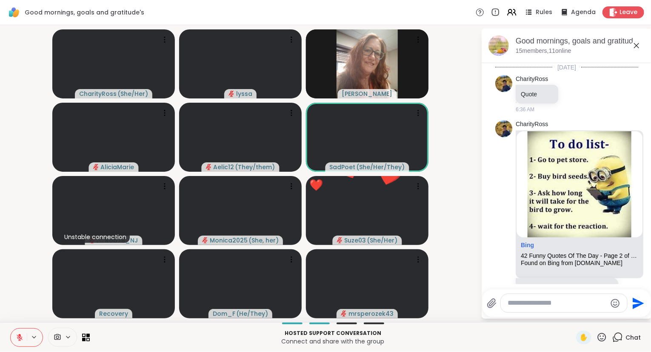
scroll to position [1959, 0]
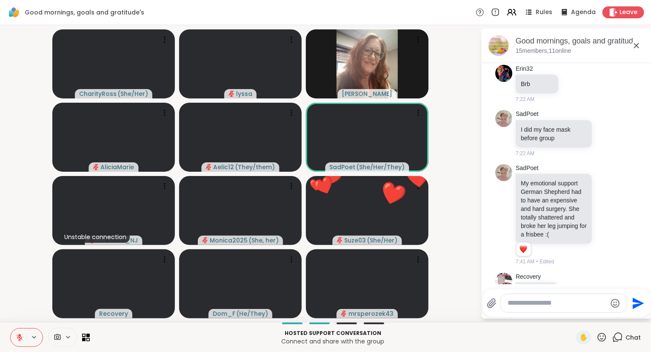
click at [575, 309] on div at bounding box center [564, 303] width 126 height 18
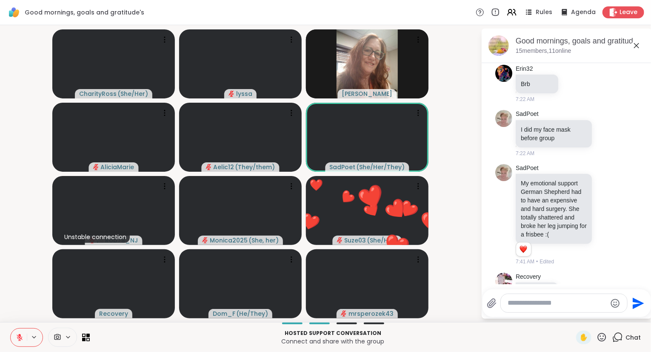
click at [573, 303] on textarea "Type your message" at bounding box center [557, 302] width 99 height 9
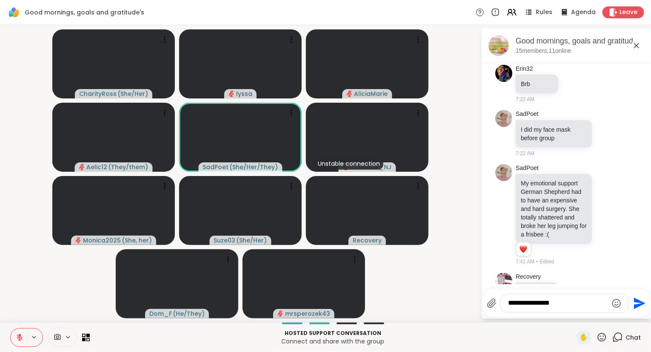
type textarea "**********"
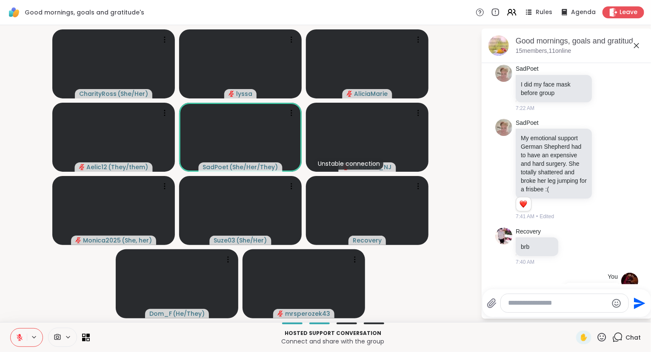
click at [635, 46] on icon at bounding box center [637, 45] width 10 height 10
